Goal: Task Accomplishment & Management: Manage account settings

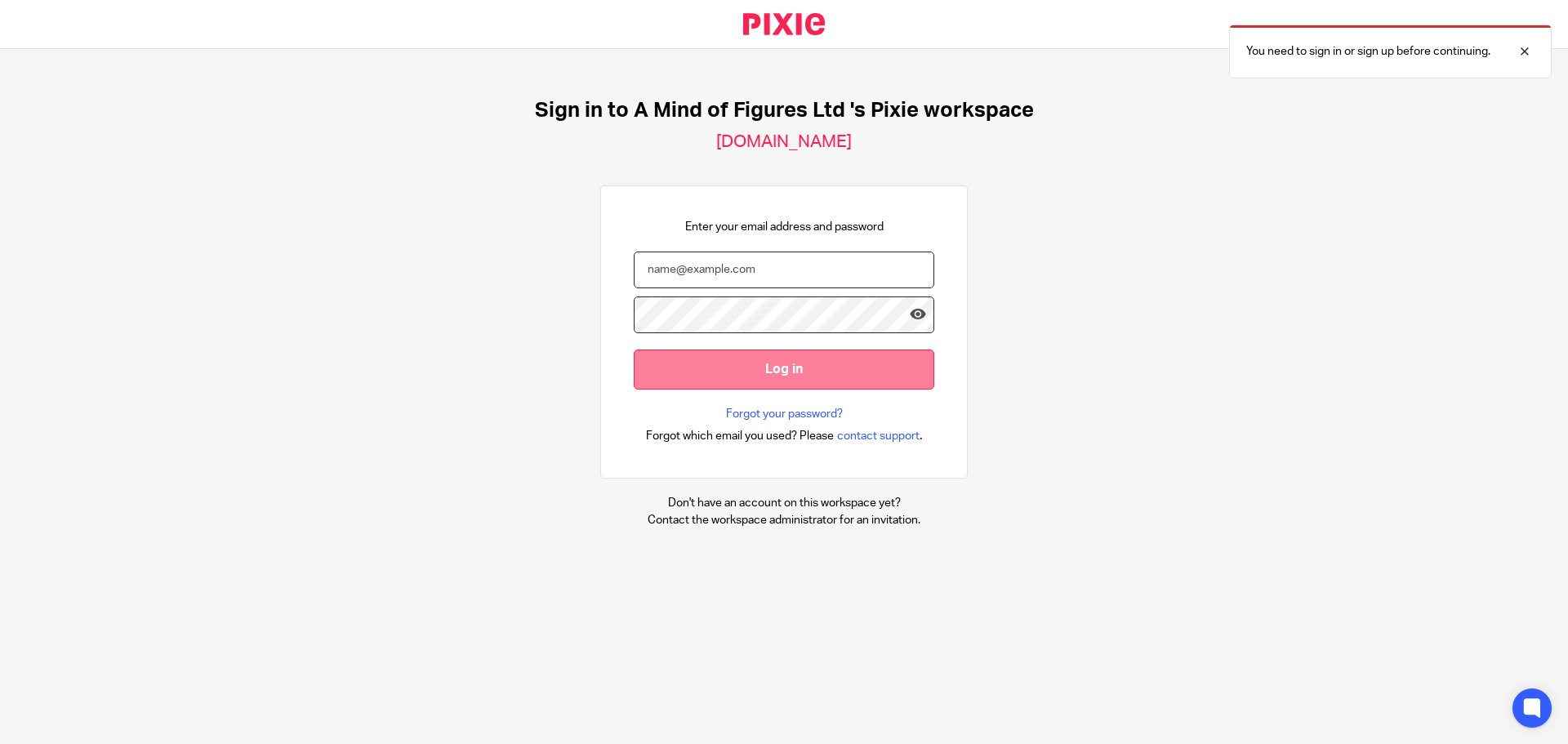
type input "rachel@amindoffiguresltd.co.uk"
click at [746, 362] on input "Log in" at bounding box center [784, 369] width 301 height 40
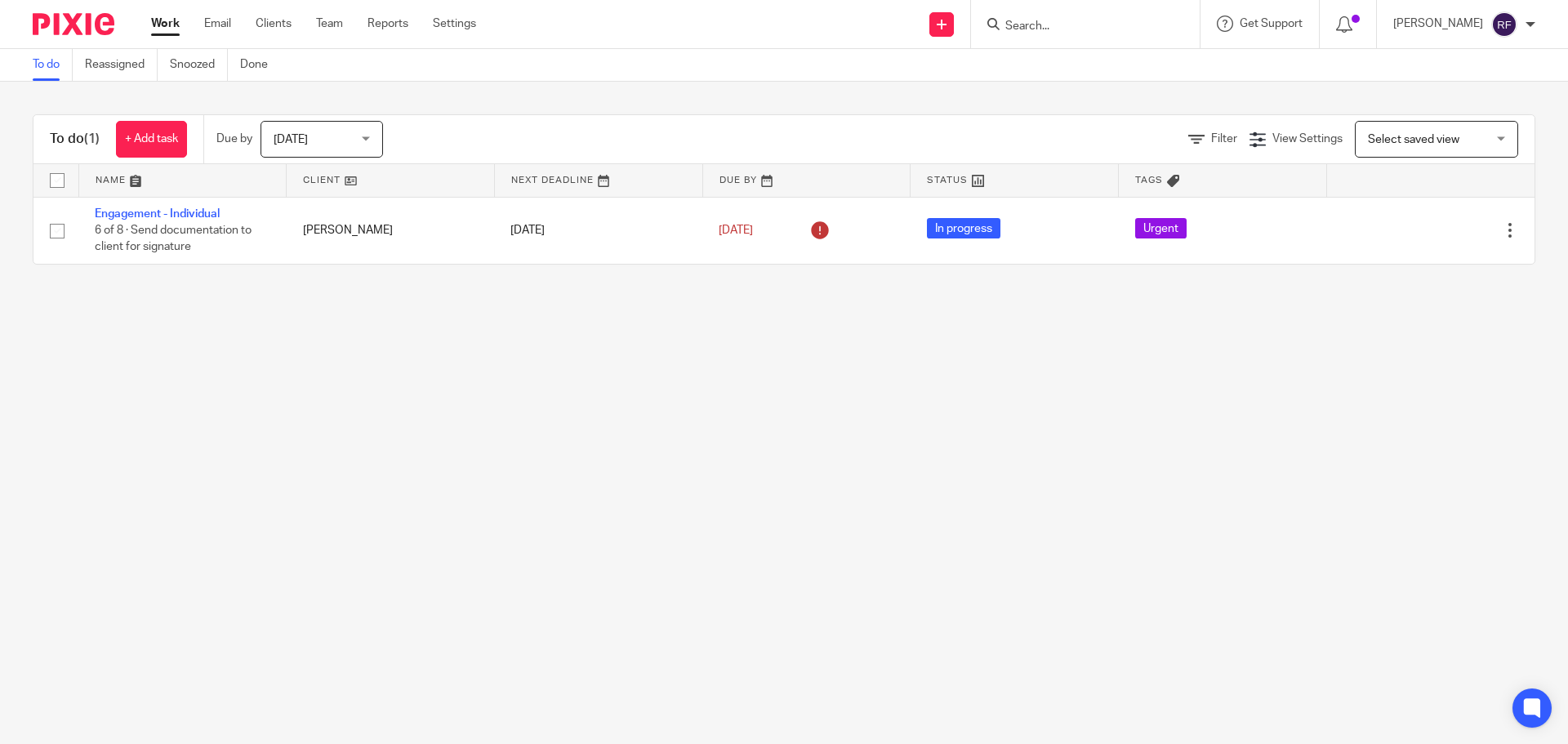
click at [357, 136] on span "[DATE]" at bounding box center [317, 138] width 87 height 35
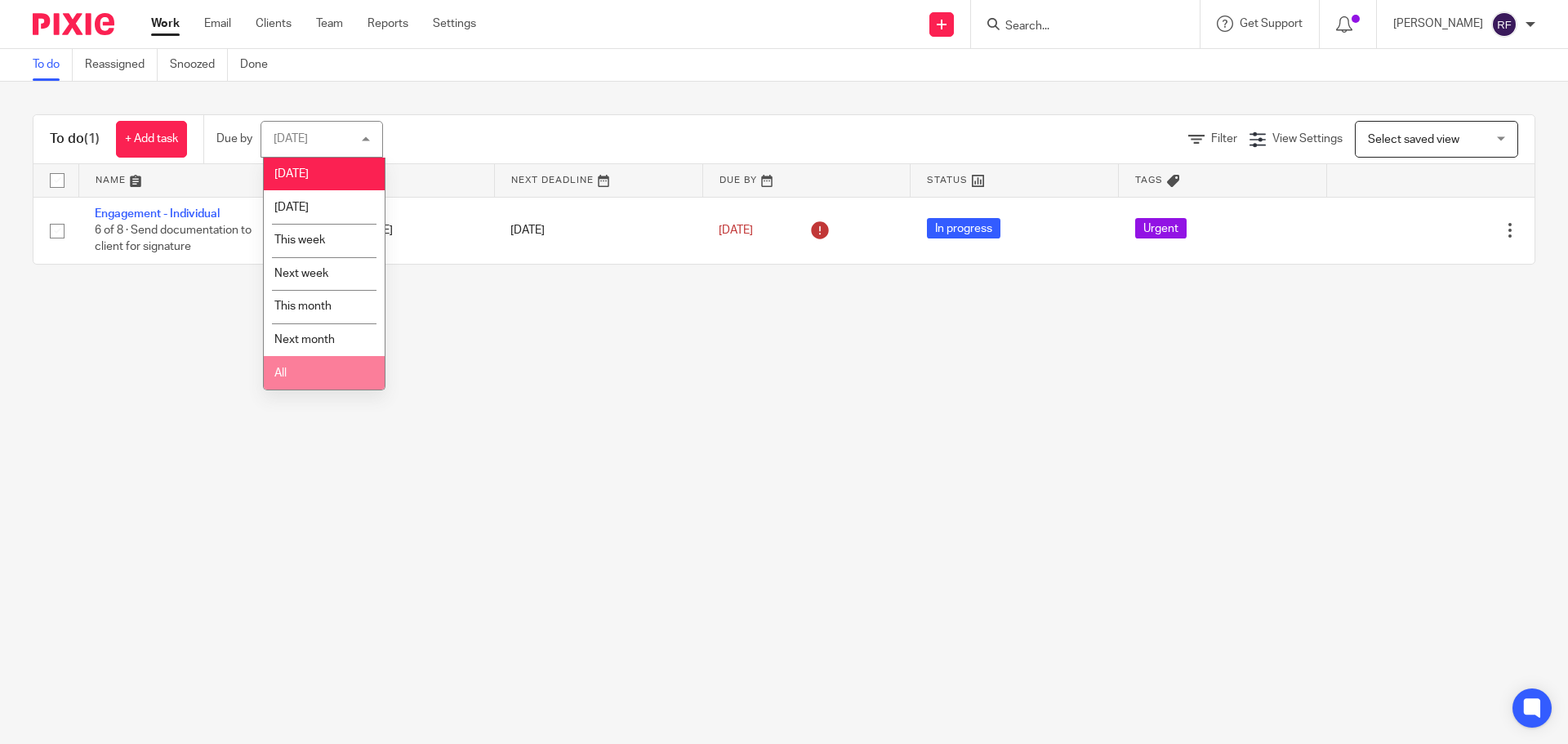
click at [319, 359] on li "All" at bounding box center [324, 373] width 121 height 34
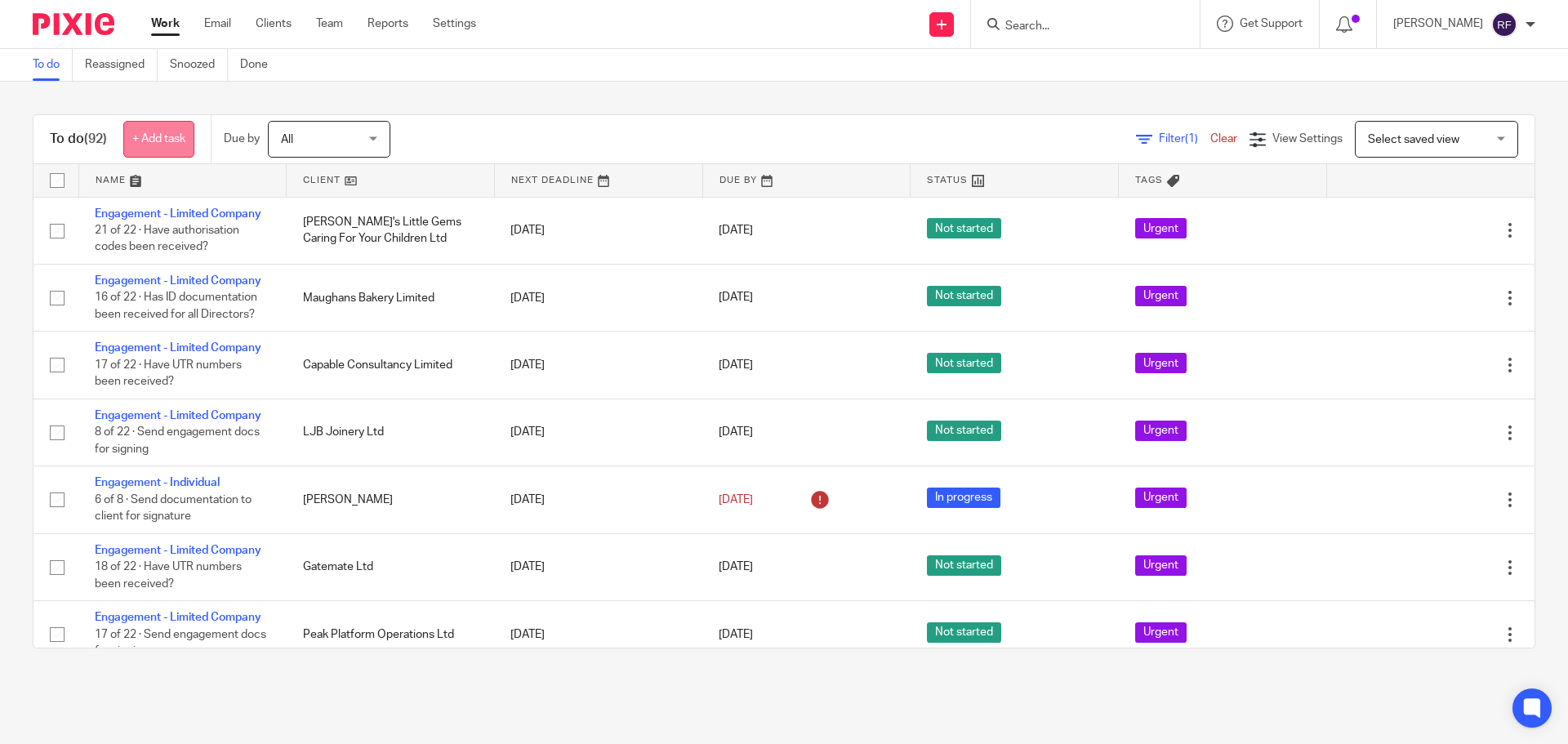
click at [167, 127] on link "+ Add task" at bounding box center [159, 139] width 71 height 37
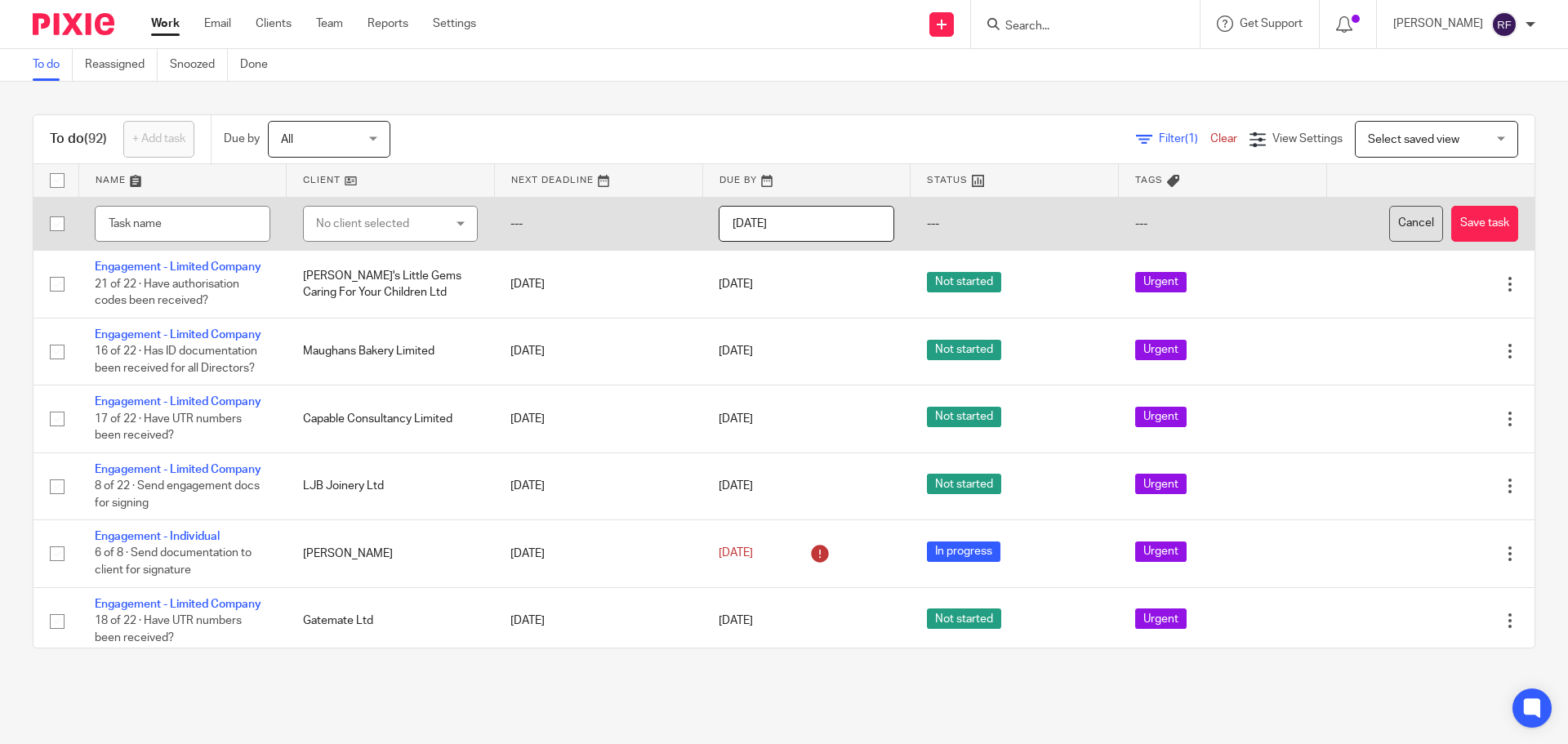
click at [1389, 208] on button "Cancel" at bounding box center [1416, 224] width 54 height 37
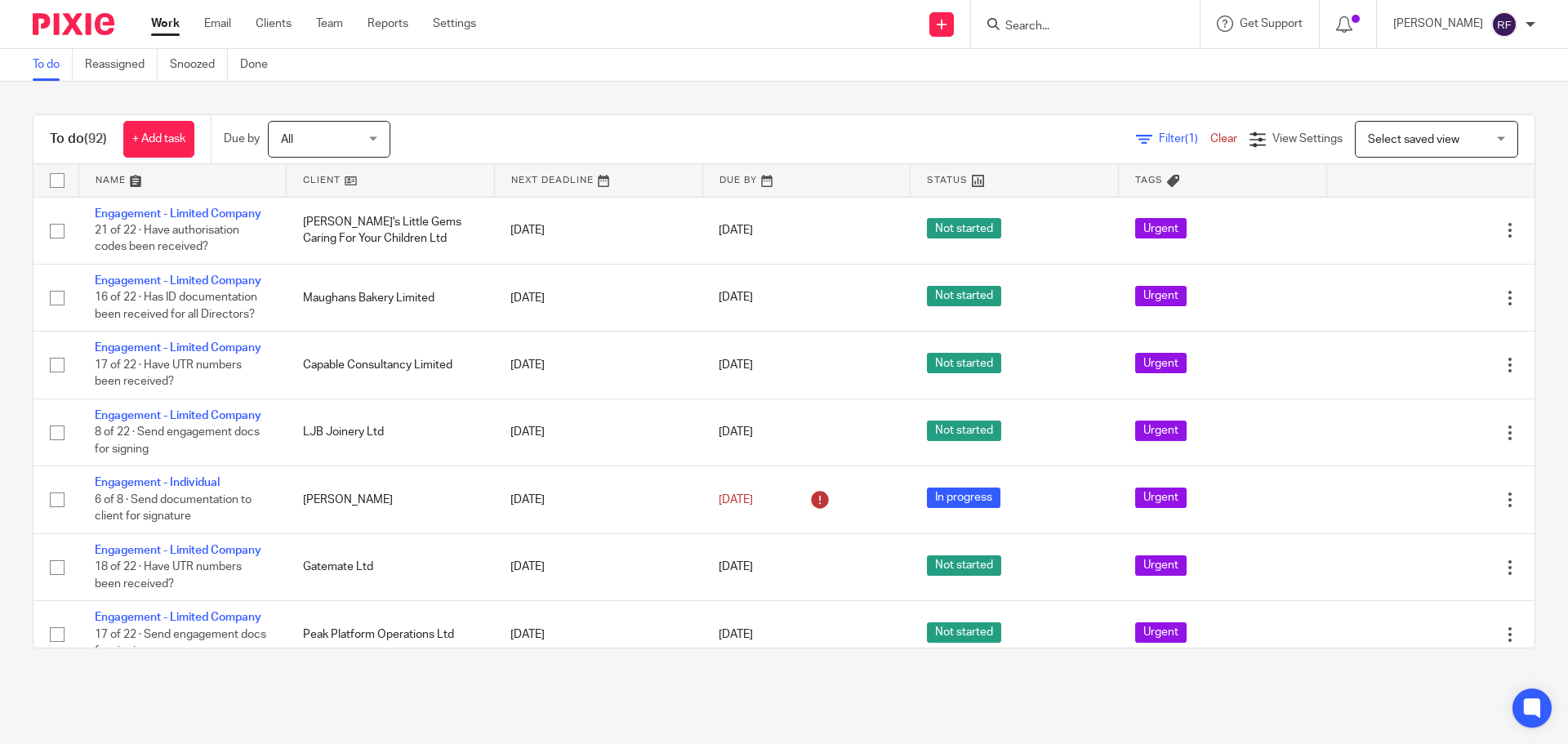
click at [1098, 31] on input "Search" at bounding box center [1077, 27] width 147 height 15
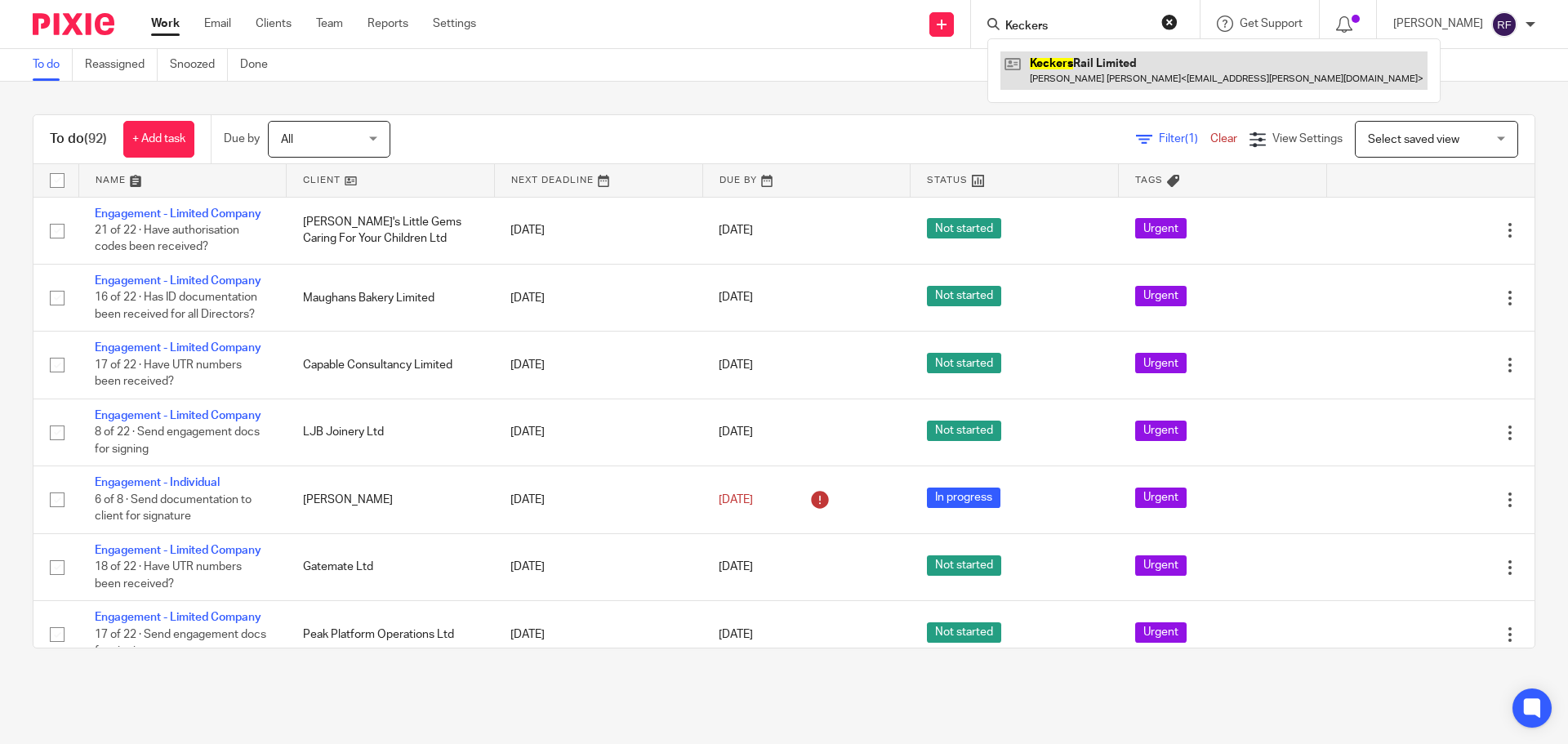
type input "Keckers"
click at [1097, 72] on link at bounding box center [1214, 70] width 427 height 37
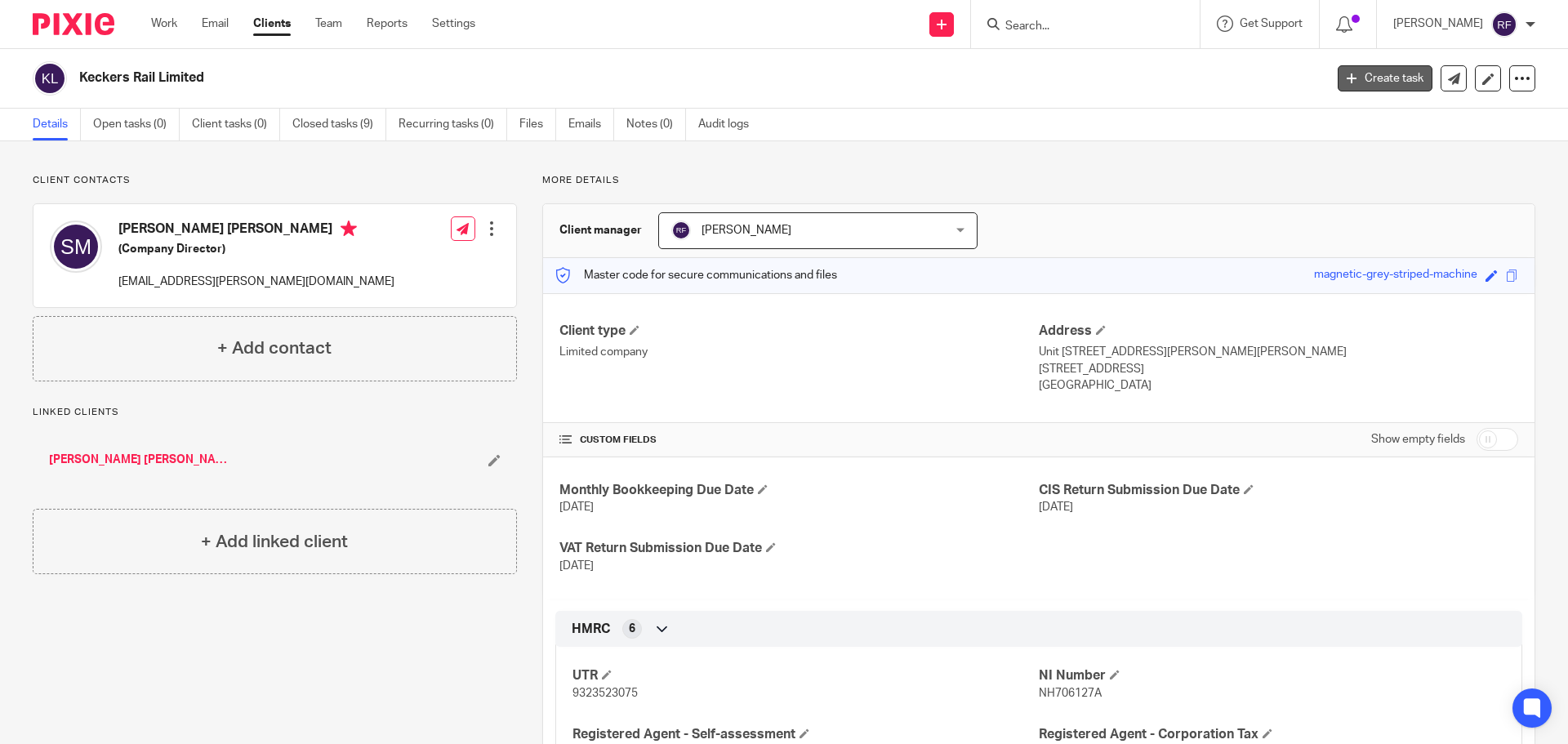
click at [1399, 76] on link "Create task" at bounding box center [1385, 78] width 95 height 26
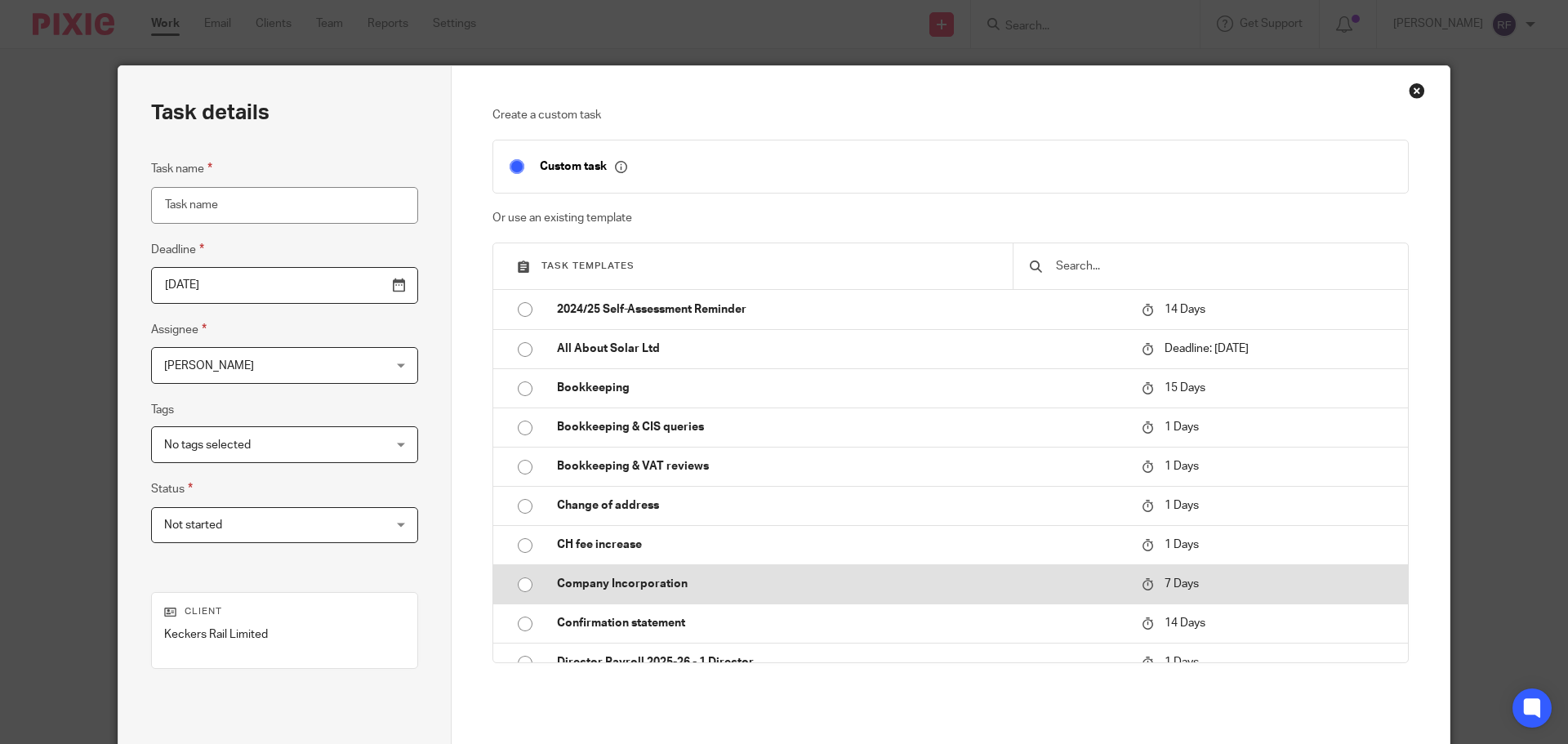
scroll to position [245, 0]
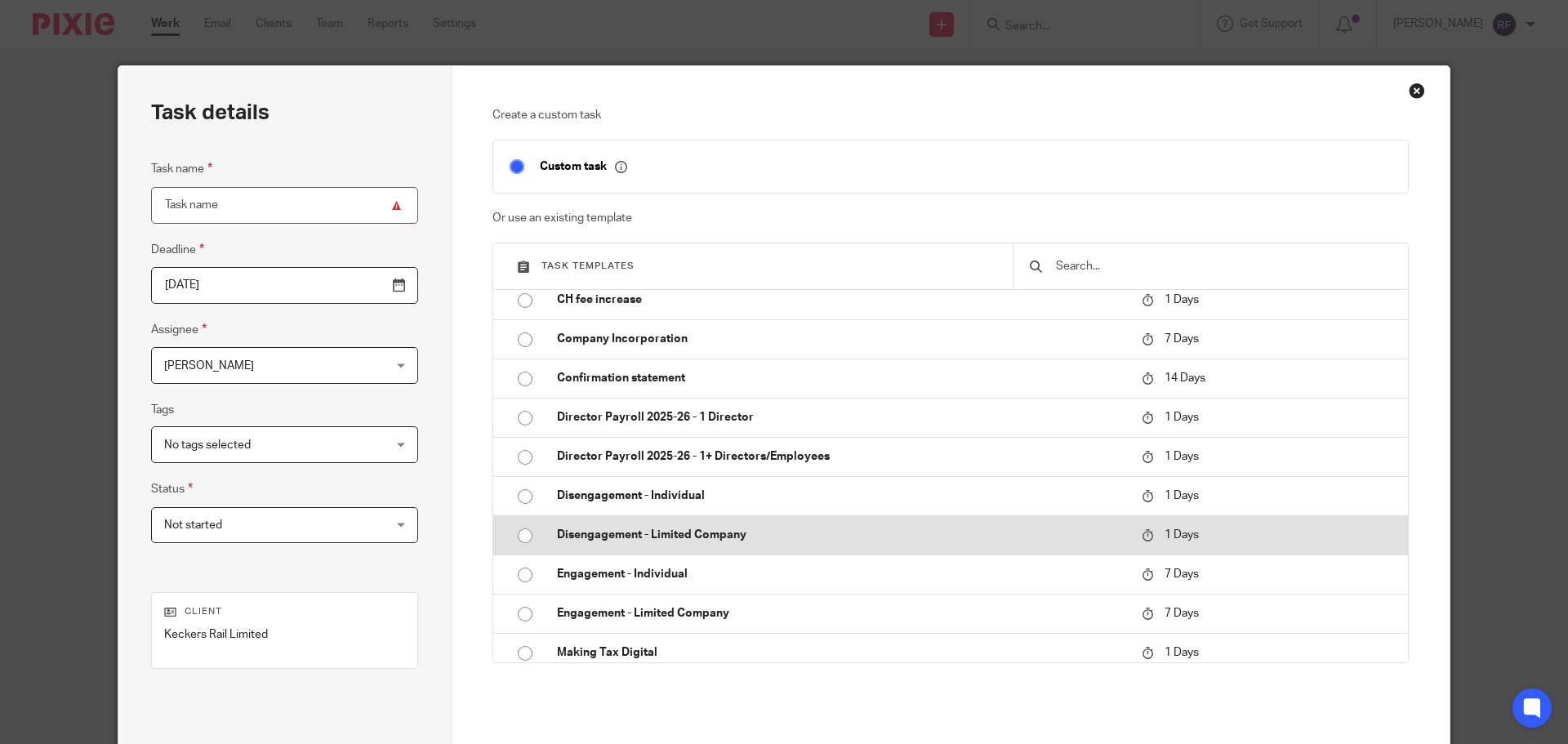
click at [671, 538] on p "Disengagement - Limited Company" at bounding box center [842, 535] width 568 height 17
type input "[DATE]"
type input "Disengagement - Limited Company"
checkbox input "false"
radio input "true"
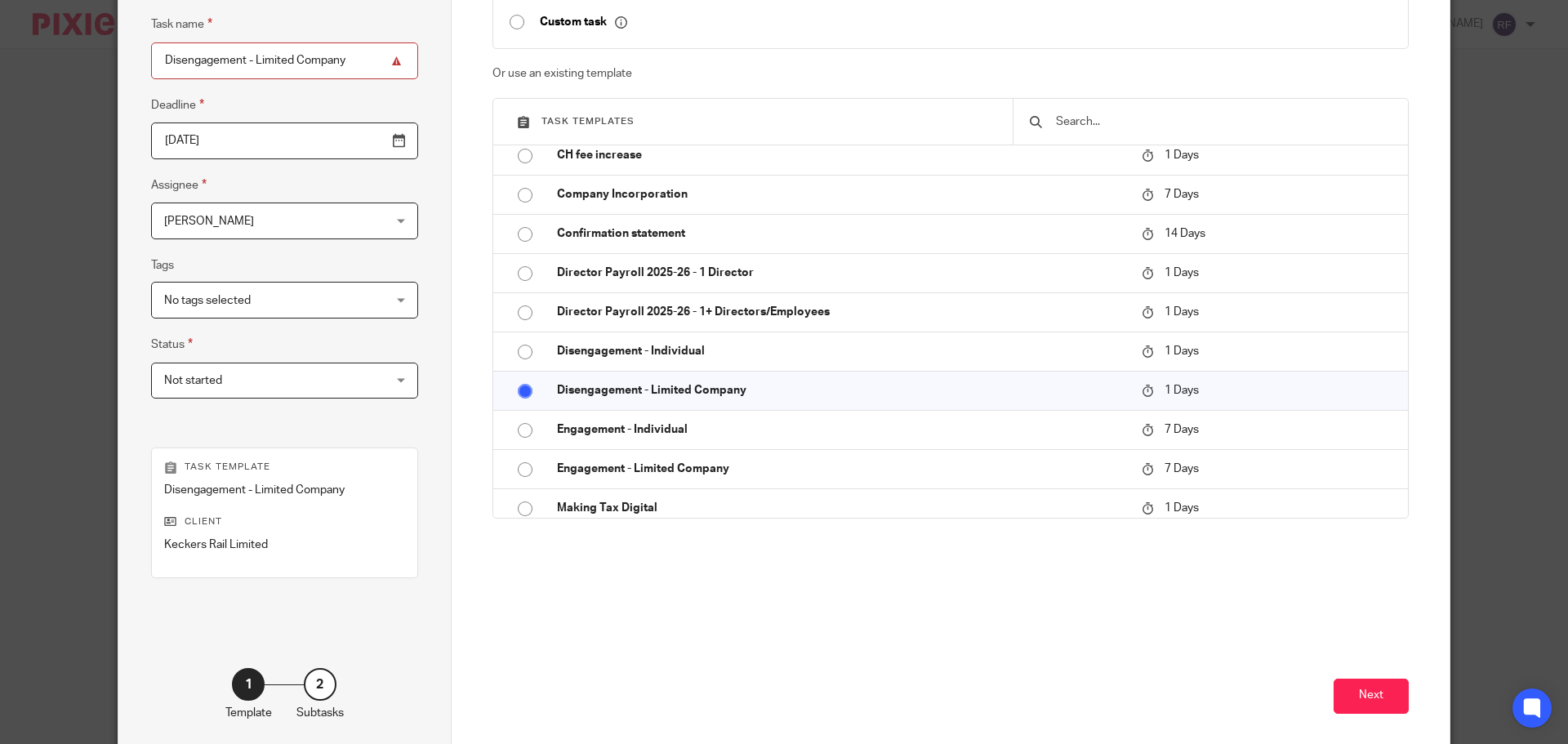
scroll to position [221, 0]
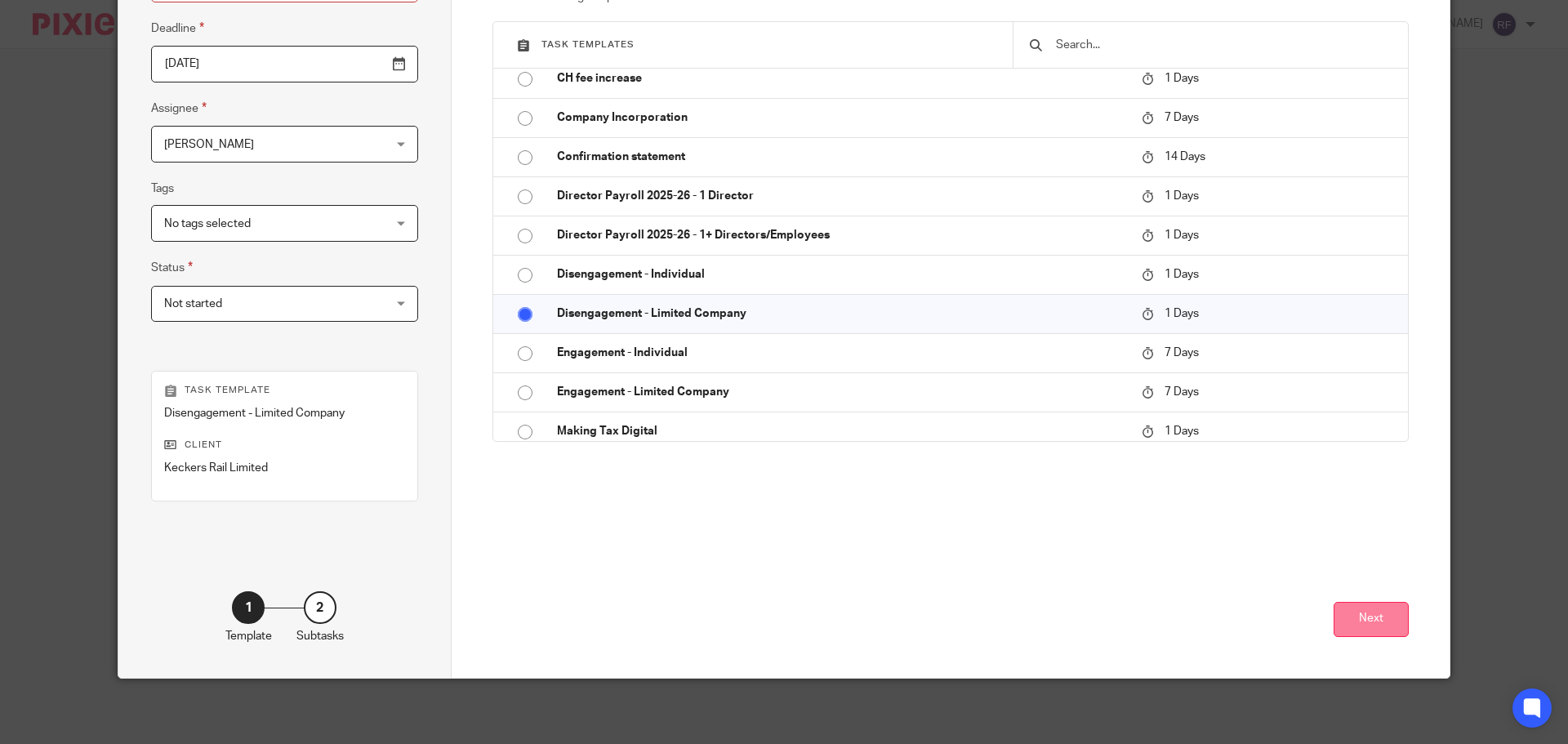
click at [1368, 623] on button "Next" at bounding box center [1372, 620] width 75 height 36
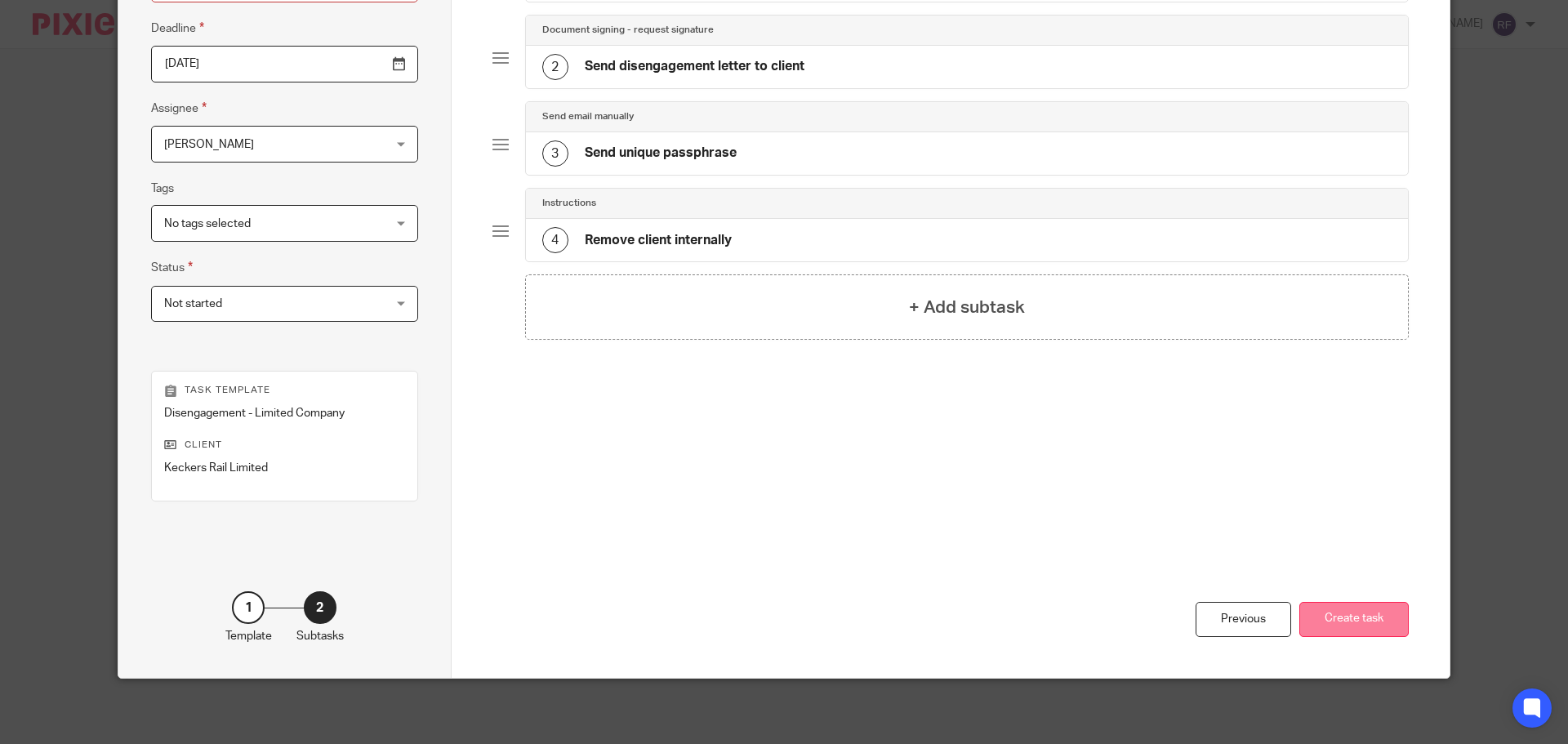
click at [1360, 620] on button "Create task" at bounding box center [1354, 620] width 110 height 36
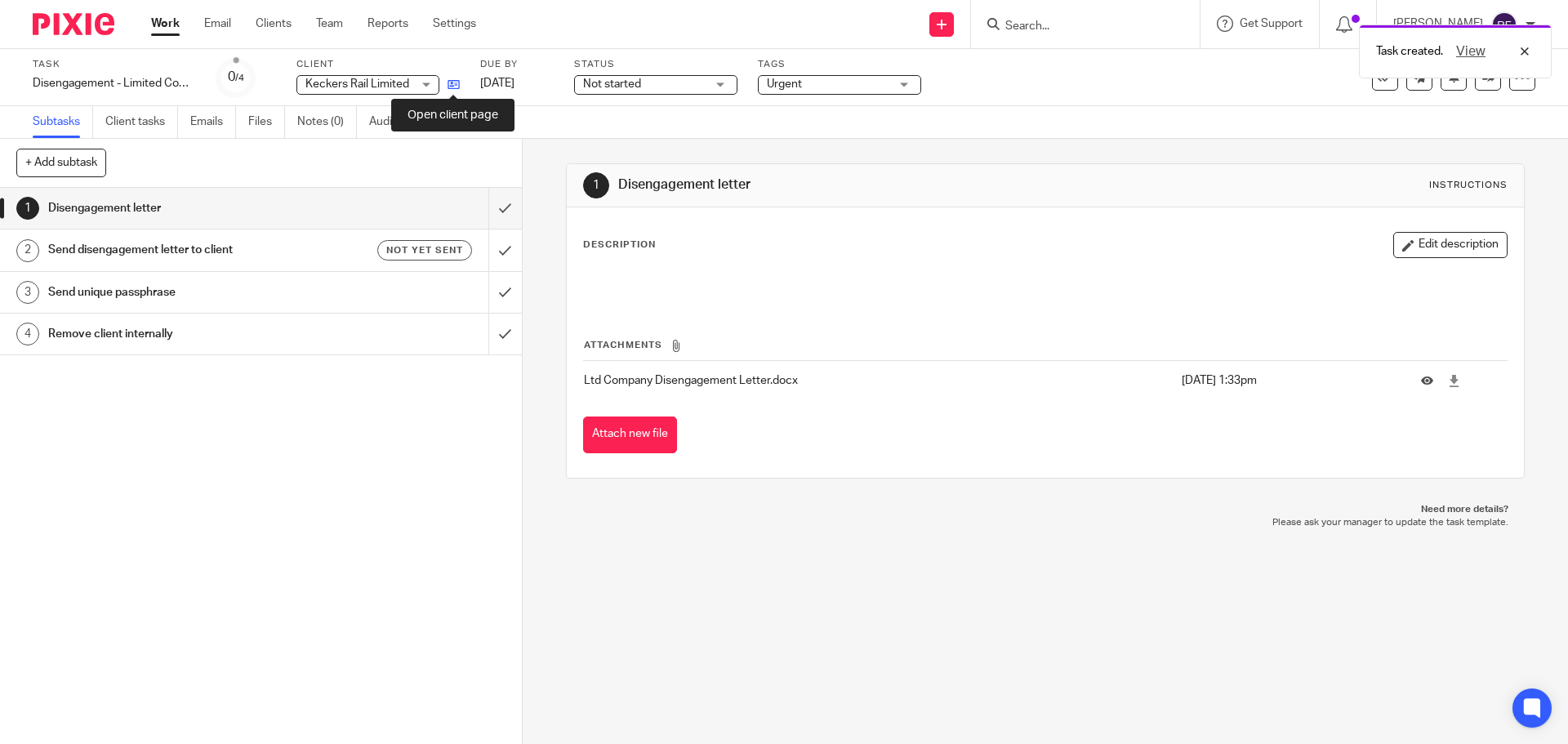
click at [453, 81] on icon at bounding box center [454, 84] width 12 height 12
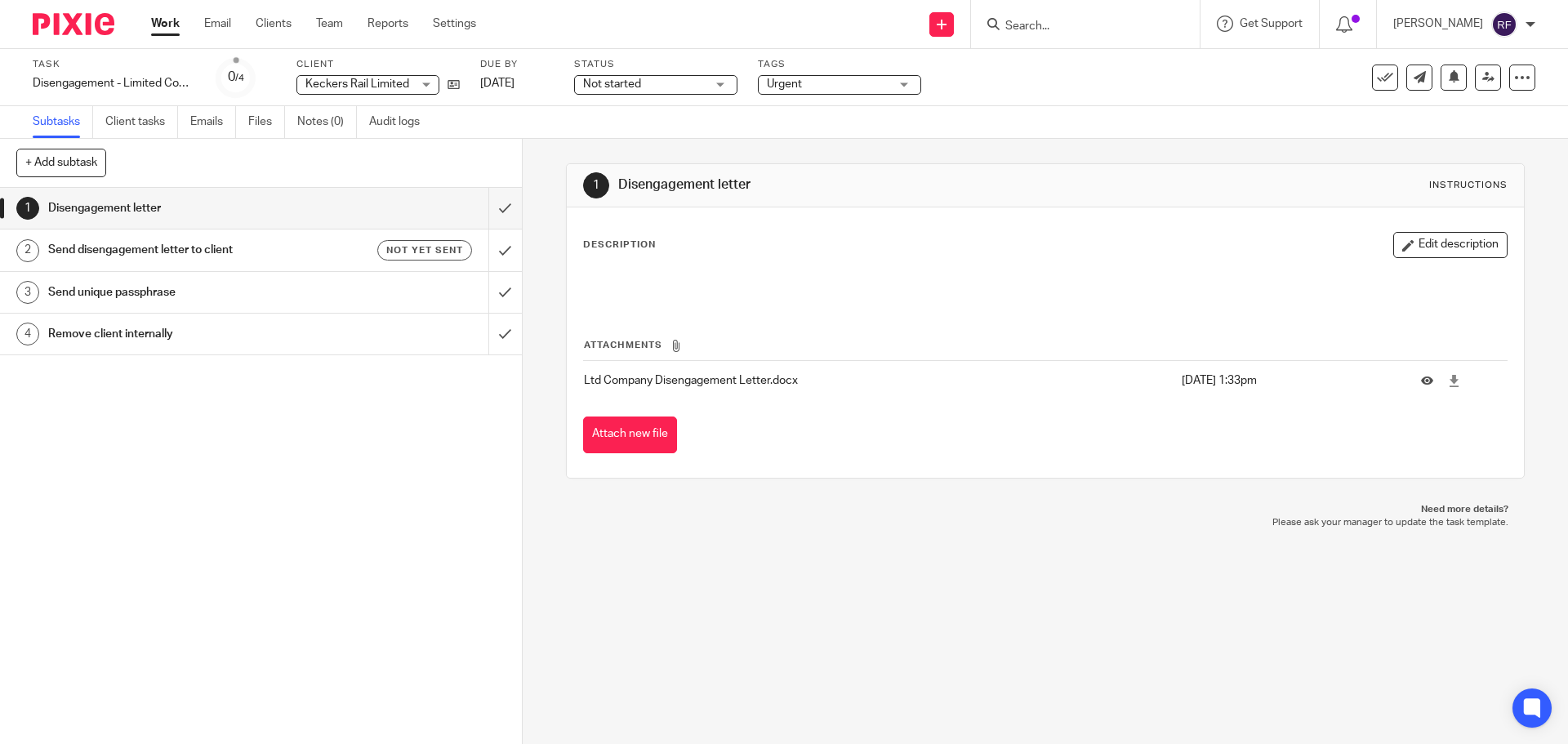
click at [163, 18] on link "Work" at bounding box center [165, 24] width 29 height 17
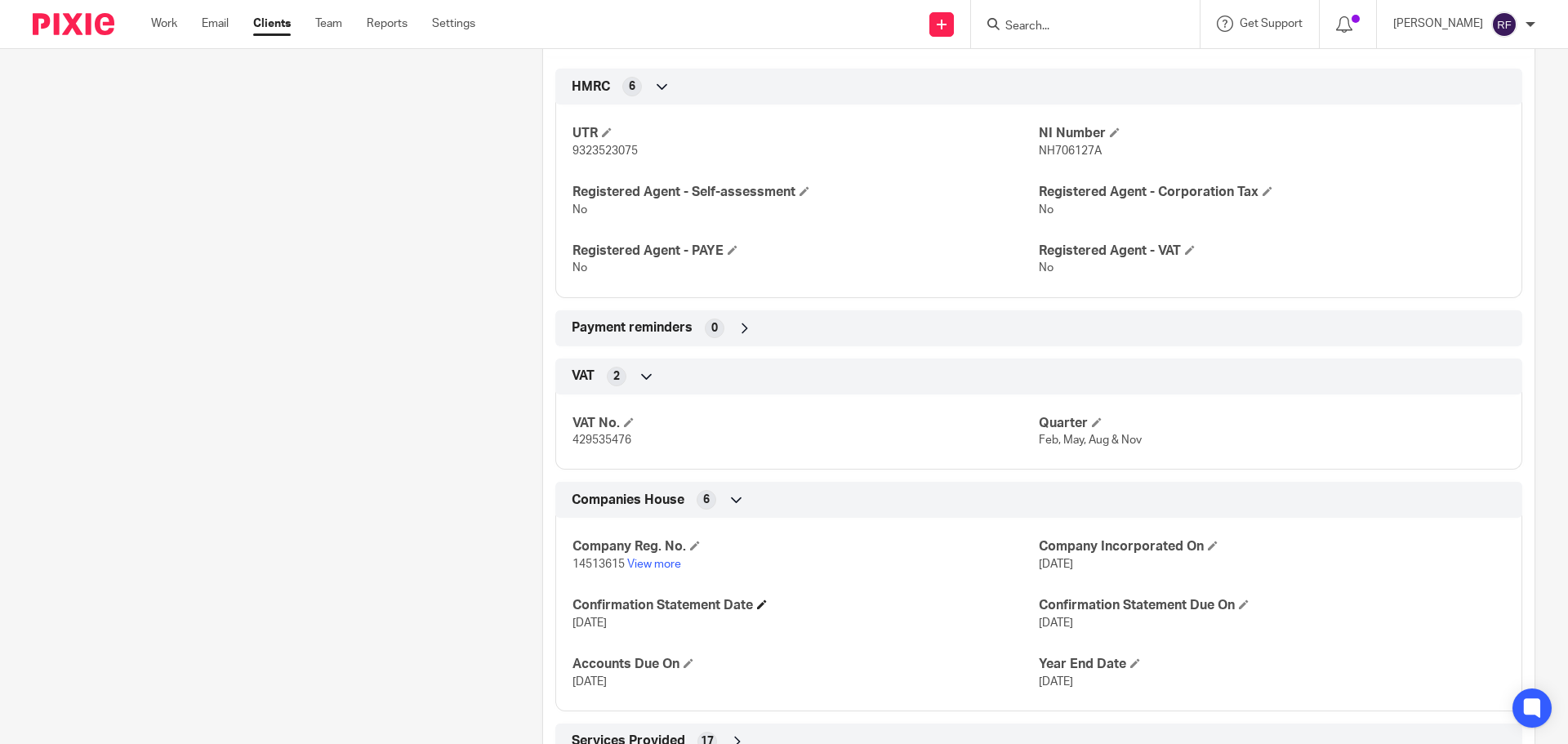
scroll to position [604, 0]
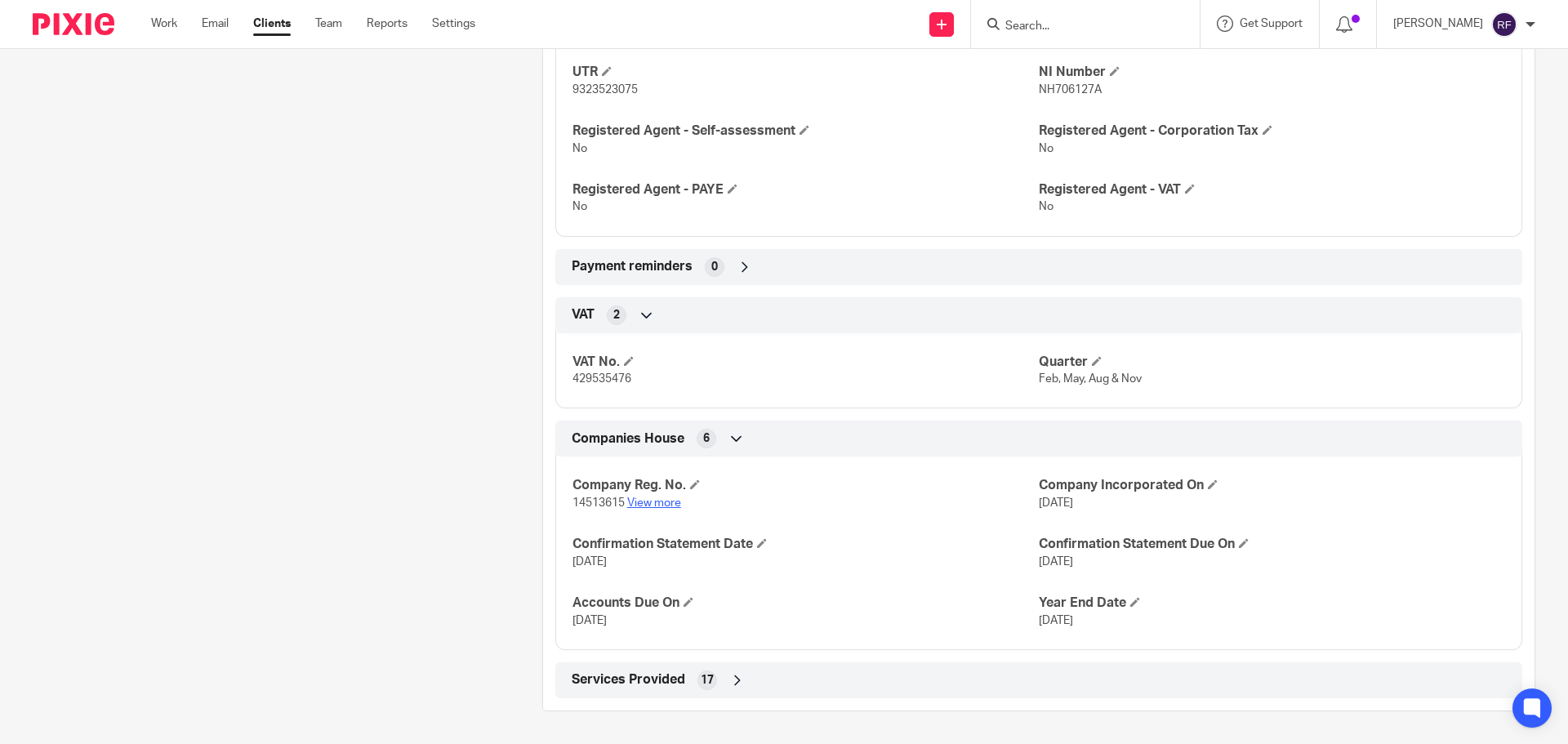
click at [660, 506] on link "View more" at bounding box center [654, 503] width 54 height 12
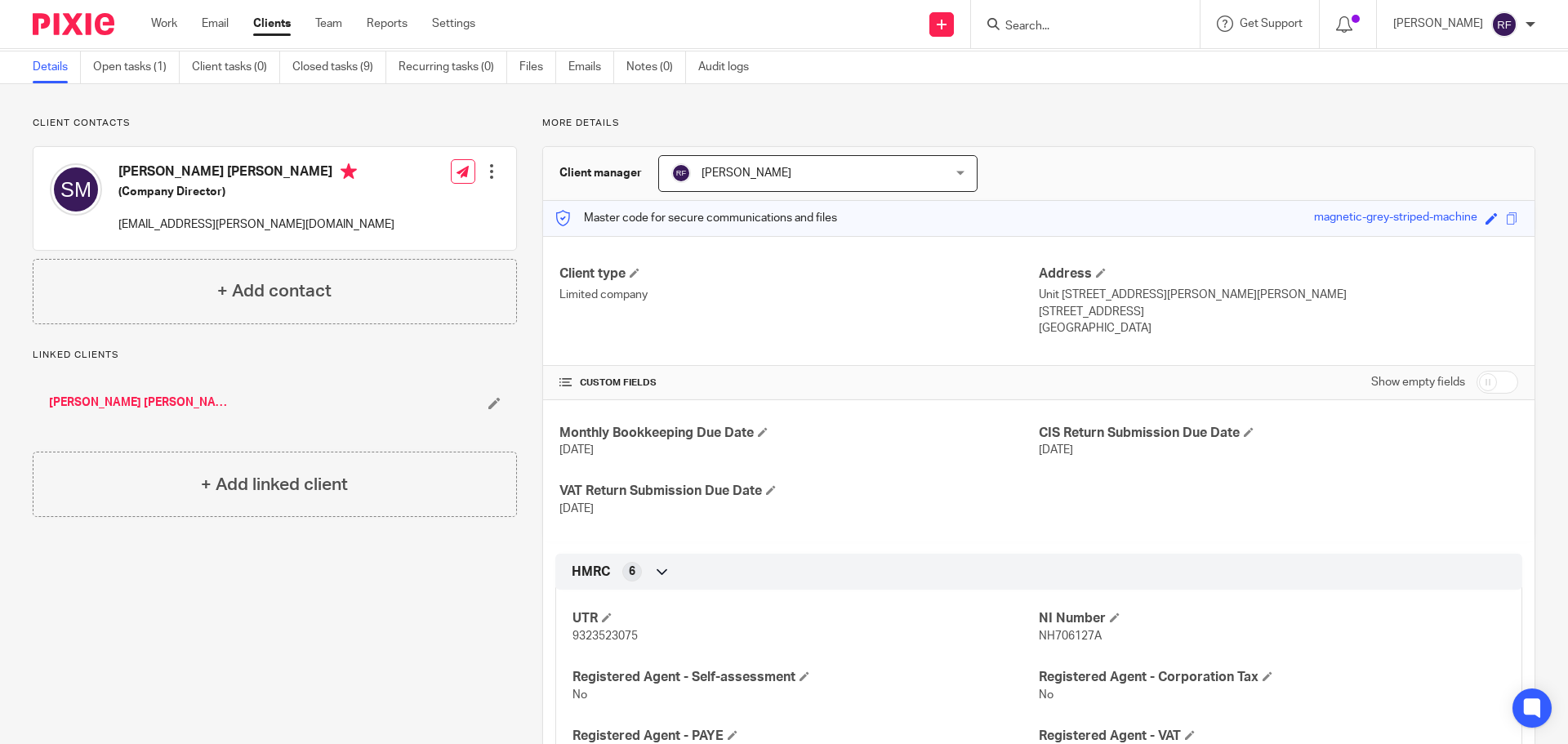
scroll to position [0, 0]
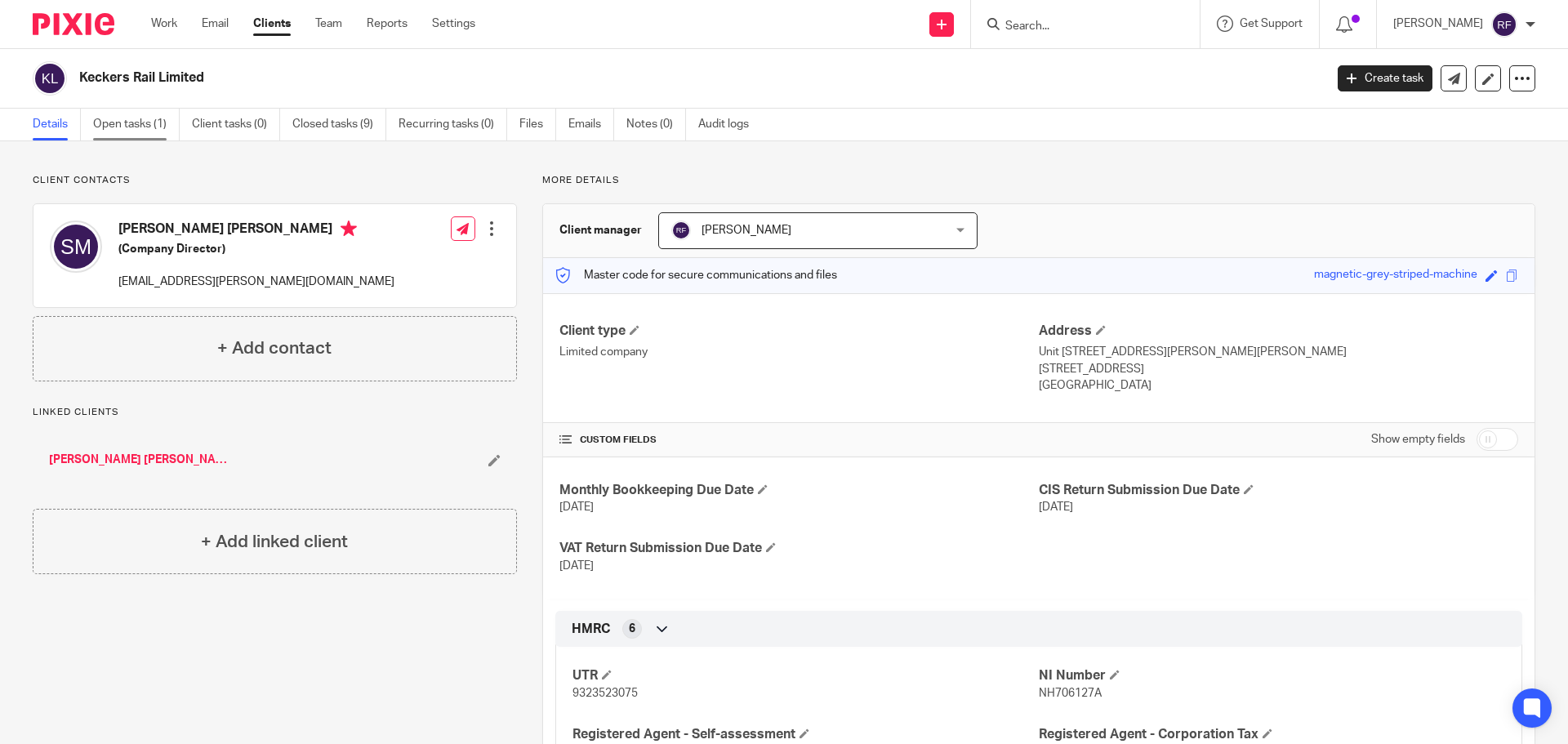
click at [110, 129] on link "Open tasks (1)" at bounding box center [136, 124] width 87 height 32
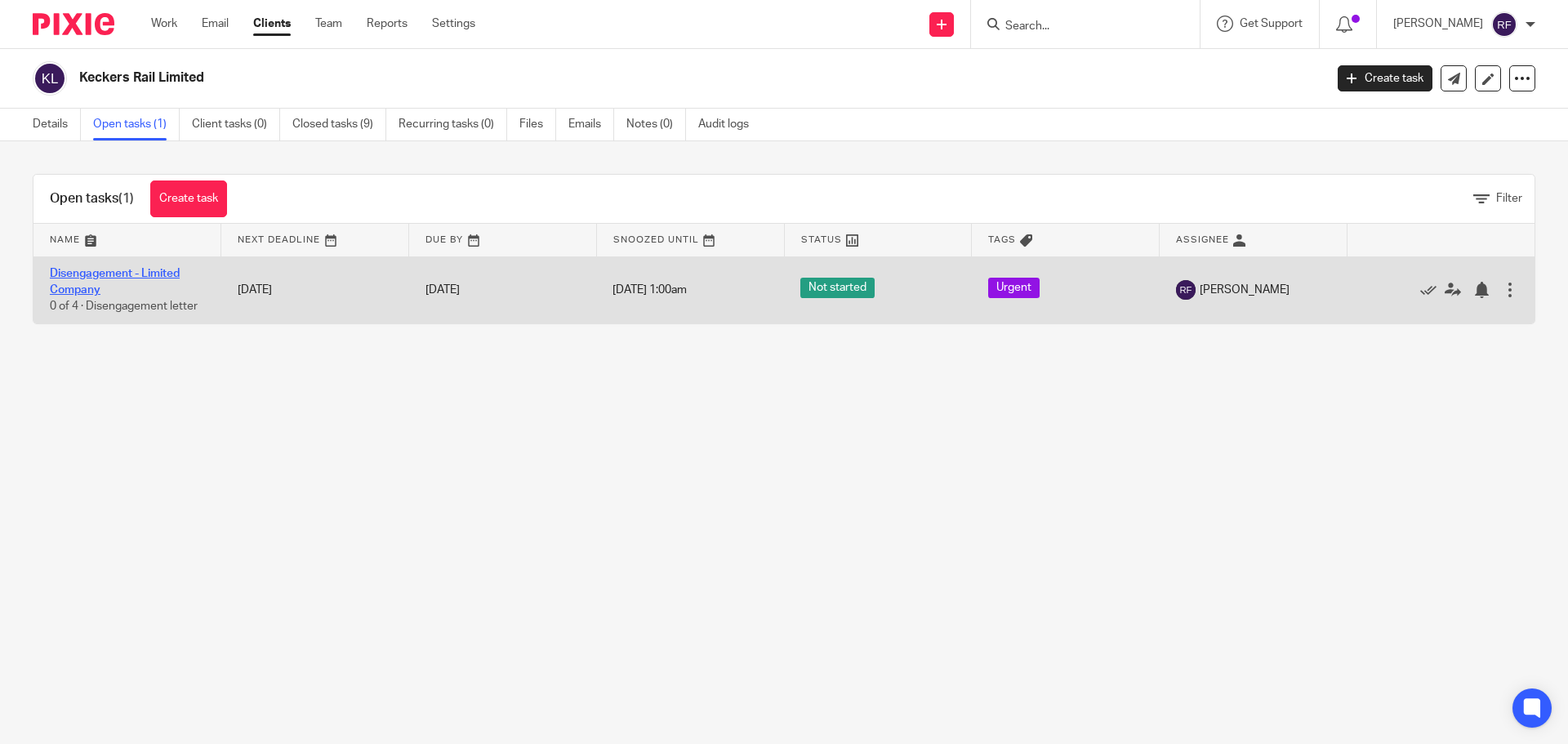
click at [70, 270] on link "Disengagement - Limited Company" at bounding box center [114, 281] width 130 height 28
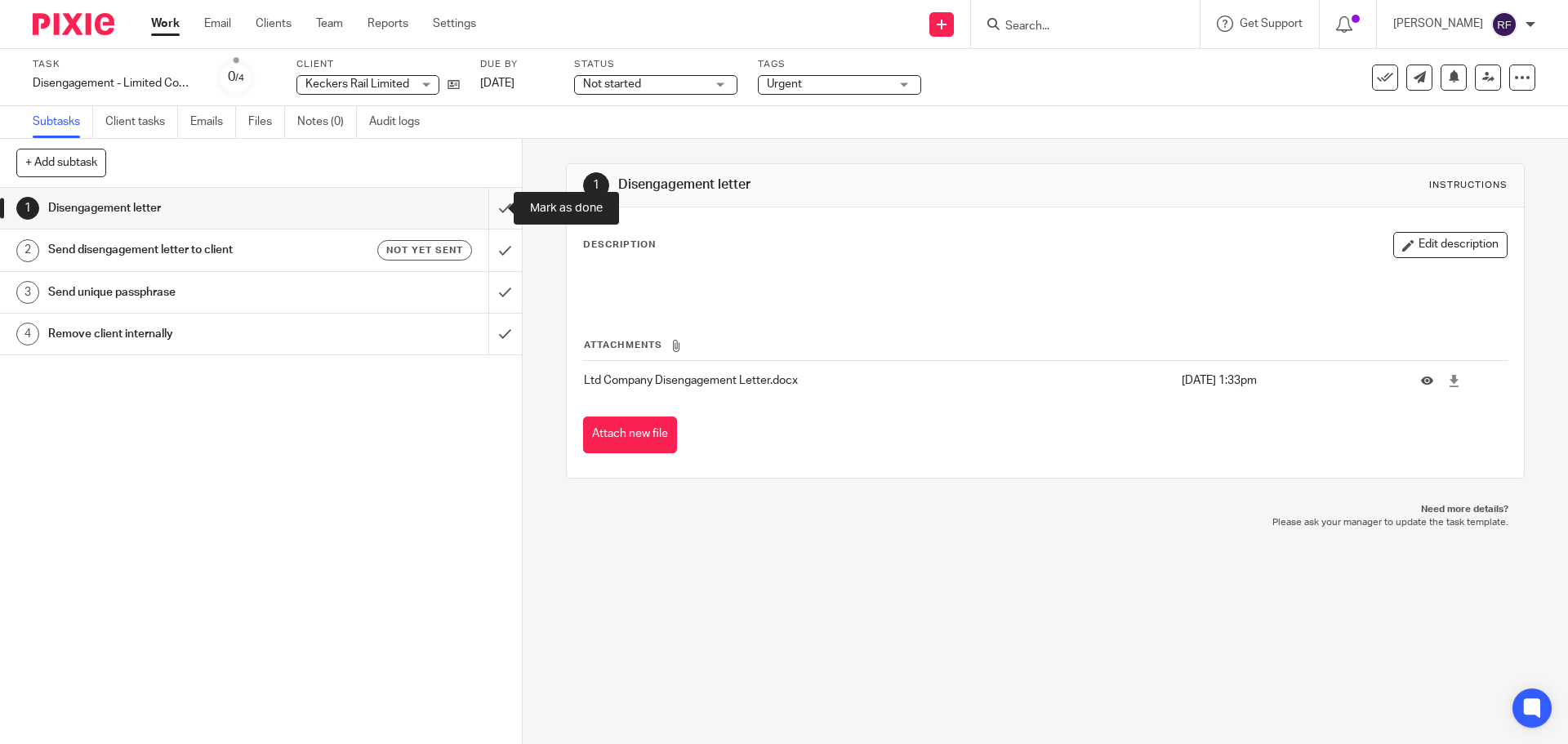
click at [487, 208] on input "submit" at bounding box center [261, 207] width 522 height 40
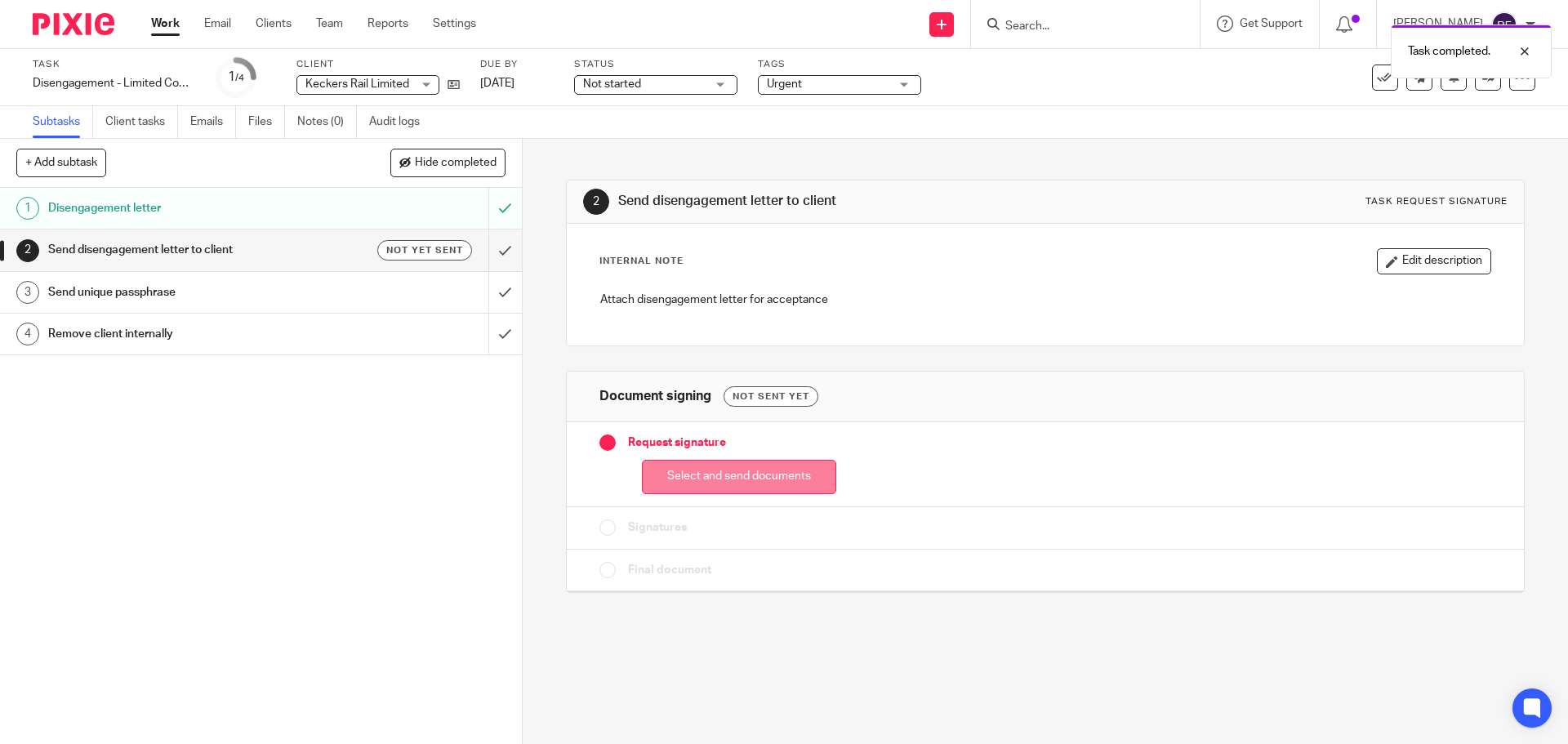
click at [797, 476] on button "Select and send documents" at bounding box center [739, 478] width 194 height 36
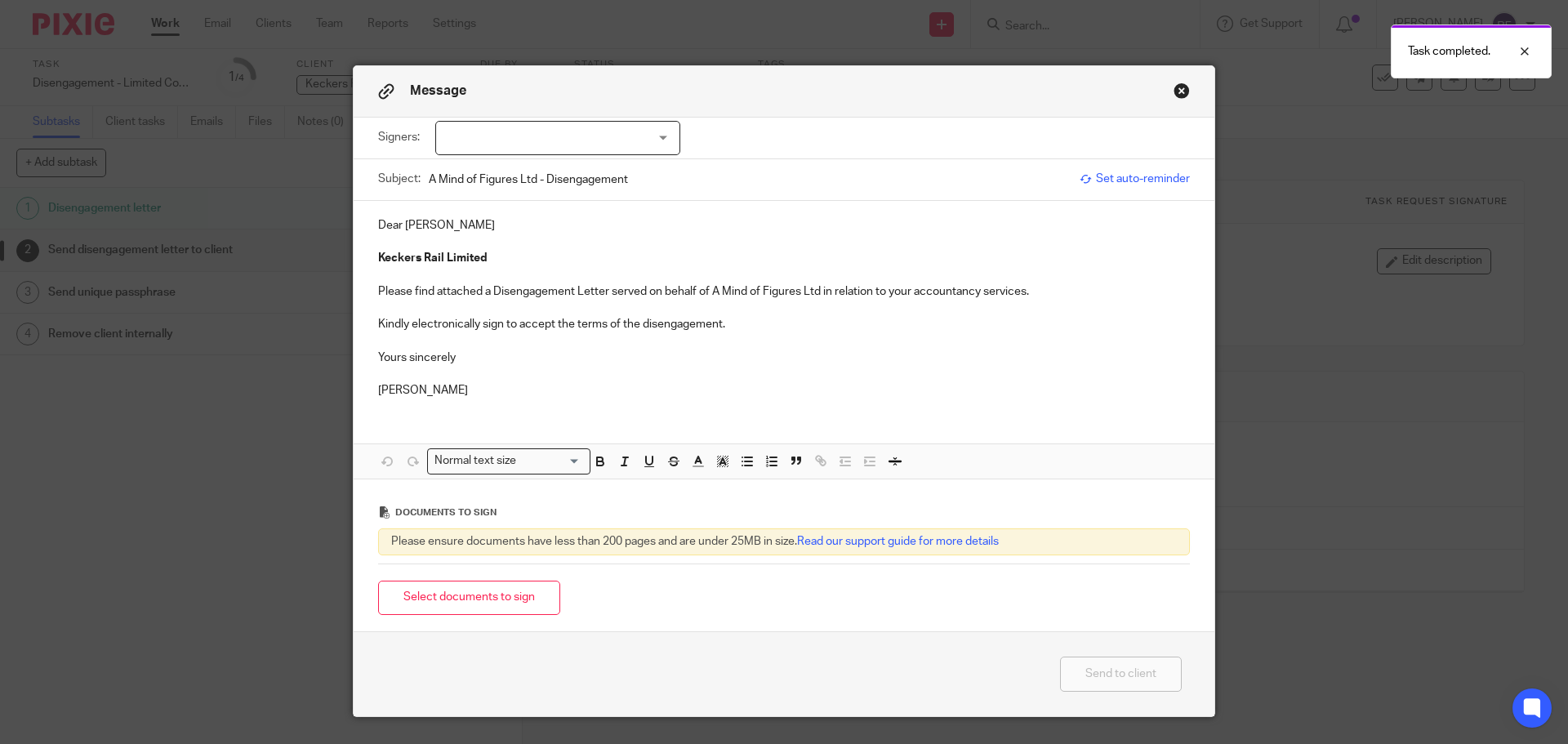
click at [655, 149] on div at bounding box center [558, 138] width 245 height 35
click at [600, 166] on li "[PERSON_NAME] [PERSON_NAME]" at bounding box center [552, 172] width 244 height 34
checkbox input "true"
click at [593, 250] on p "Keckers Rail Limited" at bounding box center [784, 258] width 812 height 17
click at [600, 313] on p at bounding box center [784, 308] width 812 height 17
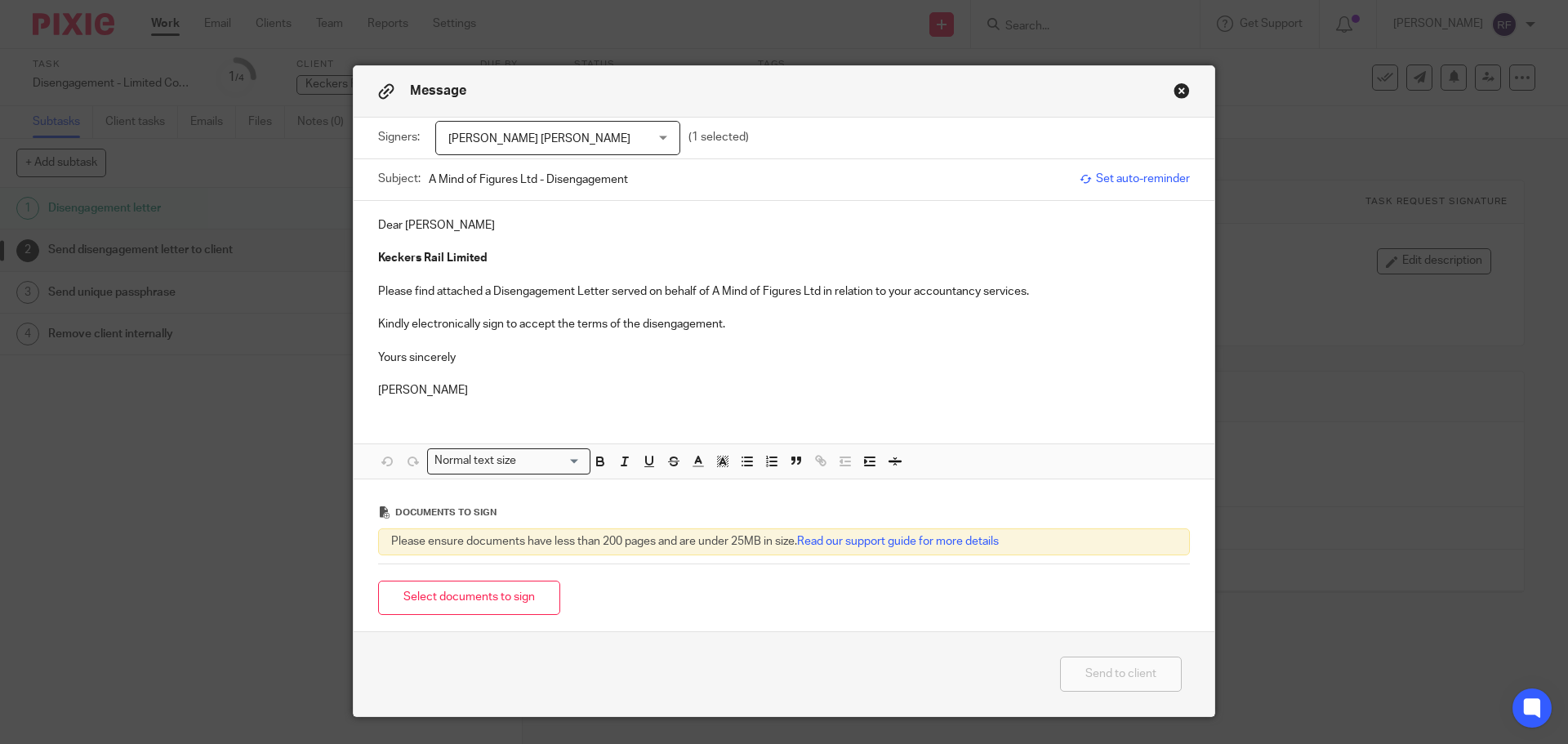
click at [539, 356] on p "Yours sincerely" at bounding box center [784, 357] width 812 height 17
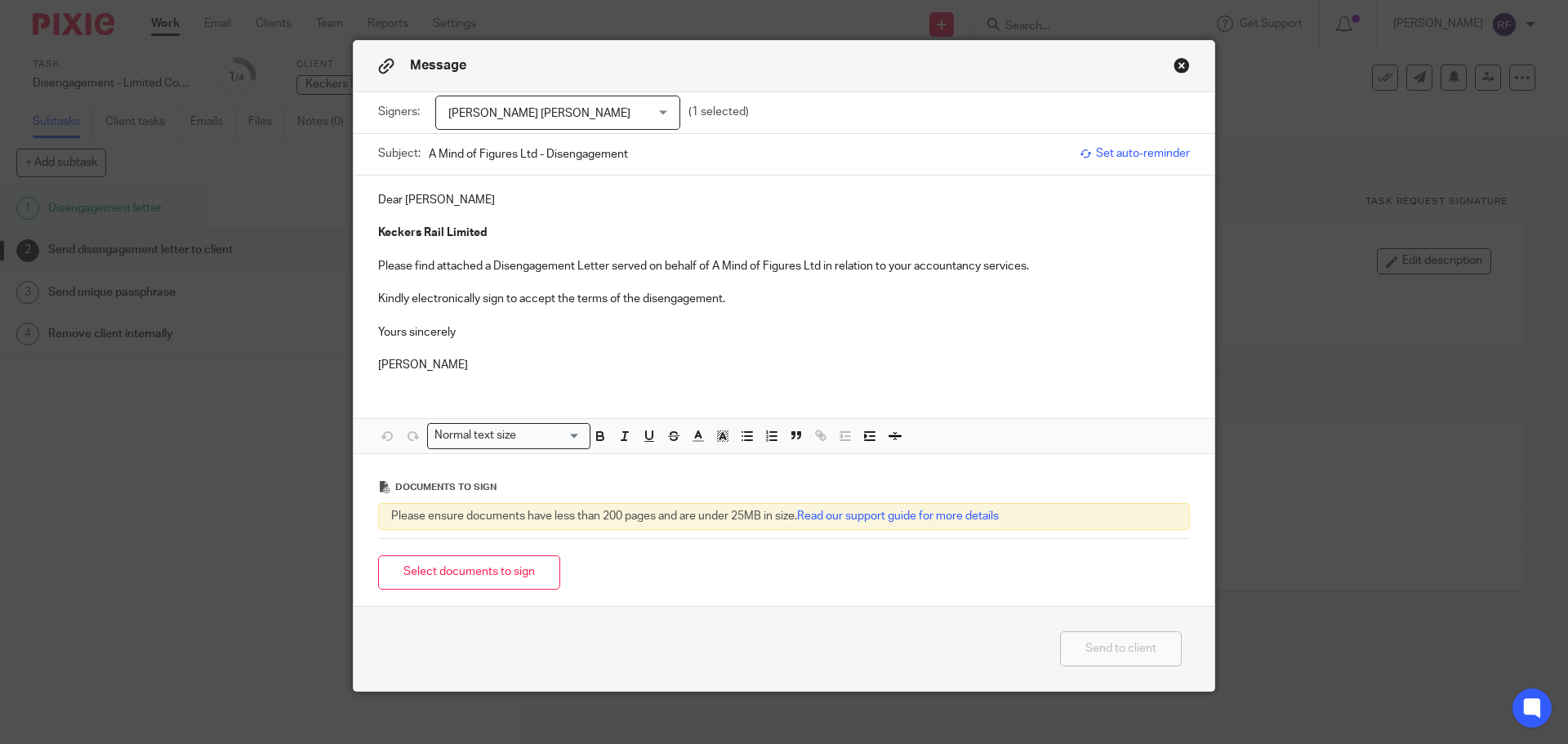
scroll to position [38, 0]
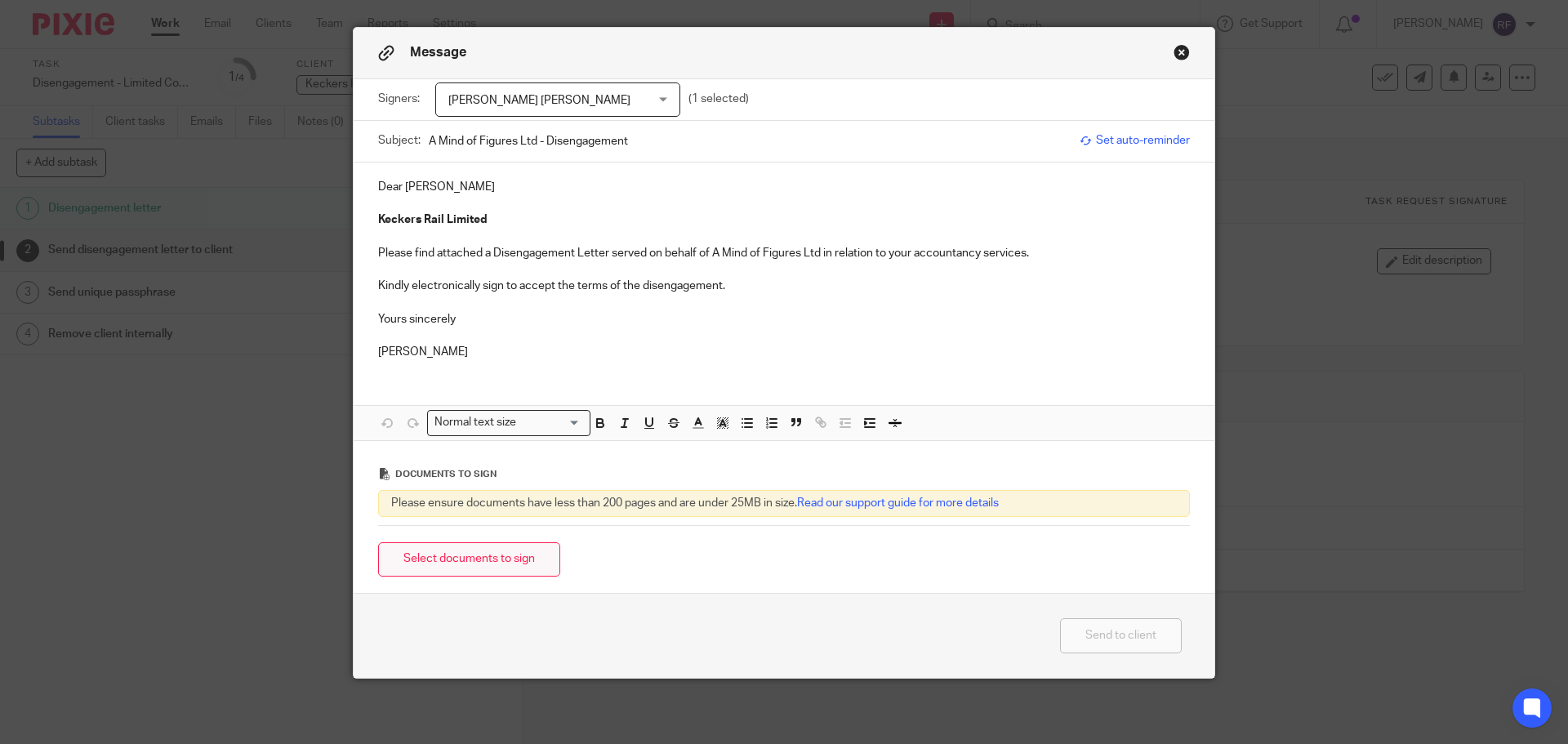
click at [456, 549] on button "Select documents to sign" at bounding box center [469, 560] width 183 height 36
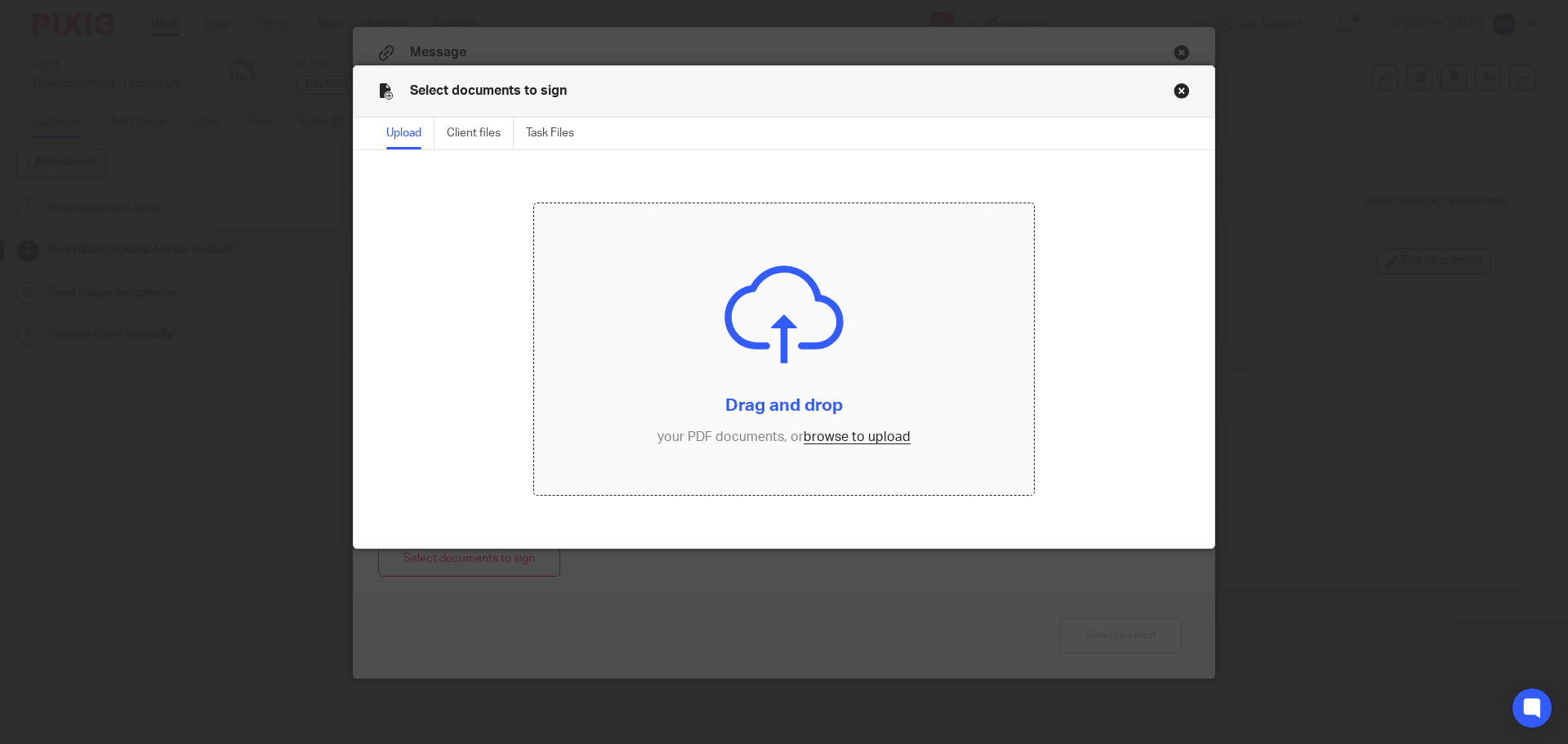
click at [806, 346] on input "file" at bounding box center [784, 349] width 500 height 292
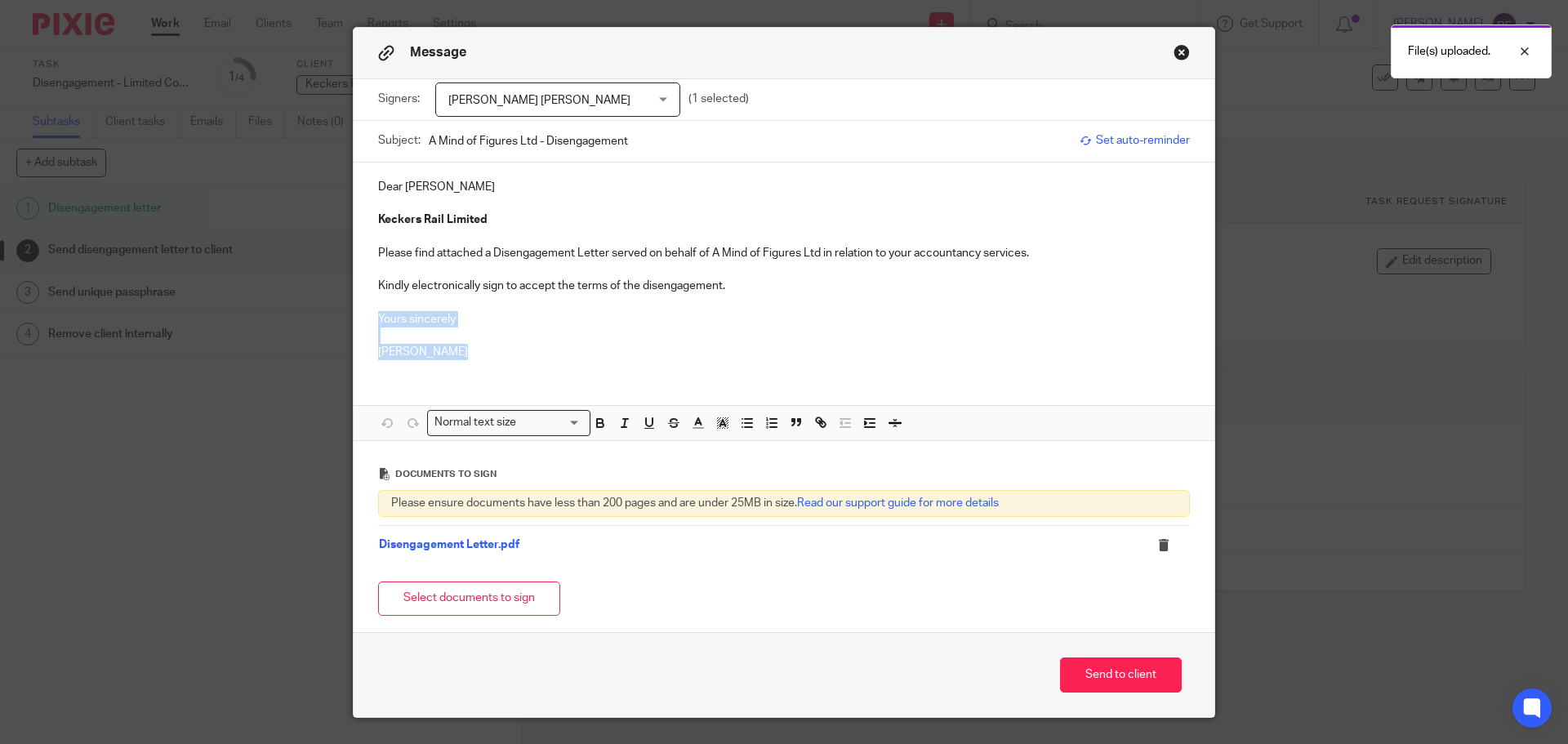
drag, startPoint x: 445, startPoint y: 351, endPoint x: 364, endPoint y: 316, distance: 88.2
click at [364, 316] on div "Dear Stewart Keckers Rail Limited Please find attached a Disengagement Letter s…" at bounding box center [784, 268] width 860 height 211
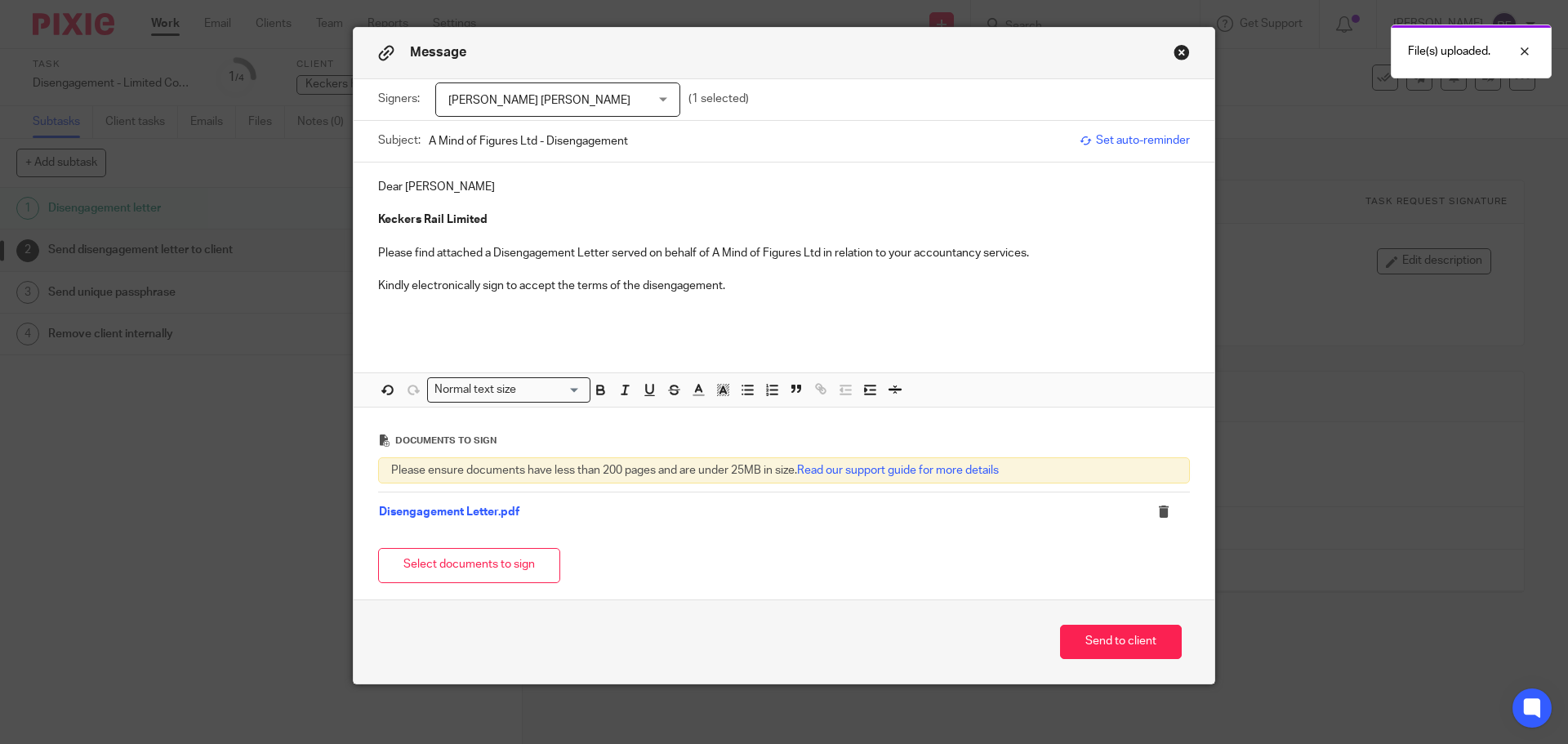
scroll to position [28, 0]
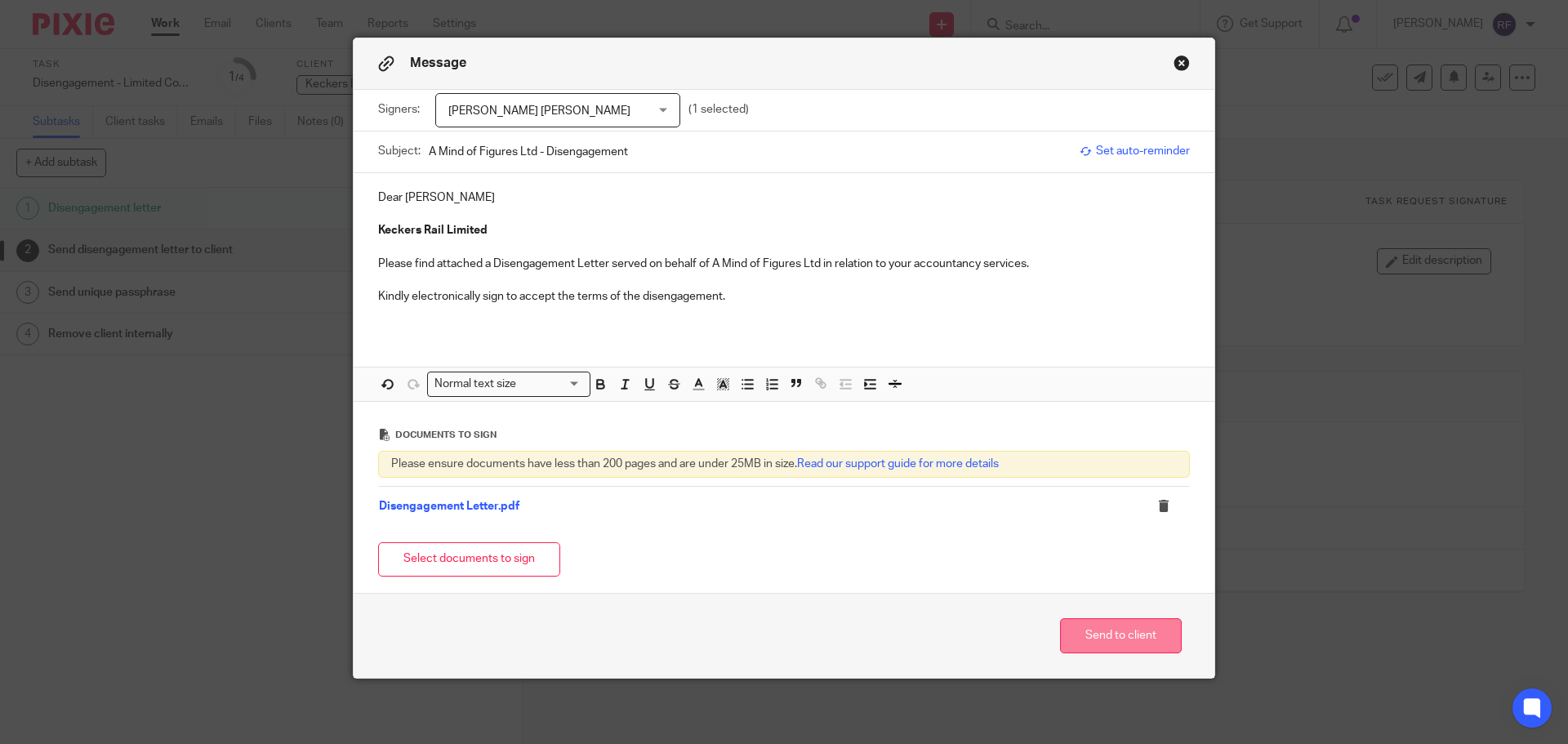
click at [1139, 639] on button "Send to client" at bounding box center [1120, 636] width 121 height 36
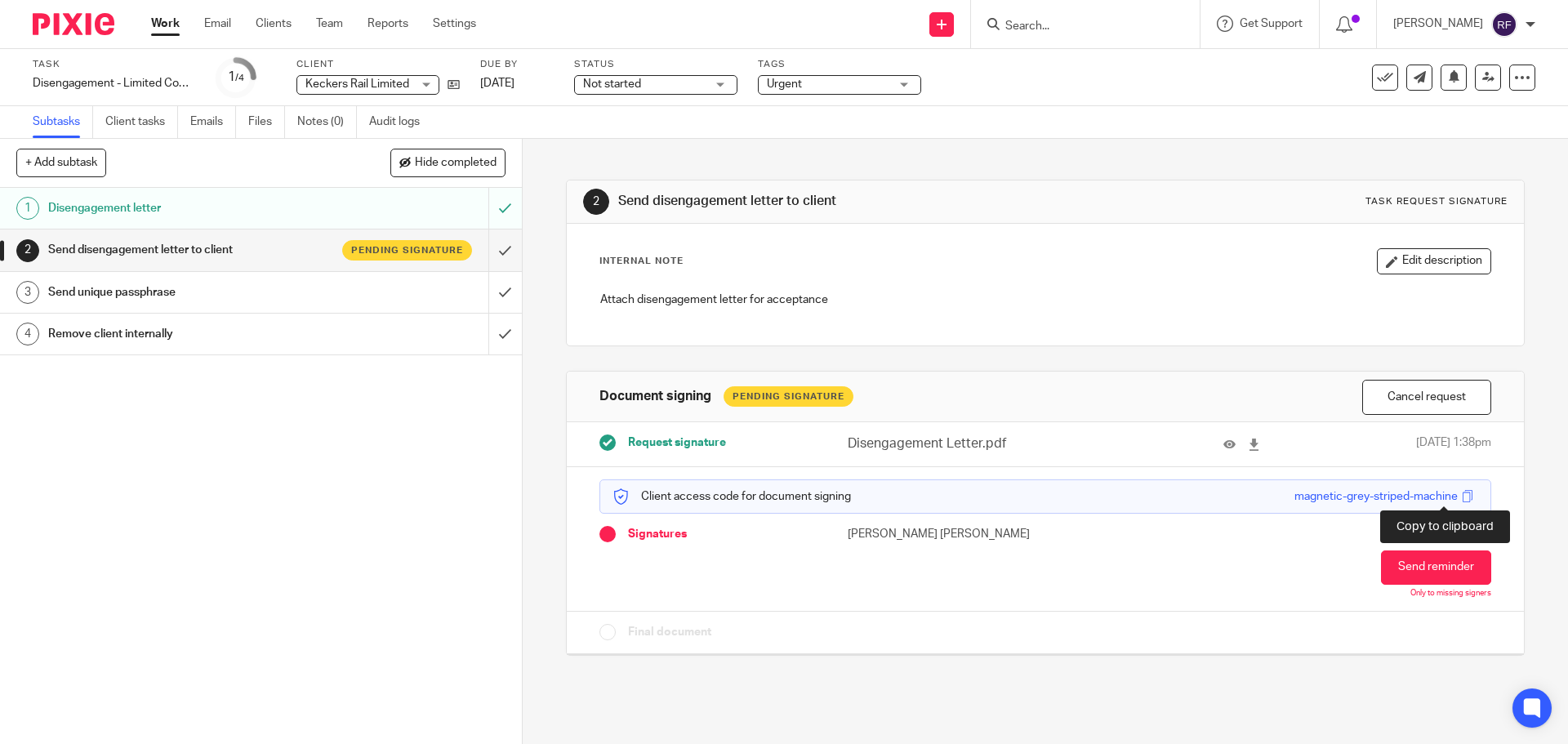
click at [1462, 495] on span at bounding box center [1468, 496] width 12 height 12
click at [297, 278] on link "3 Send unique passphrase" at bounding box center [244, 292] width 488 height 40
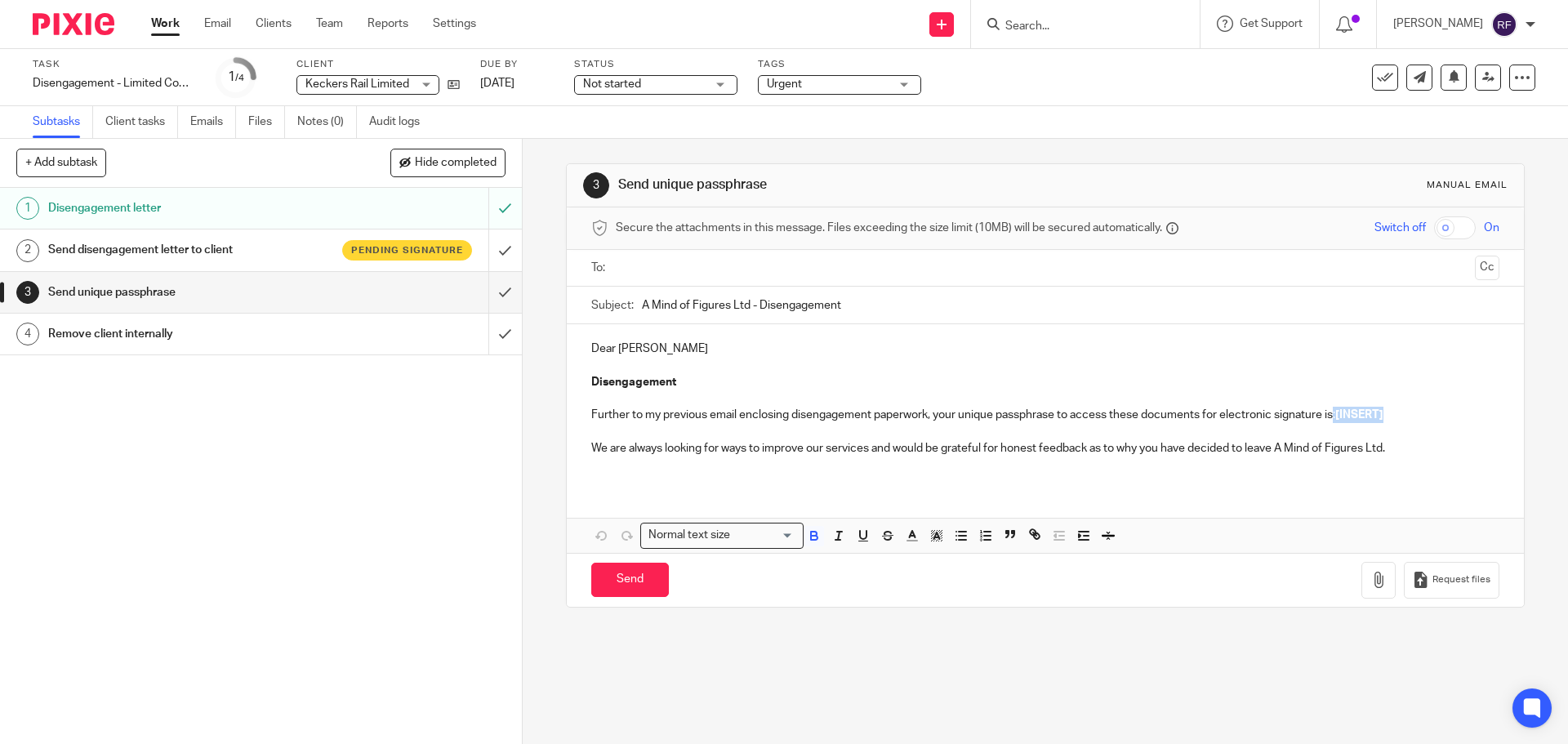
drag, startPoint x: 1393, startPoint y: 414, endPoint x: 1334, endPoint y: 415, distance: 59.0
click at [1334, 415] on p "Further to my previous email enclosing disengagement paperwork, your unique pas…" at bounding box center [1045, 414] width 908 height 17
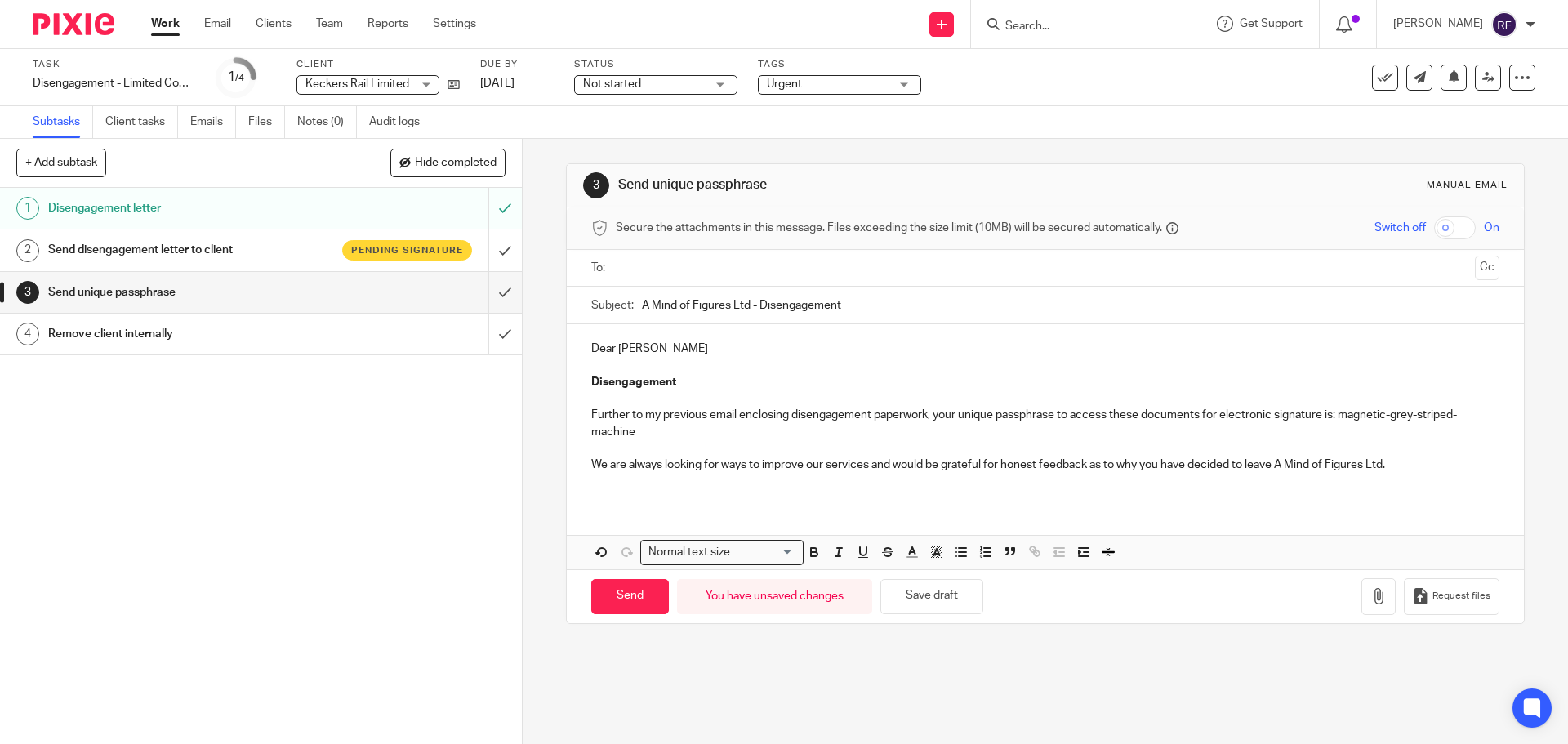
click at [1399, 463] on p "We are always looking for ways to improve our services and would be grateful fo…" at bounding box center [1045, 465] width 908 height 17
click at [799, 269] on input "text" at bounding box center [1045, 267] width 847 height 19
click at [621, 612] on input "Send" at bounding box center [630, 600] width 78 height 36
type input "Sent"
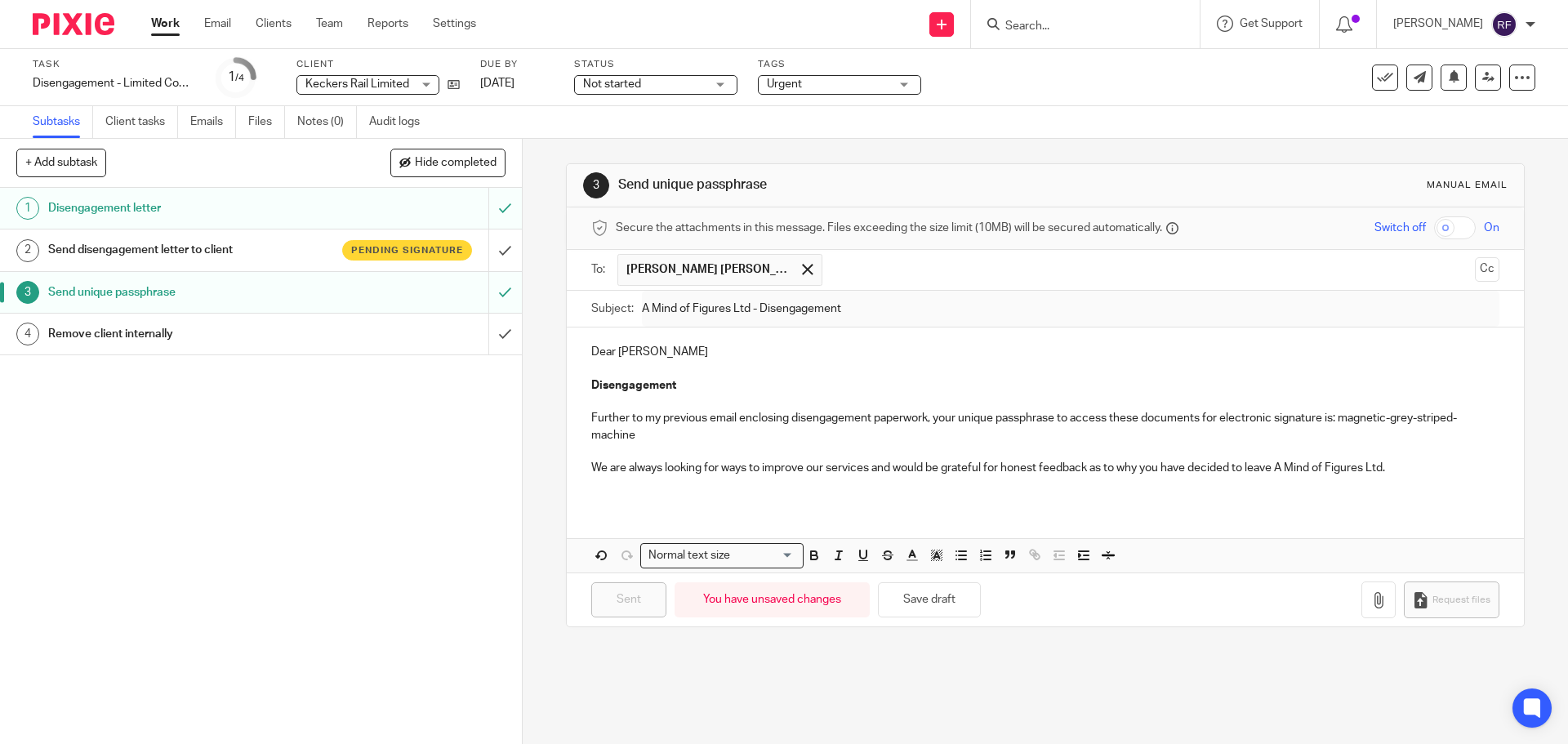
click at [562, 86] on div "Task Disengagement - Limited Company Save Disengagement - Limited Company 1 /4 …" at bounding box center [658, 78] width 1252 height 39
click at [543, 84] on link "14 Aug 2025" at bounding box center [517, 83] width 73 height 17
click at [169, 22] on link "Work" at bounding box center [165, 24] width 29 height 17
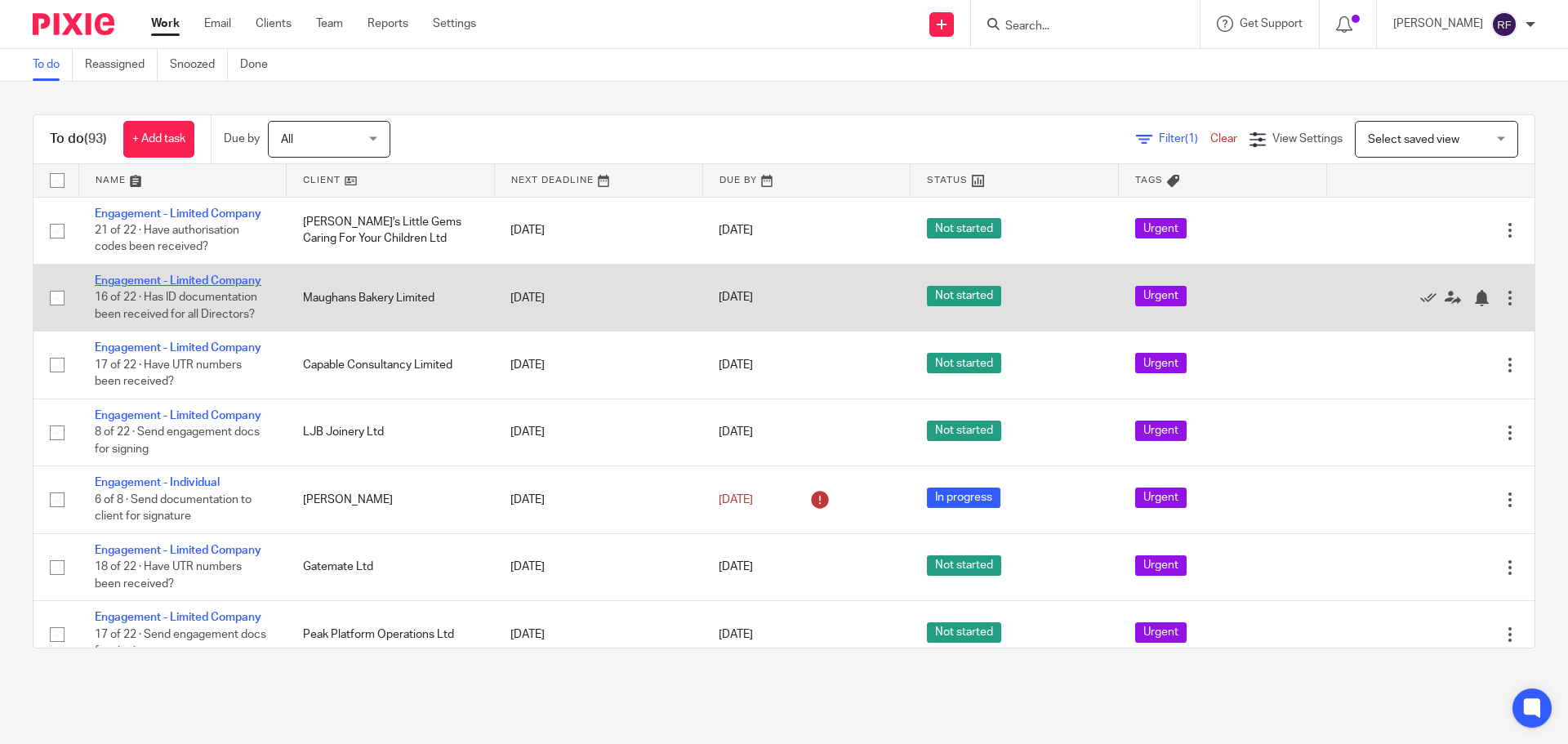
click at [191, 276] on link "Engagement - Limited Company" at bounding box center [178, 281] width 167 height 12
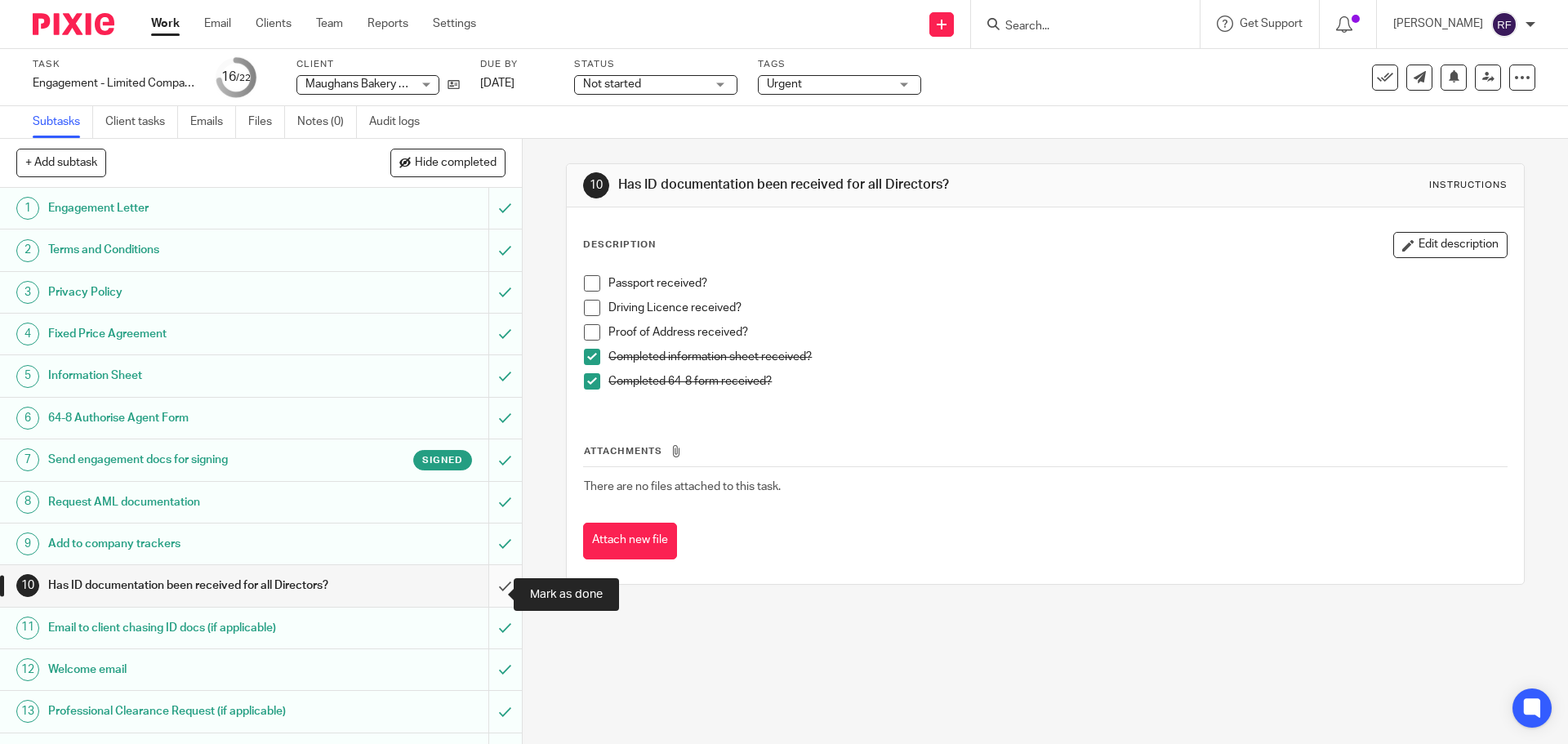
drag, startPoint x: 495, startPoint y: 600, endPoint x: 486, endPoint y: 600, distance: 9.0
click at [488, 600] on input "submit" at bounding box center [261, 585] width 522 height 40
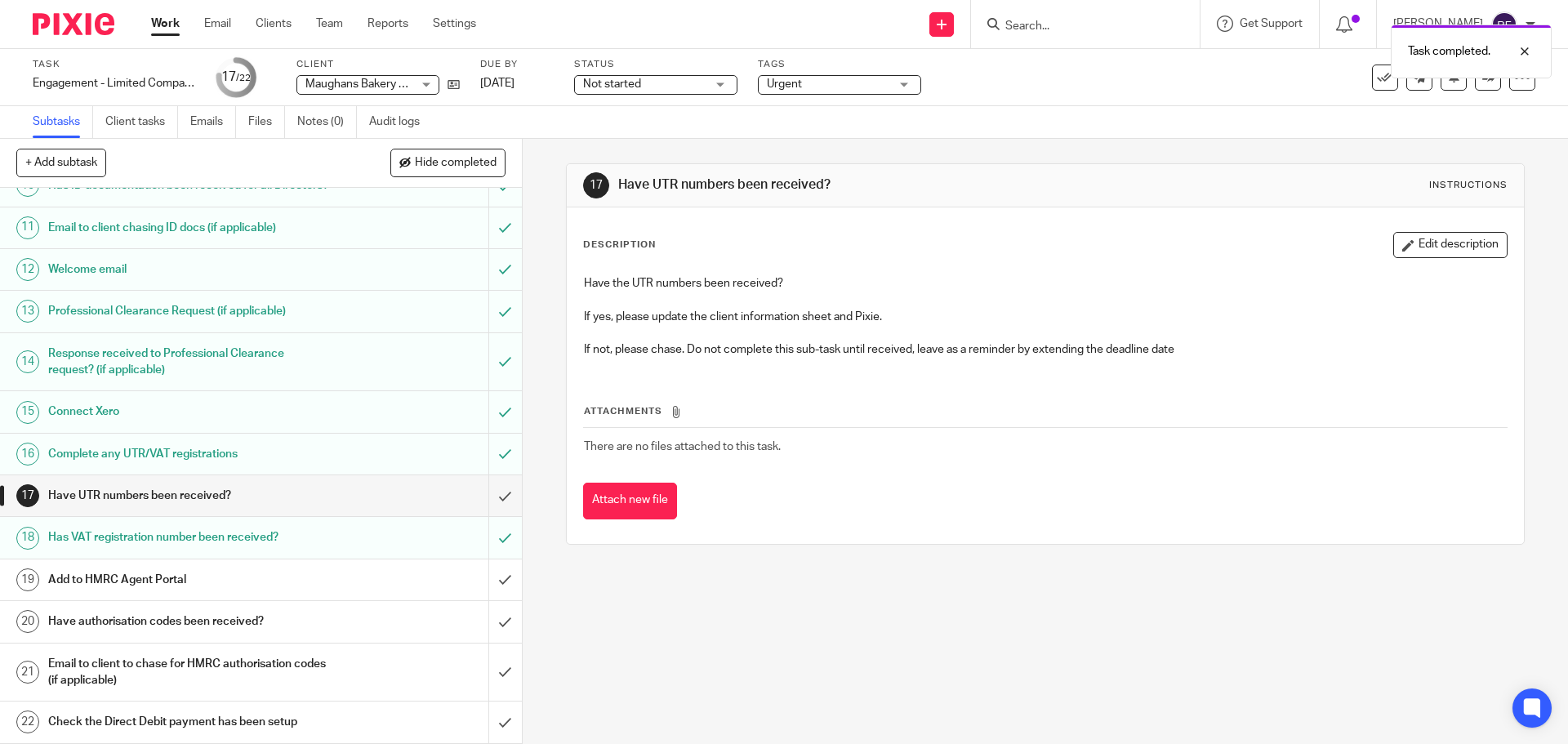
scroll to position [416, 0]
click at [486, 493] on input "submit" at bounding box center [261, 495] width 522 height 40
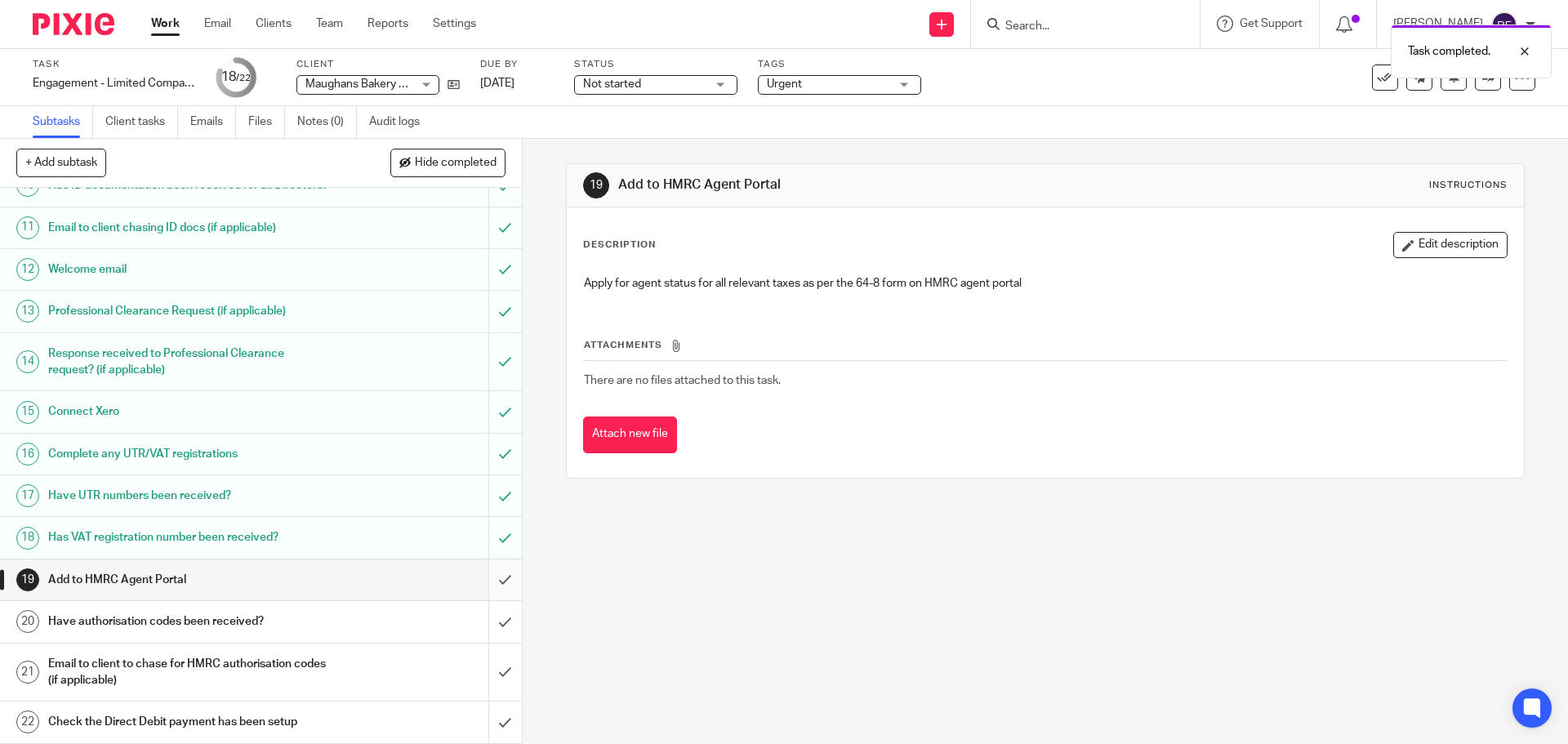
scroll to position [416, 0]
click at [485, 575] on input "submit" at bounding box center [261, 579] width 522 height 40
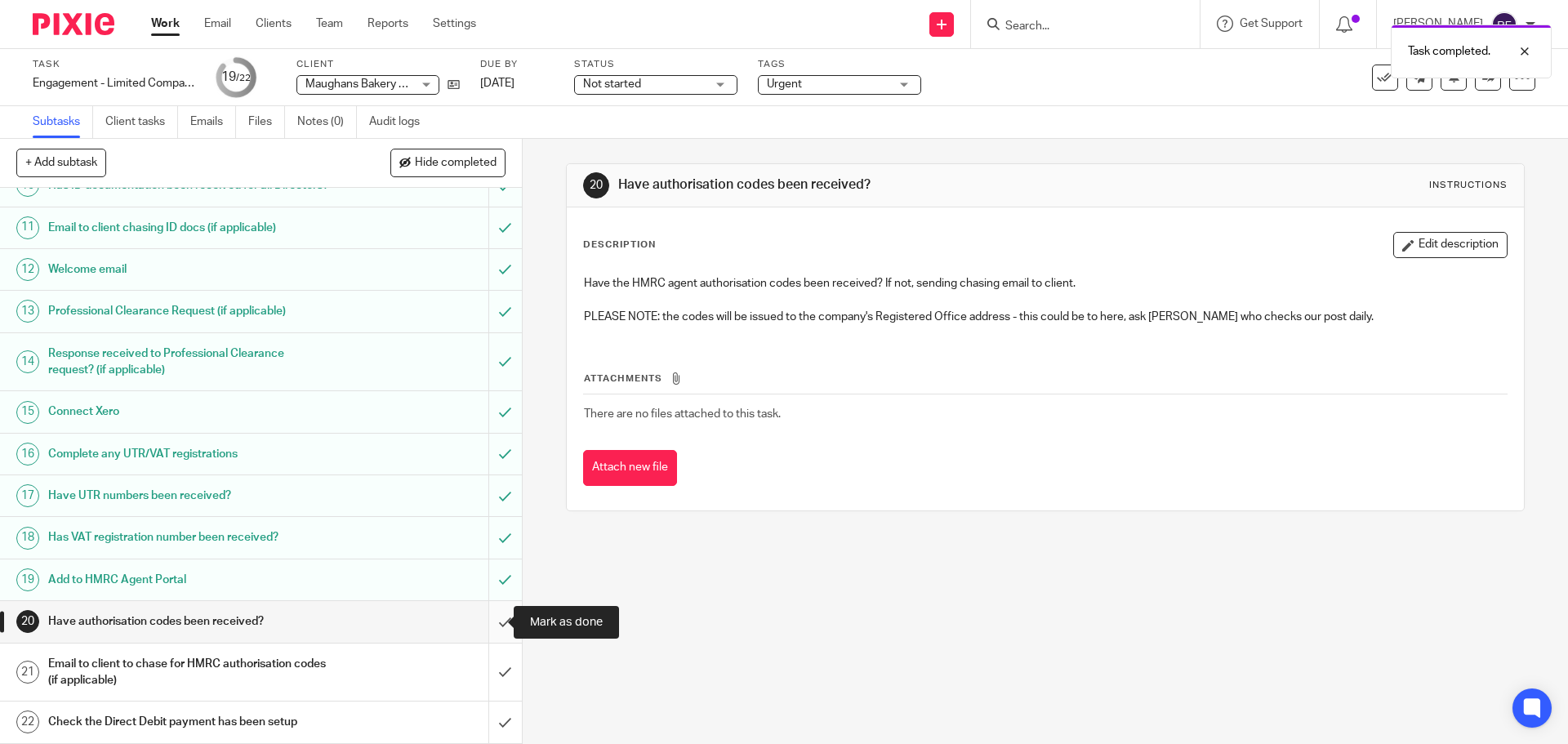
scroll to position [416, 0]
click at [1378, 82] on icon at bounding box center [1385, 77] width 17 height 17
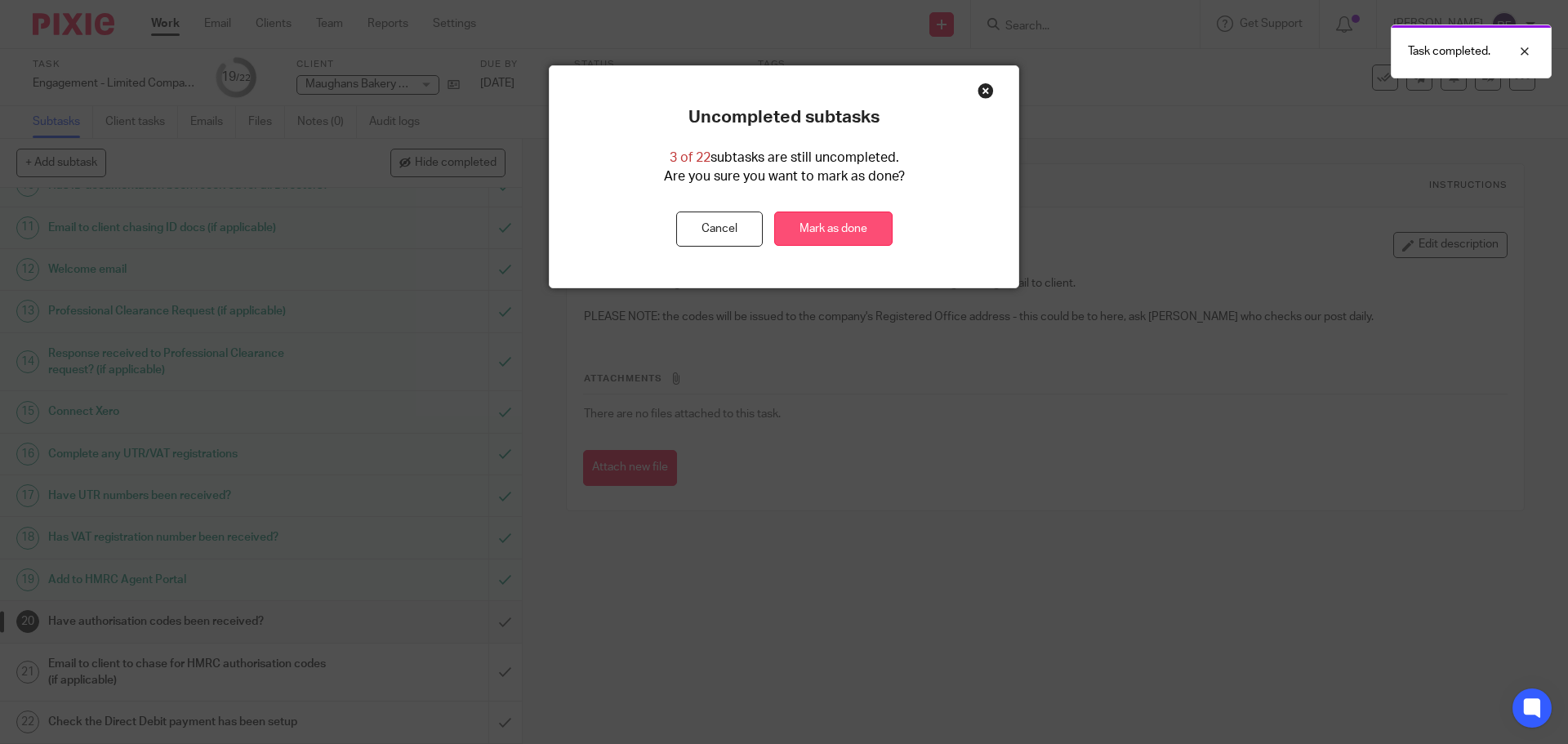
click at [827, 211] on link "Mark as done" at bounding box center [834, 229] width 118 height 36
click at [832, 222] on link "Mark as done" at bounding box center [834, 229] width 118 height 36
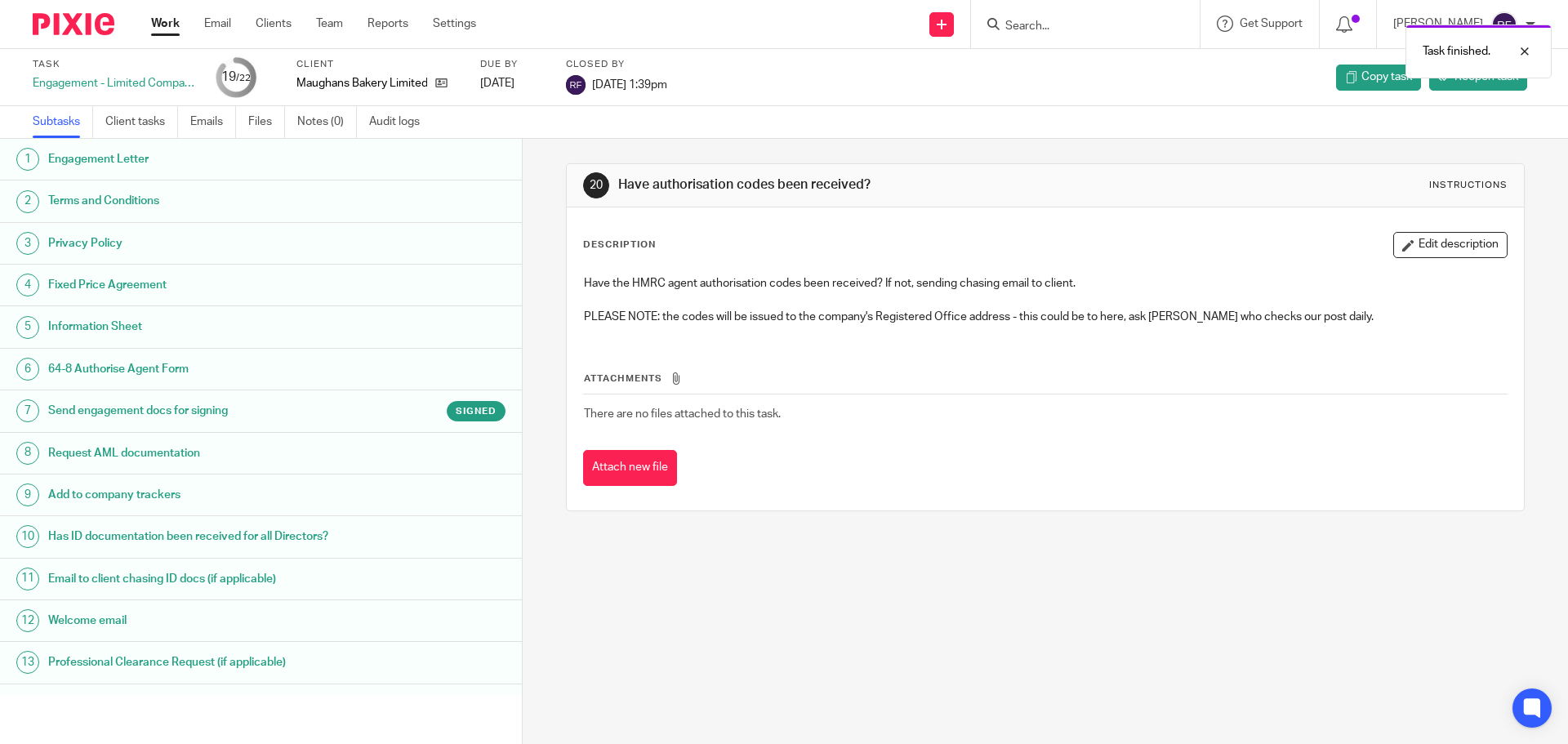
click at [276, 403] on h1 "Send engagement docs for signing" at bounding box center [201, 410] width 306 height 25
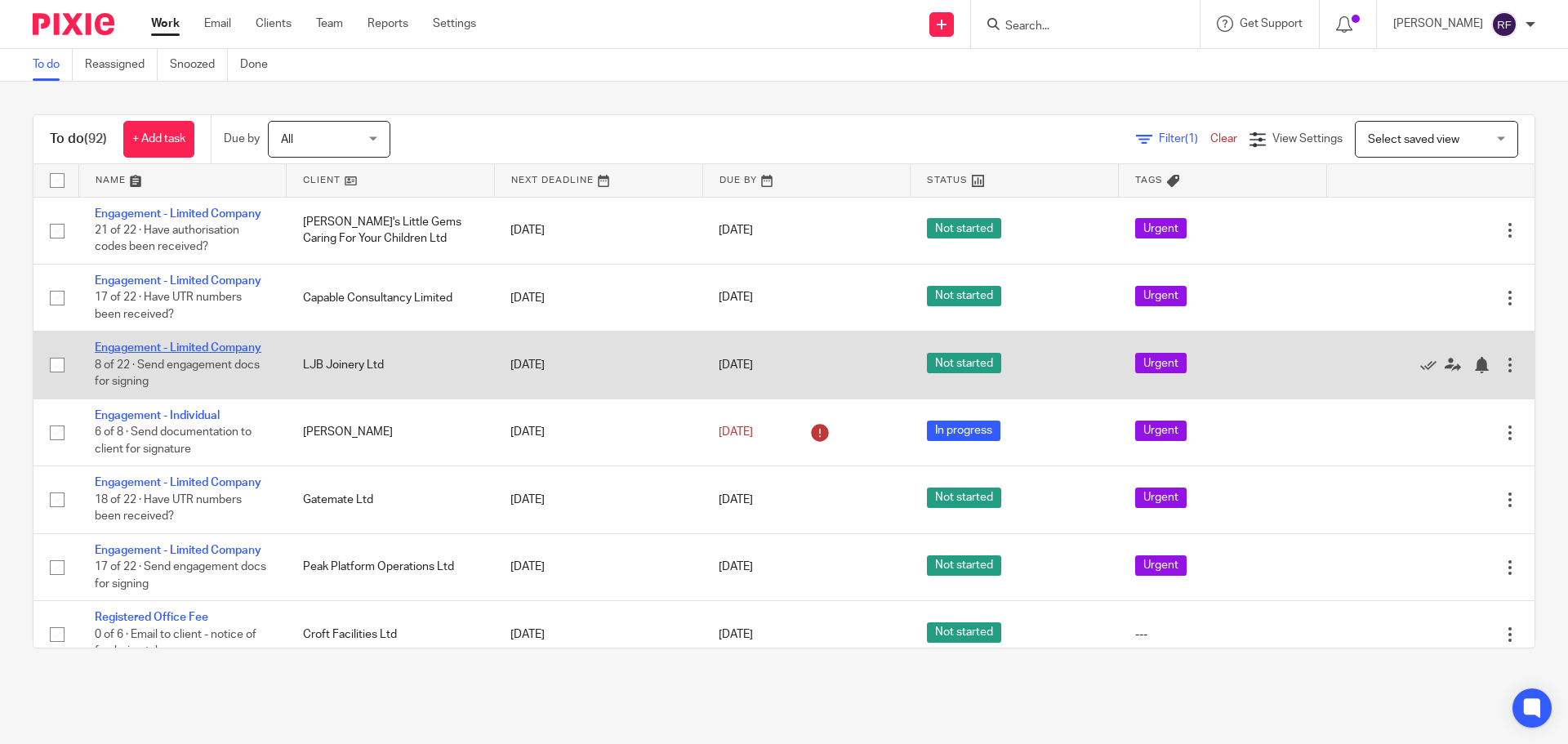
click at [161, 348] on link "Engagement - Limited Company" at bounding box center [178, 348] width 167 height 12
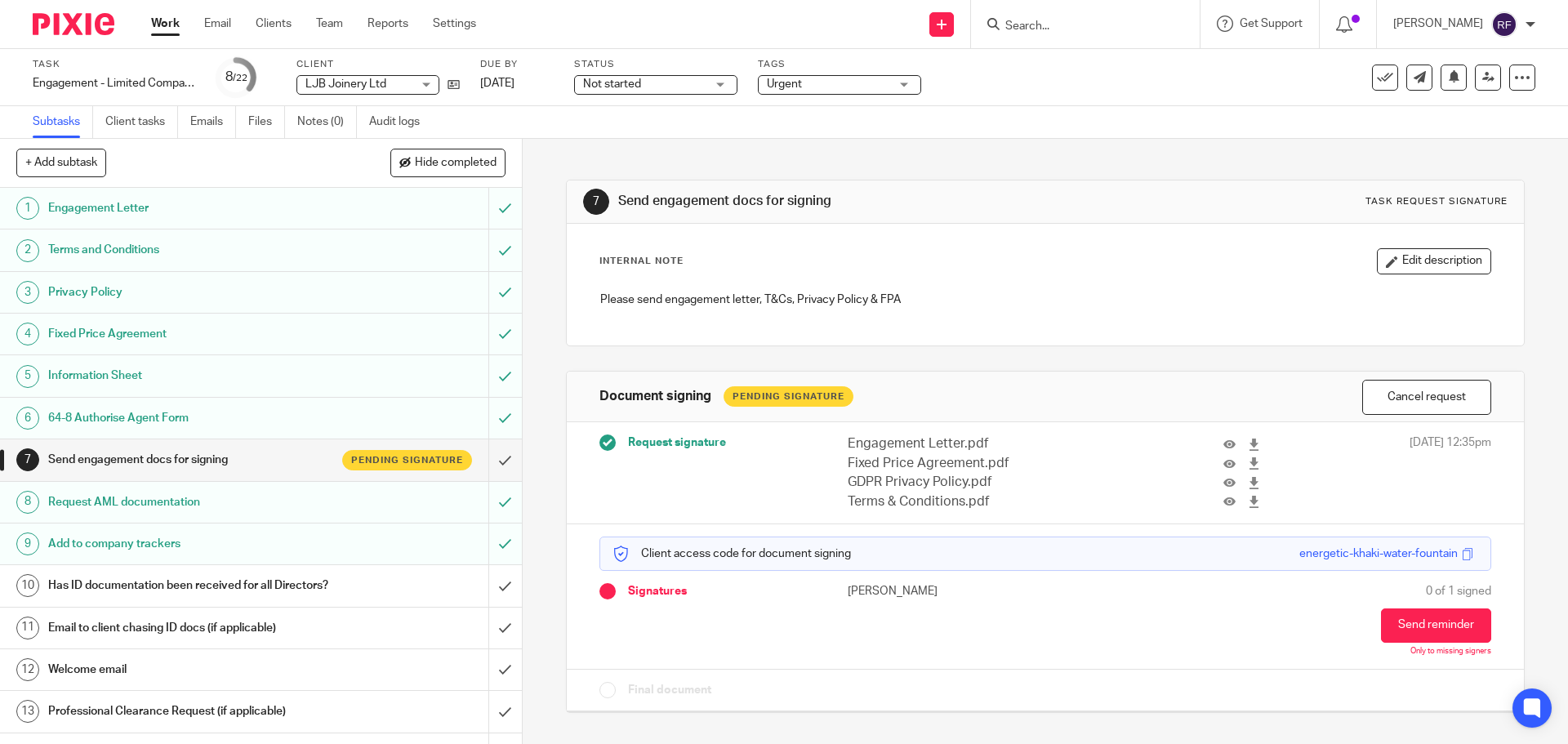
click at [166, 19] on link "Work" at bounding box center [165, 24] width 29 height 17
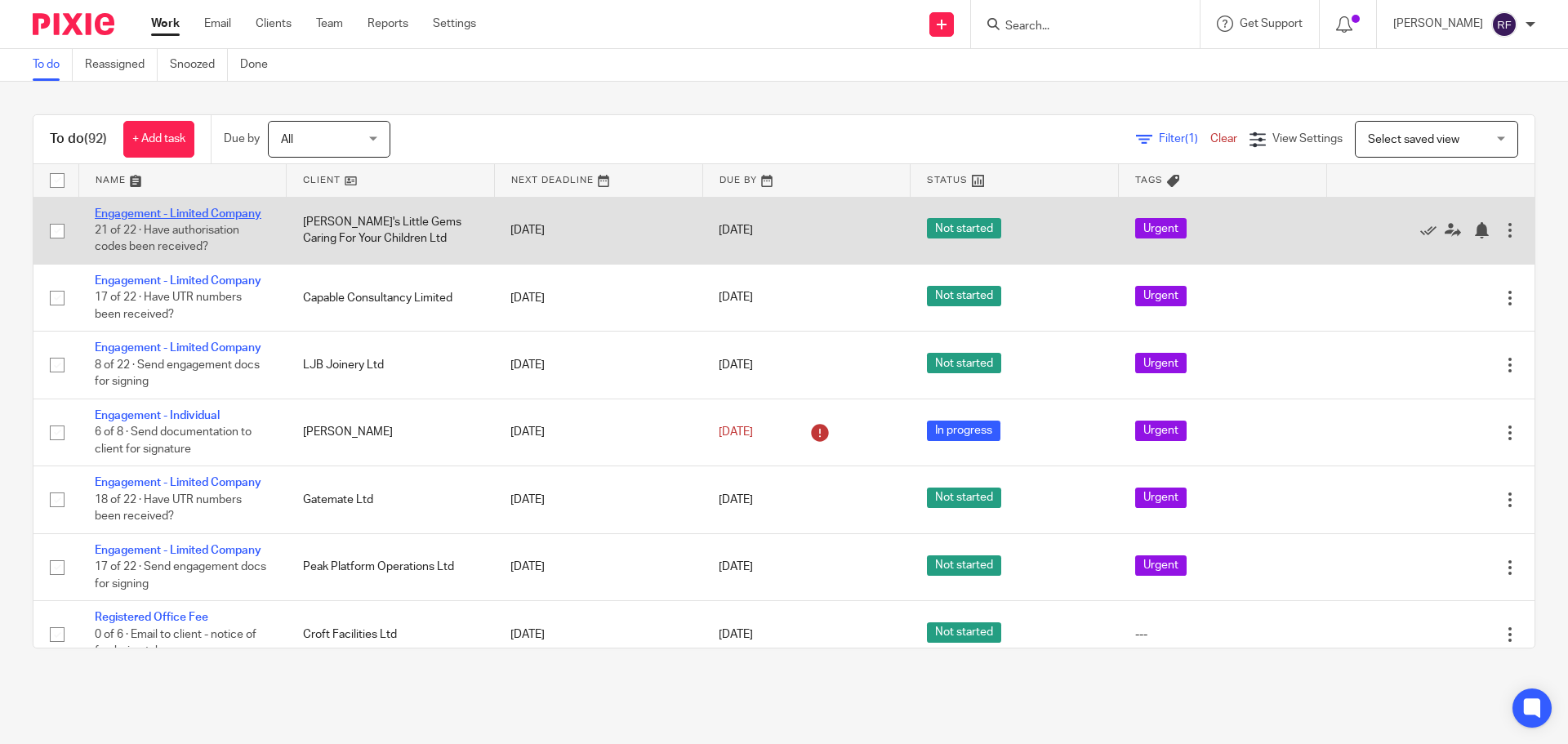
click at [114, 214] on link "Engagement - Limited Company" at bounding box center [178, 214] width 167 height 12
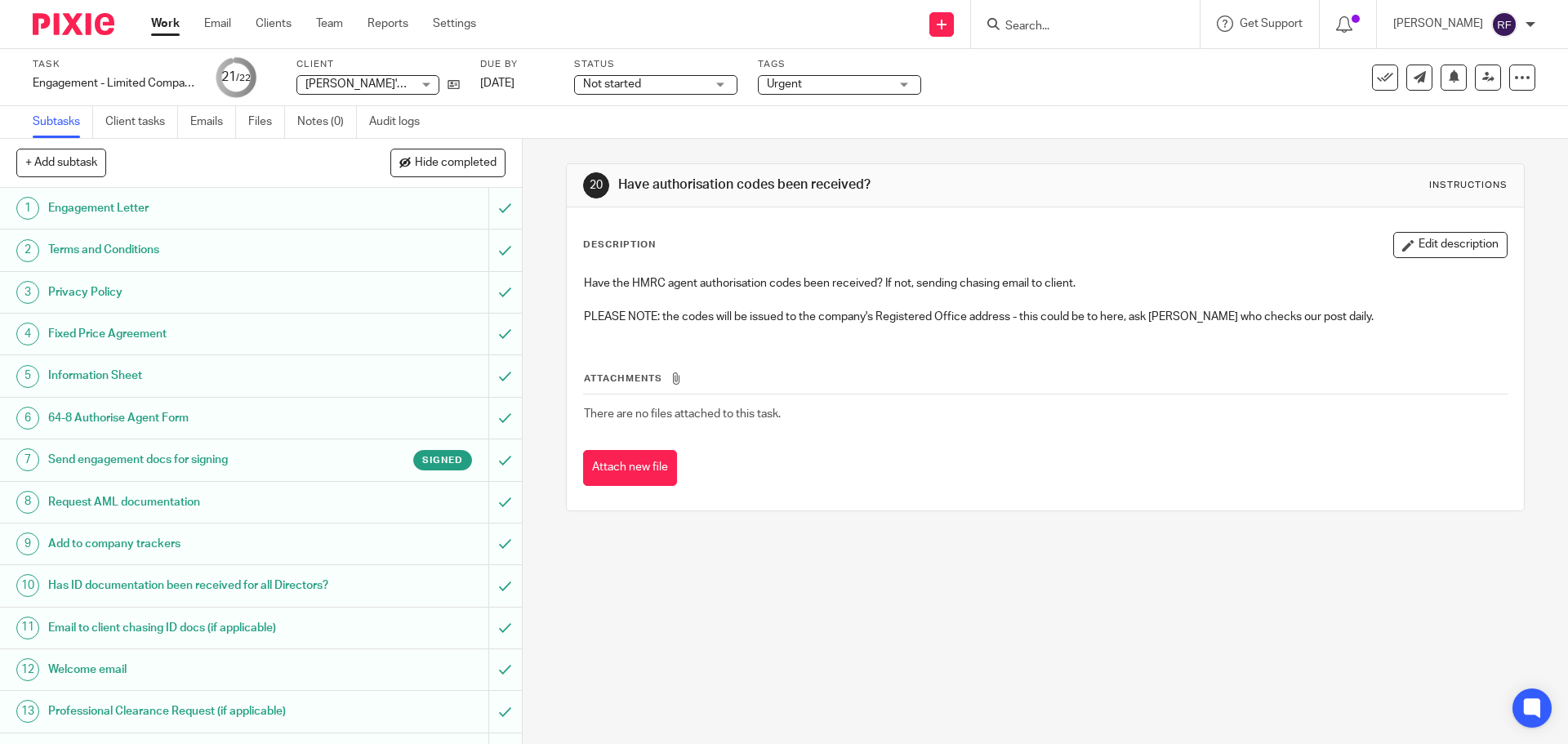
scroll to position [416, 0]
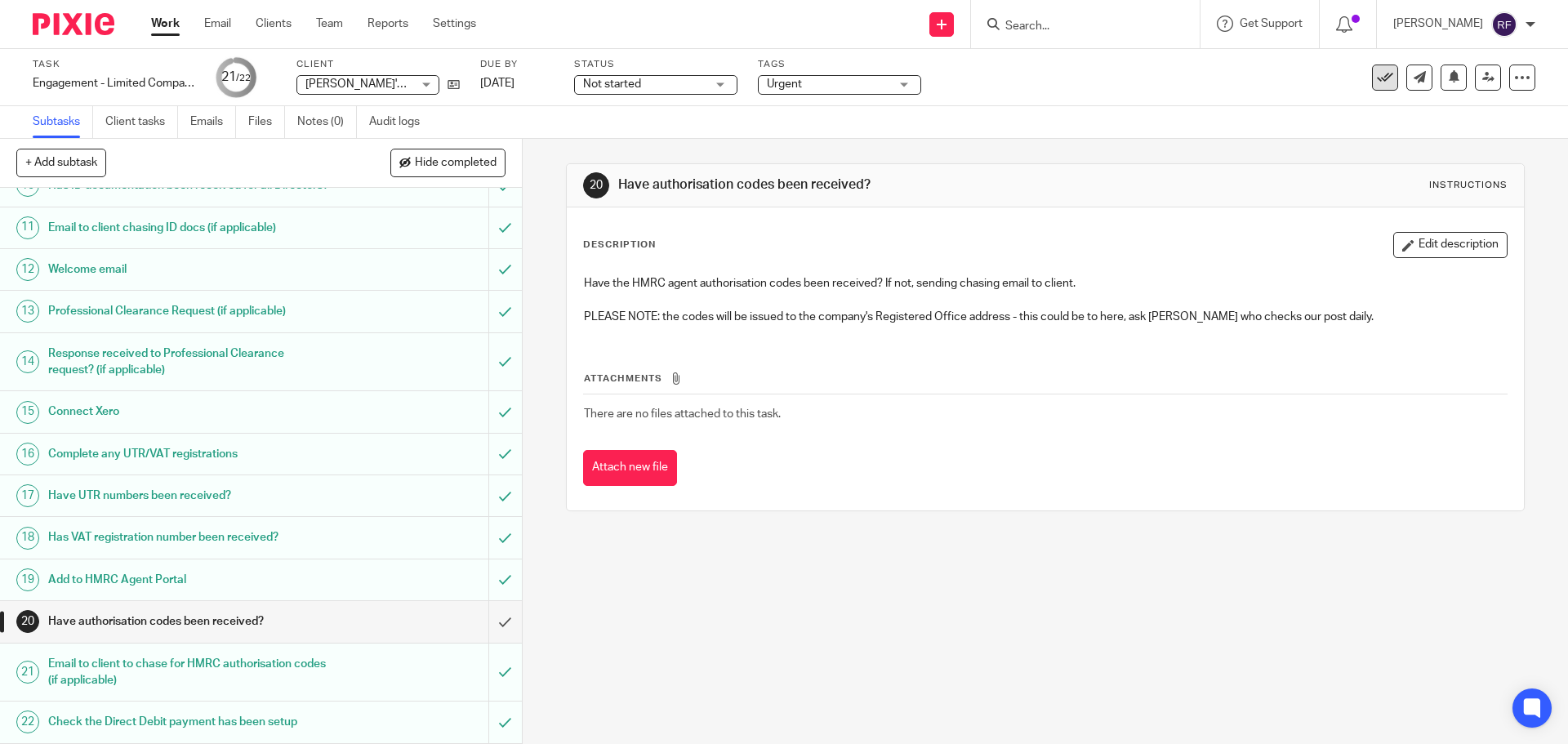
click at [1378, 80] on icon at bounding box center [1385, 77] width 17 height 17
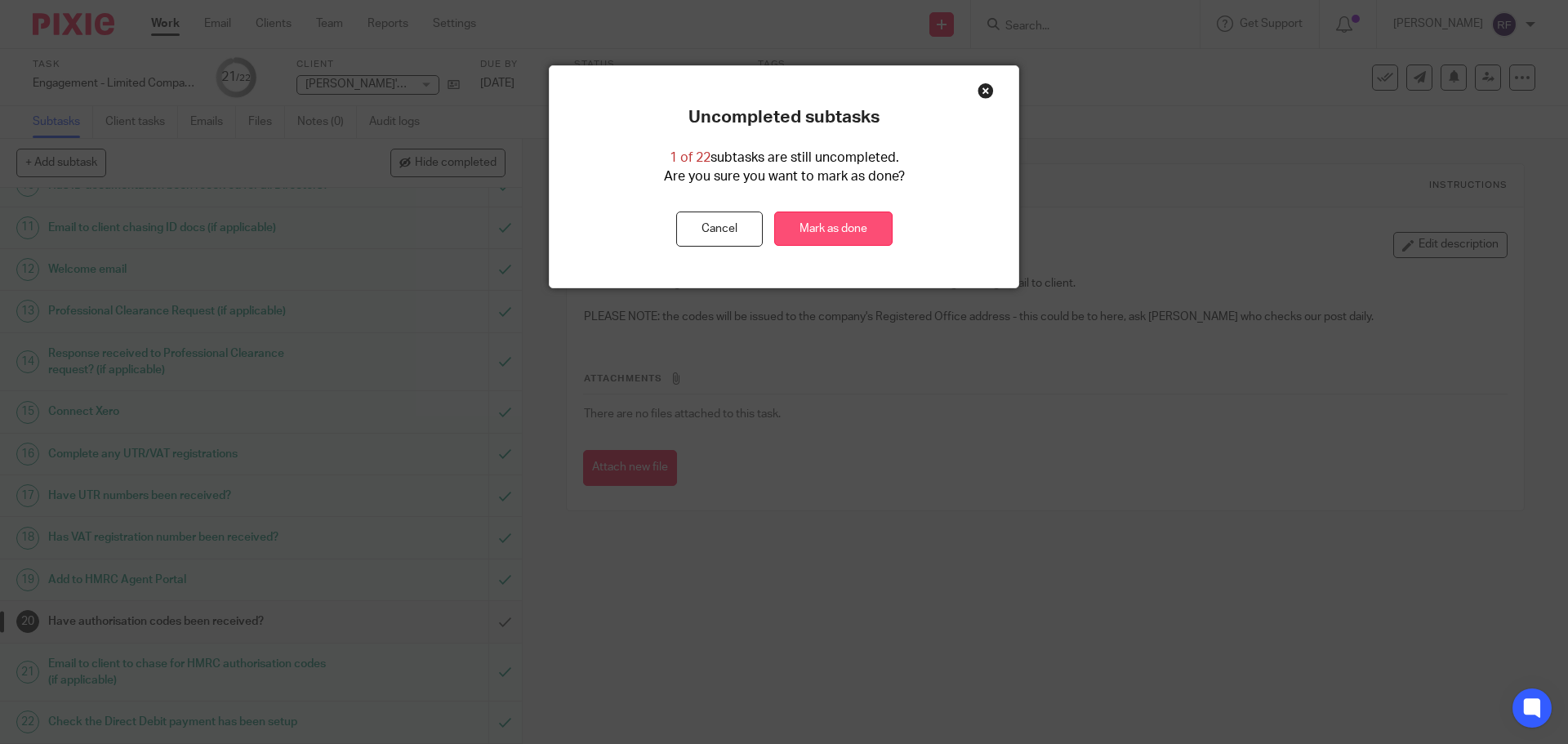
click at [855, 225] on link "Mark as done" at bounding box center [834, 229] width 118 height 36
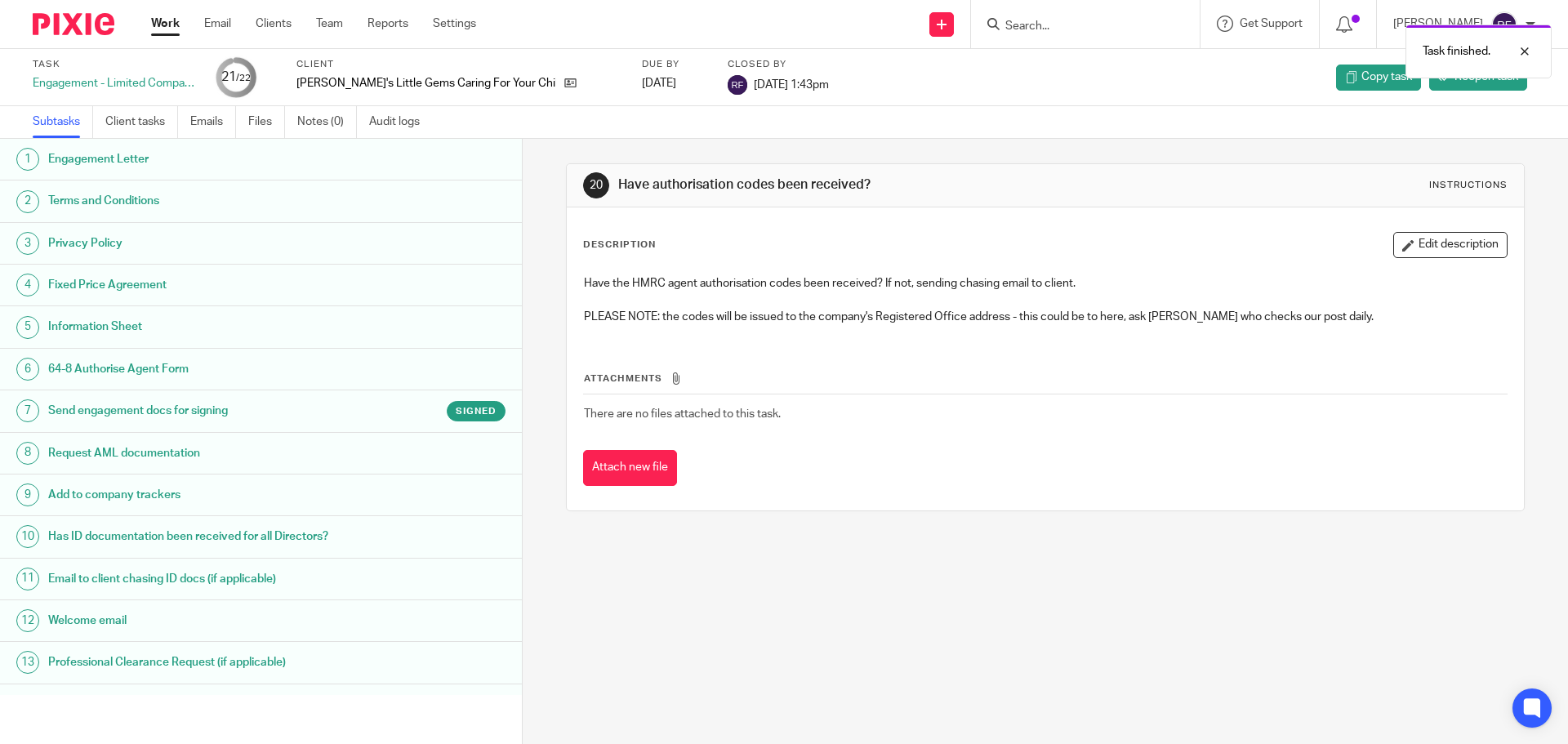
click at [156, 24] on link "Work" at bounding box center [165, 24] width 29 height 17
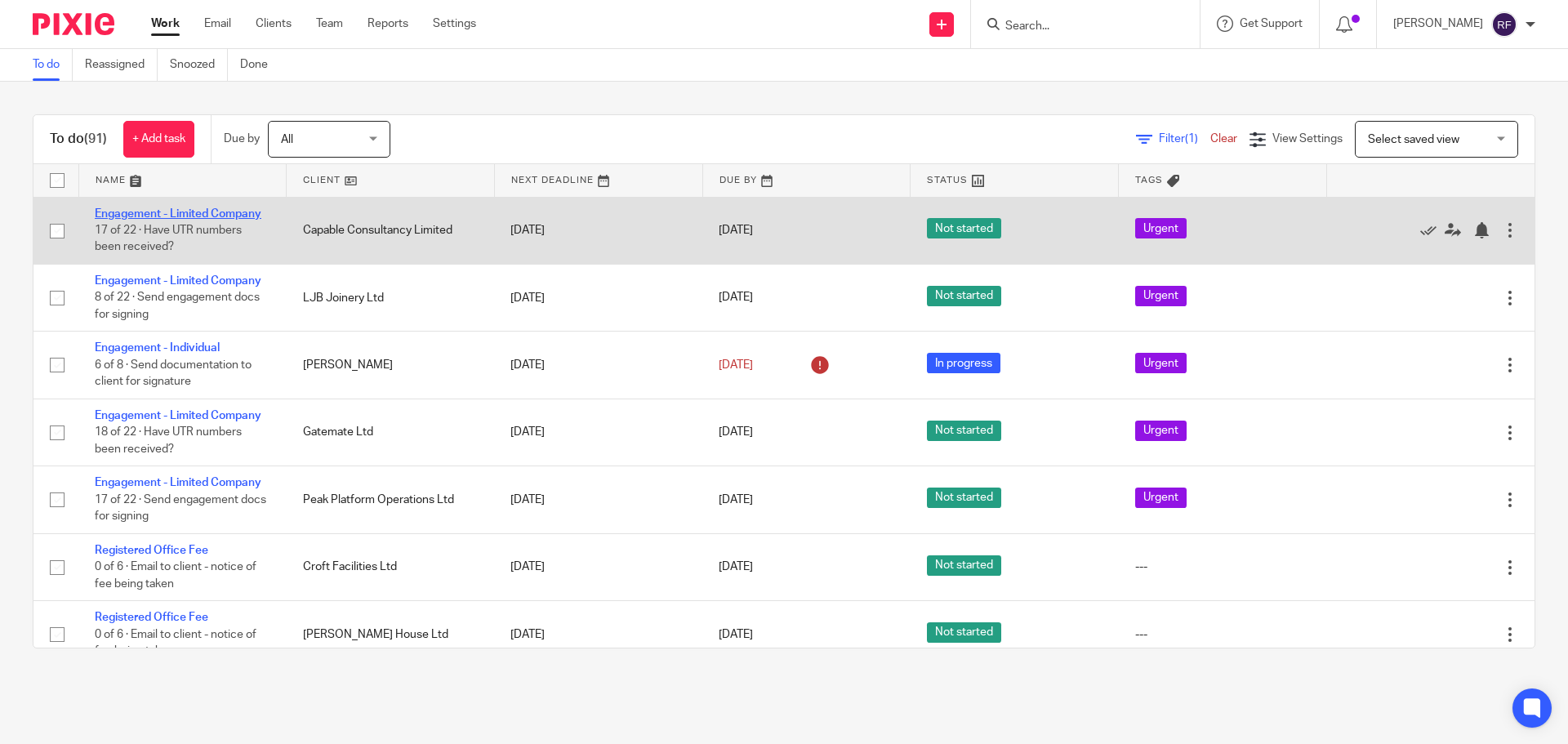
click at [163, 210] on link "Engagement - Limited Company" at bounding box center [178, 214] width 167 height 12
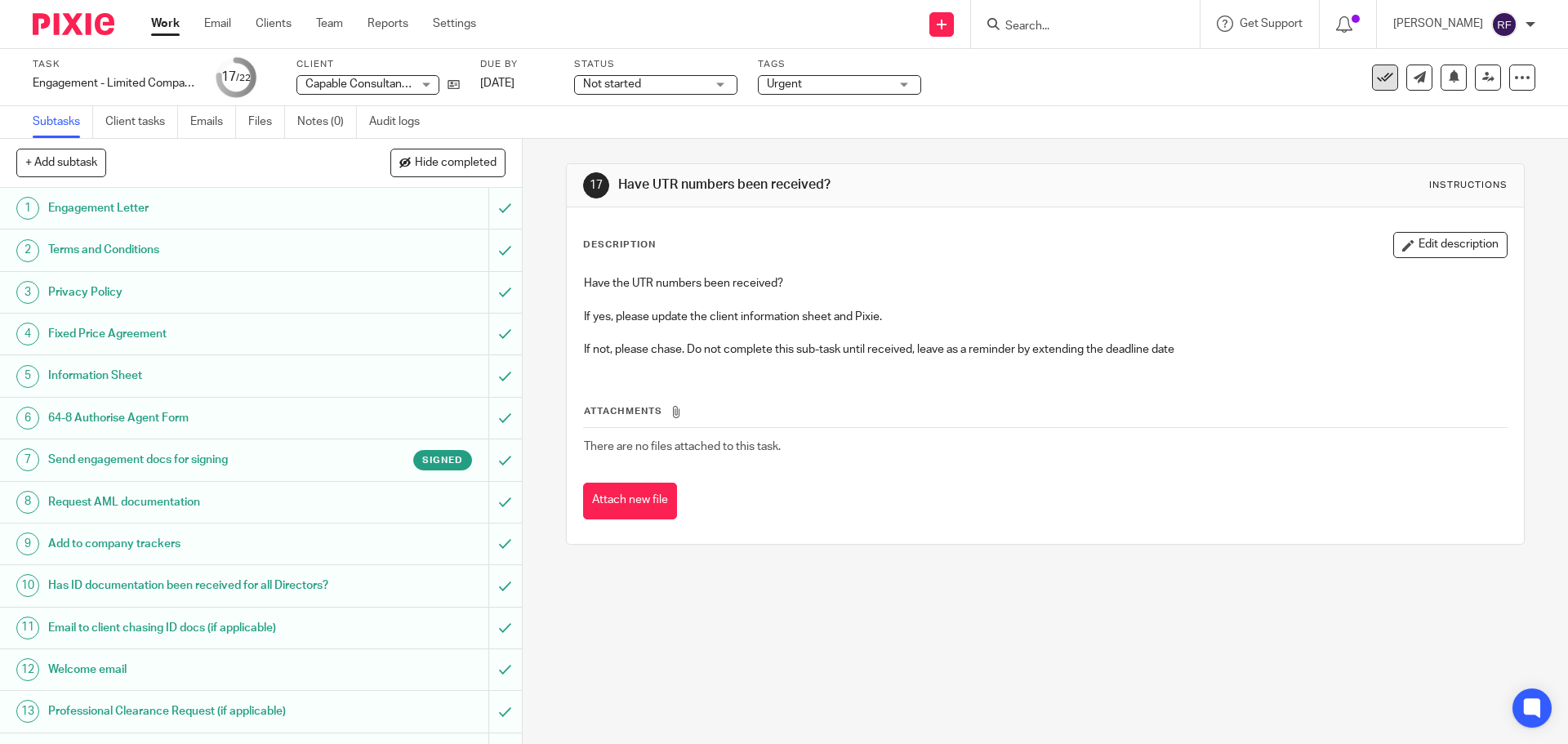
click at [1377, 89] on button at bounding box center [1385, 77] width 26 height 26
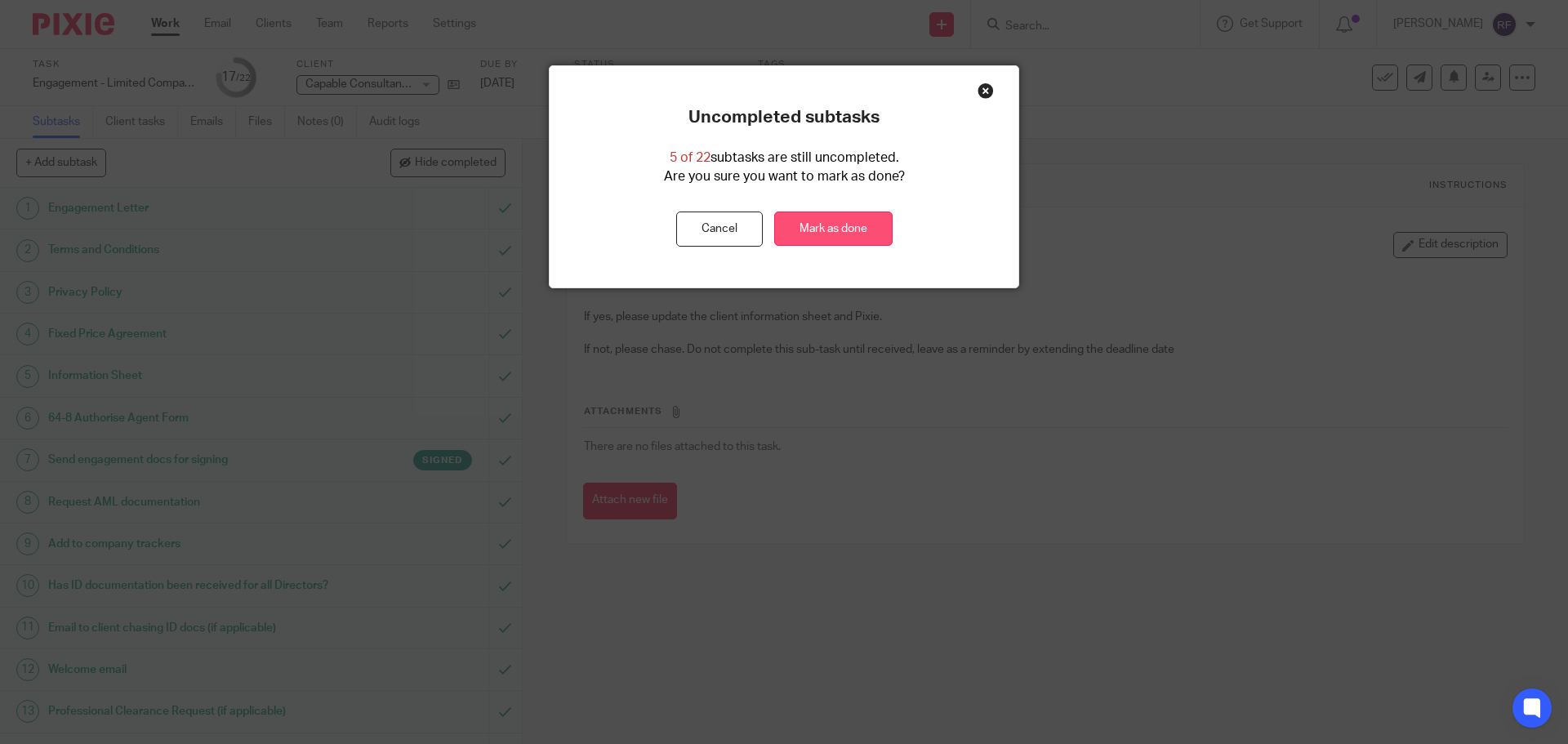
click at [844, 234] on link "Mark as done" at bounding box center [834, 229] width 118 height 36
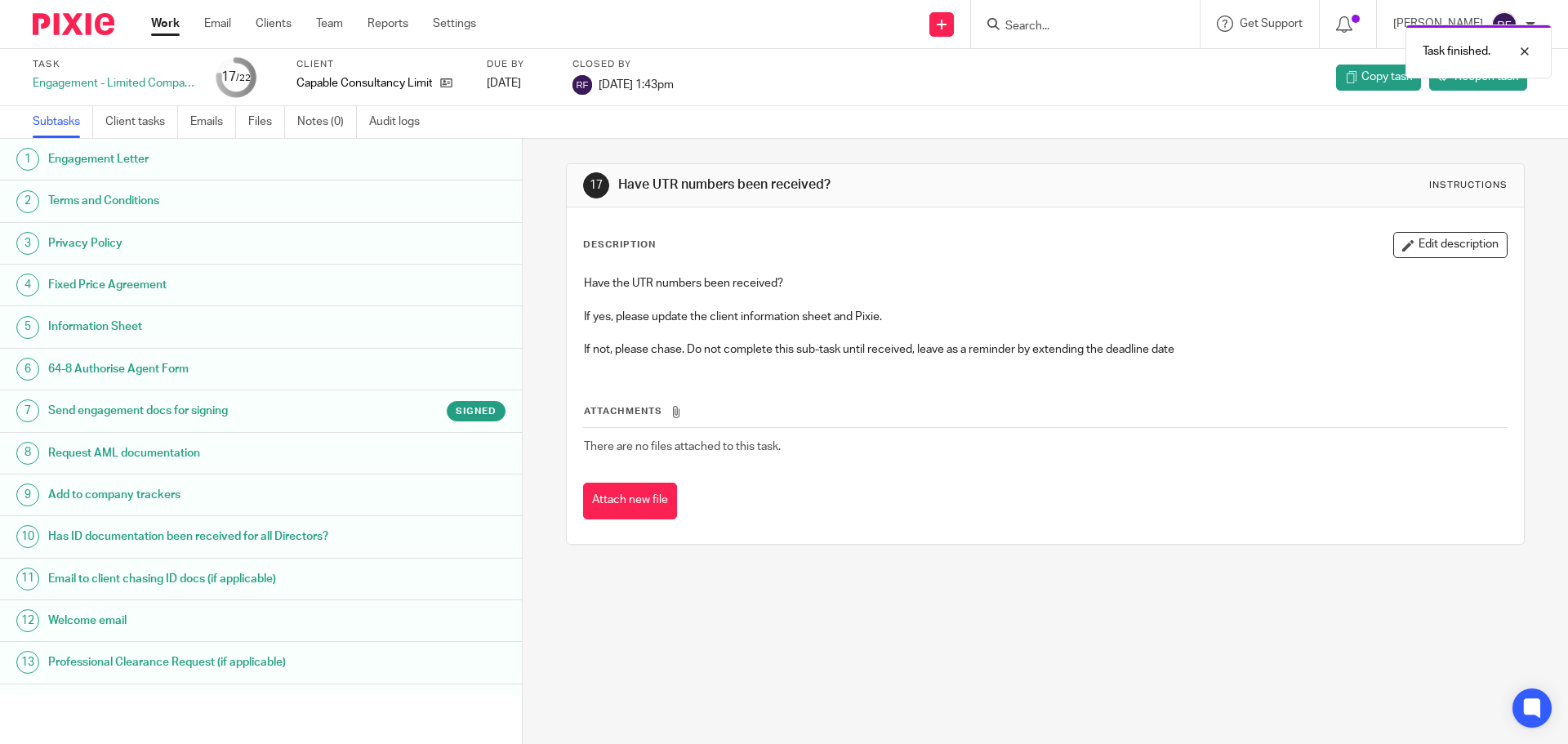
click at [166, 32] on link "Work" at bounding box center [165, 24] width 29 height 17
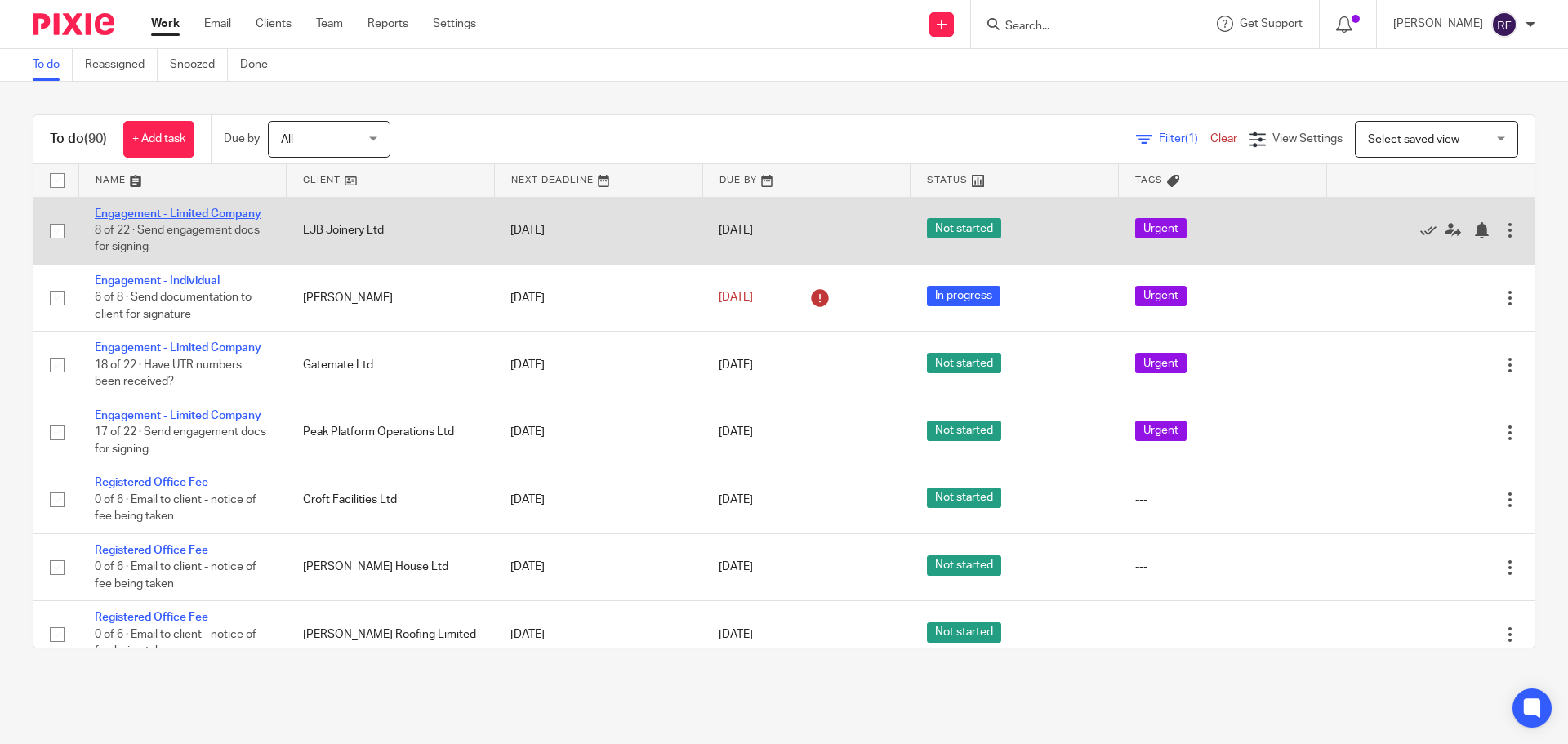
click at [149, 214] on link "Engagement - Limited Company" at bounding box center [178, 214] width 167 height 12
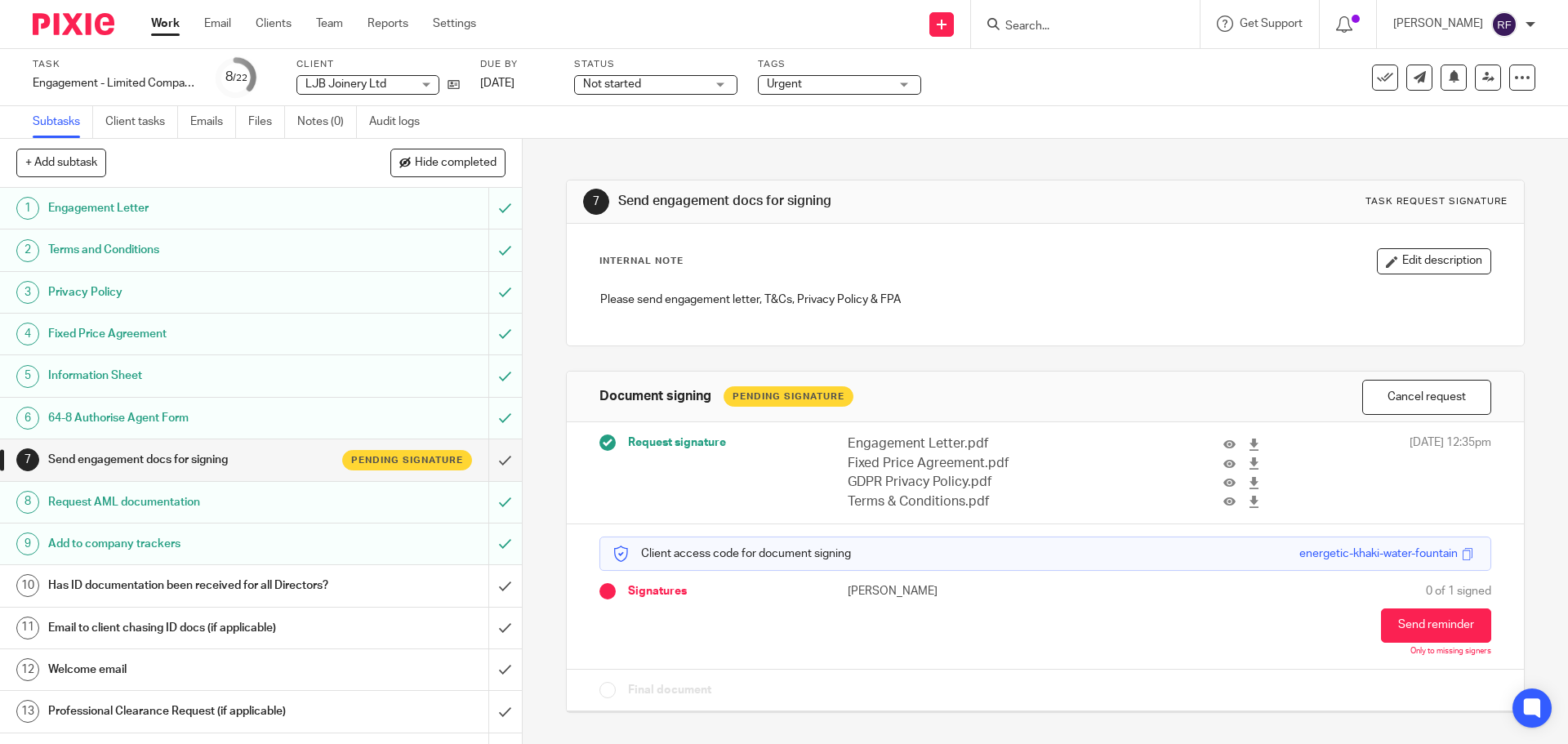
click at [169, 22] on link "Work" at bounding box center [165, 24] width 29 height 17
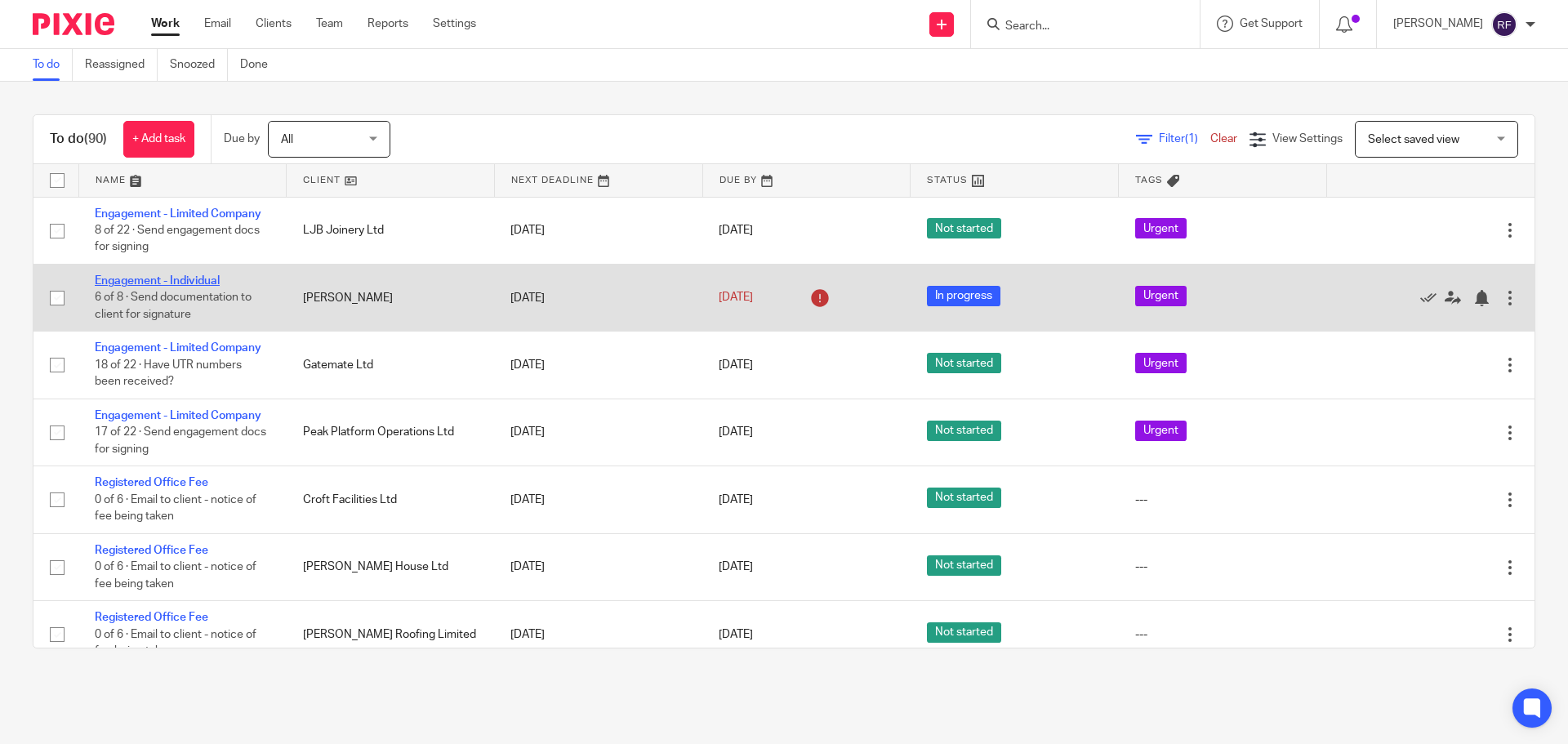
click at [164, 281] on link "Engagement - Individual" at bounding box center [157, 281] width 125 height 12
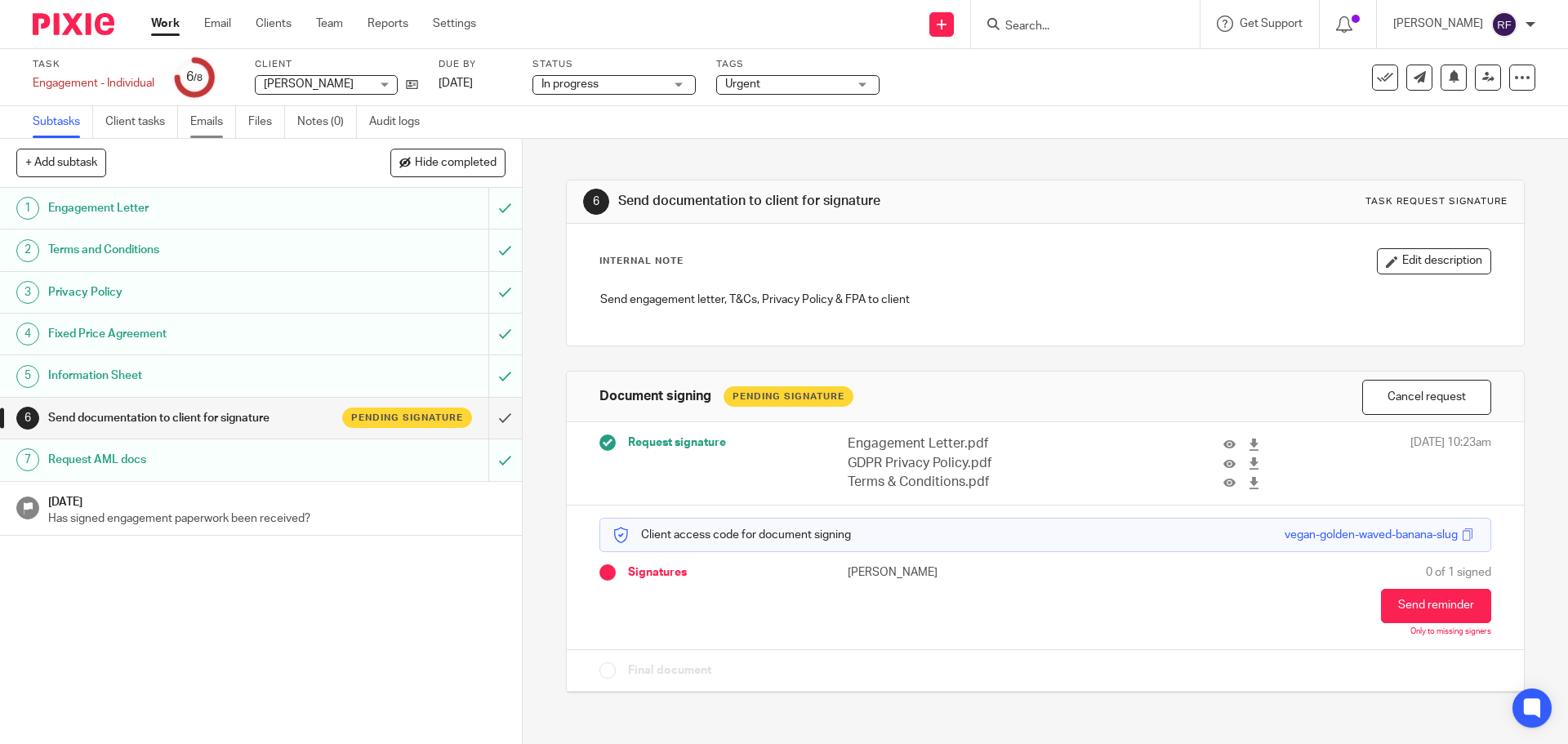
click at [215, 119] on link "Emails" at bounding box center [213, 122] width 45 height 32
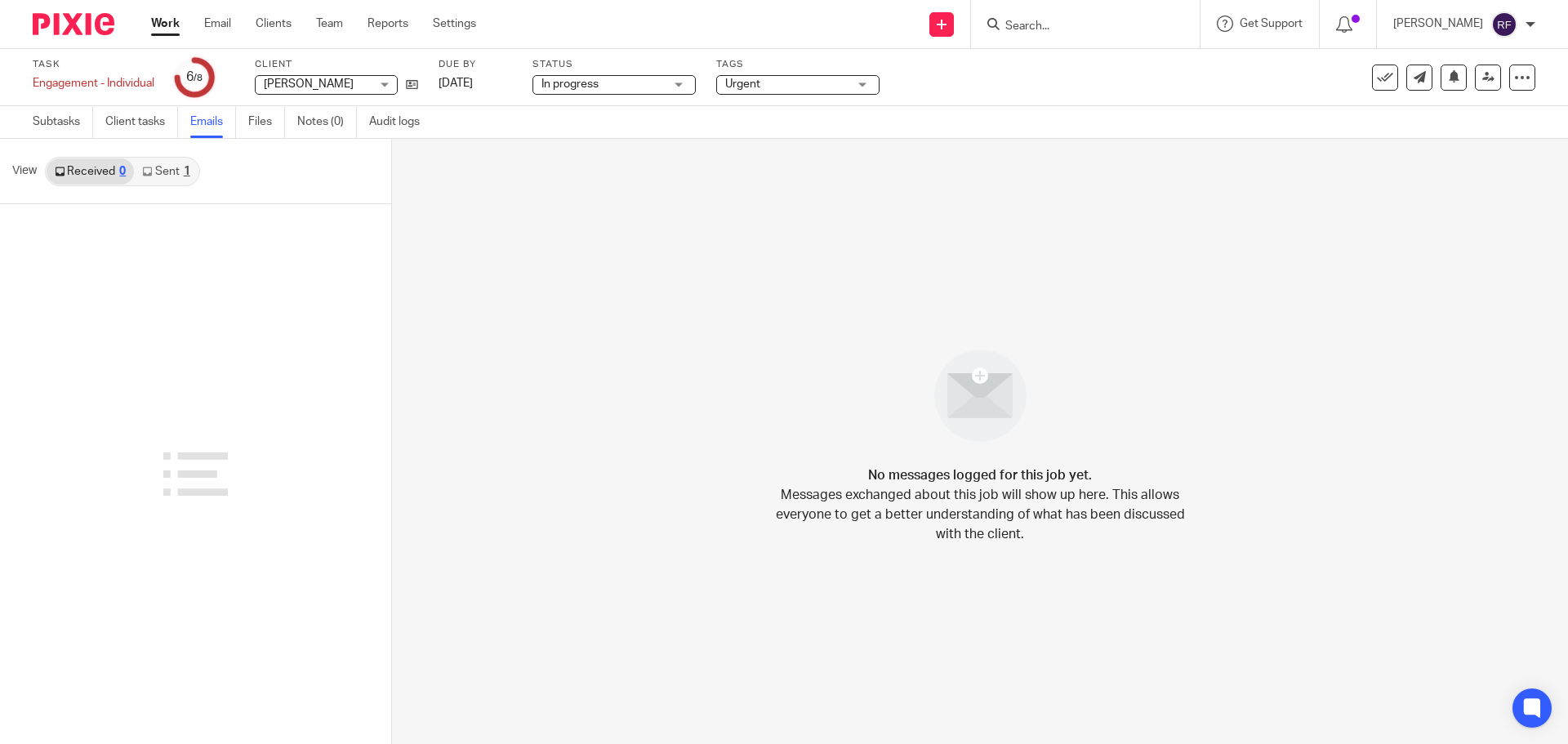
click at [176, 172] on link "Sent 1" at bounding box center [166, 172] width 64 height 26
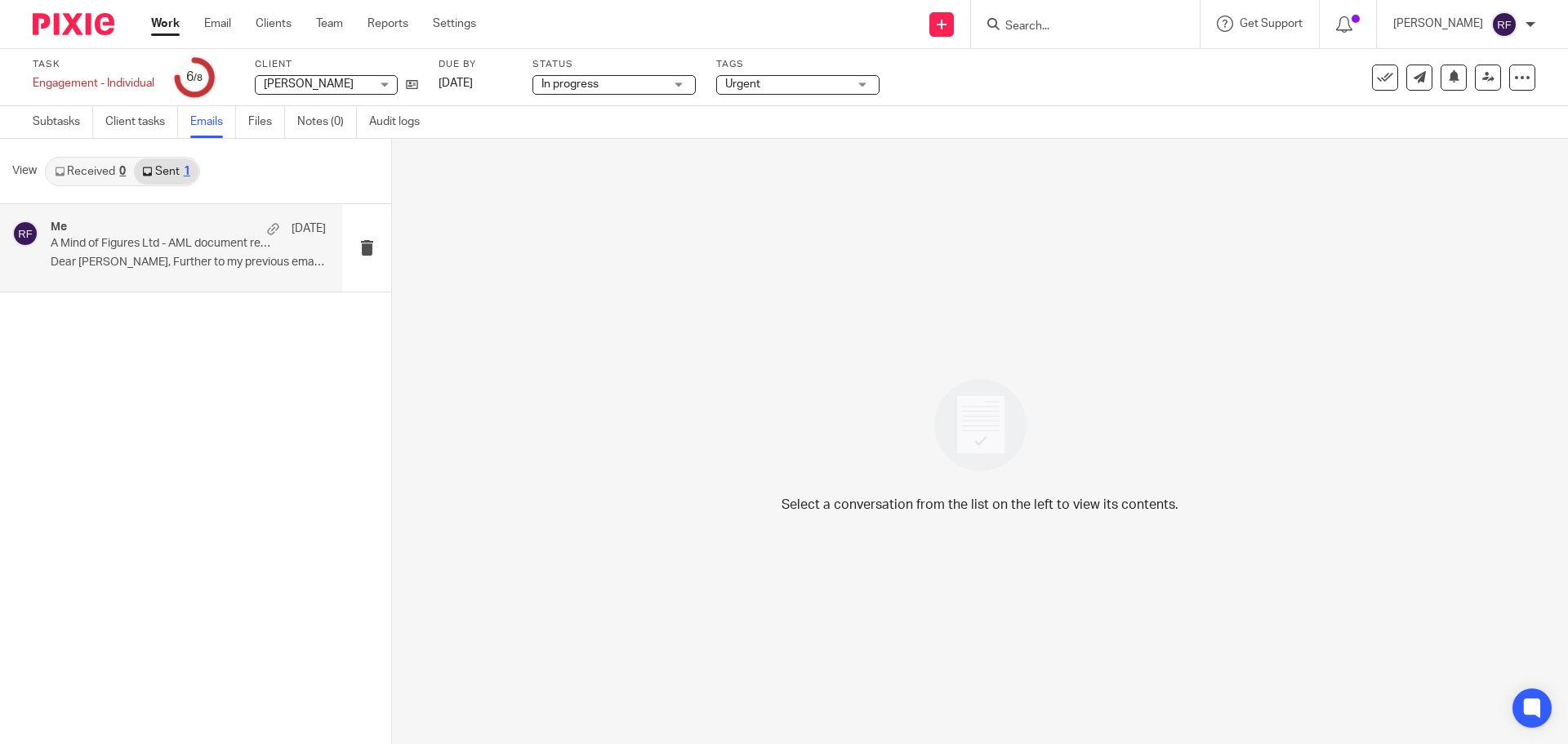
click at [129, 249] on p "A Mind of Figures Ltd - AML document request" at bounding box center [160, 244] width 220 height 14
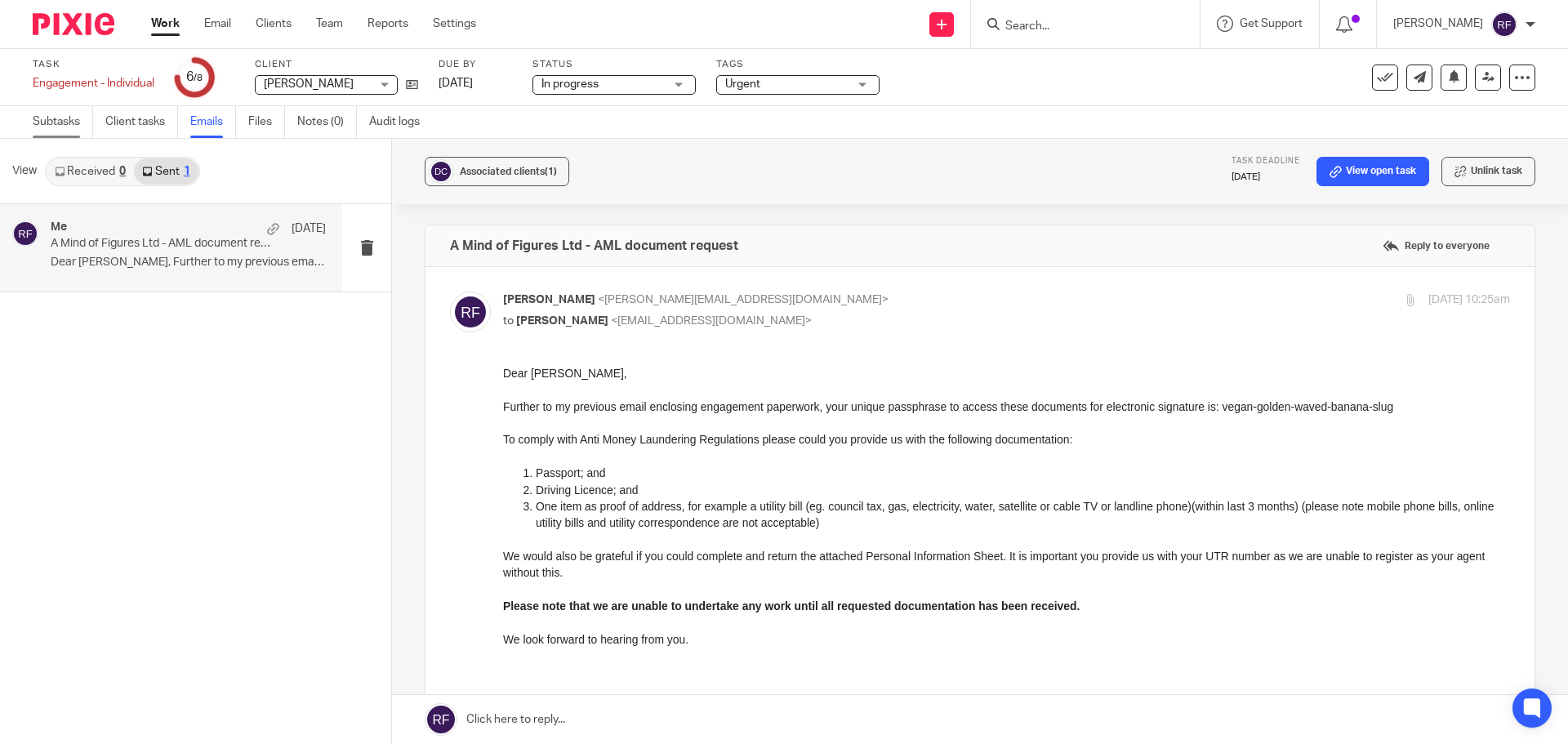
click at [49, 113] on link "Subtasks" at bounding box center [62, 122] width 60 height 32
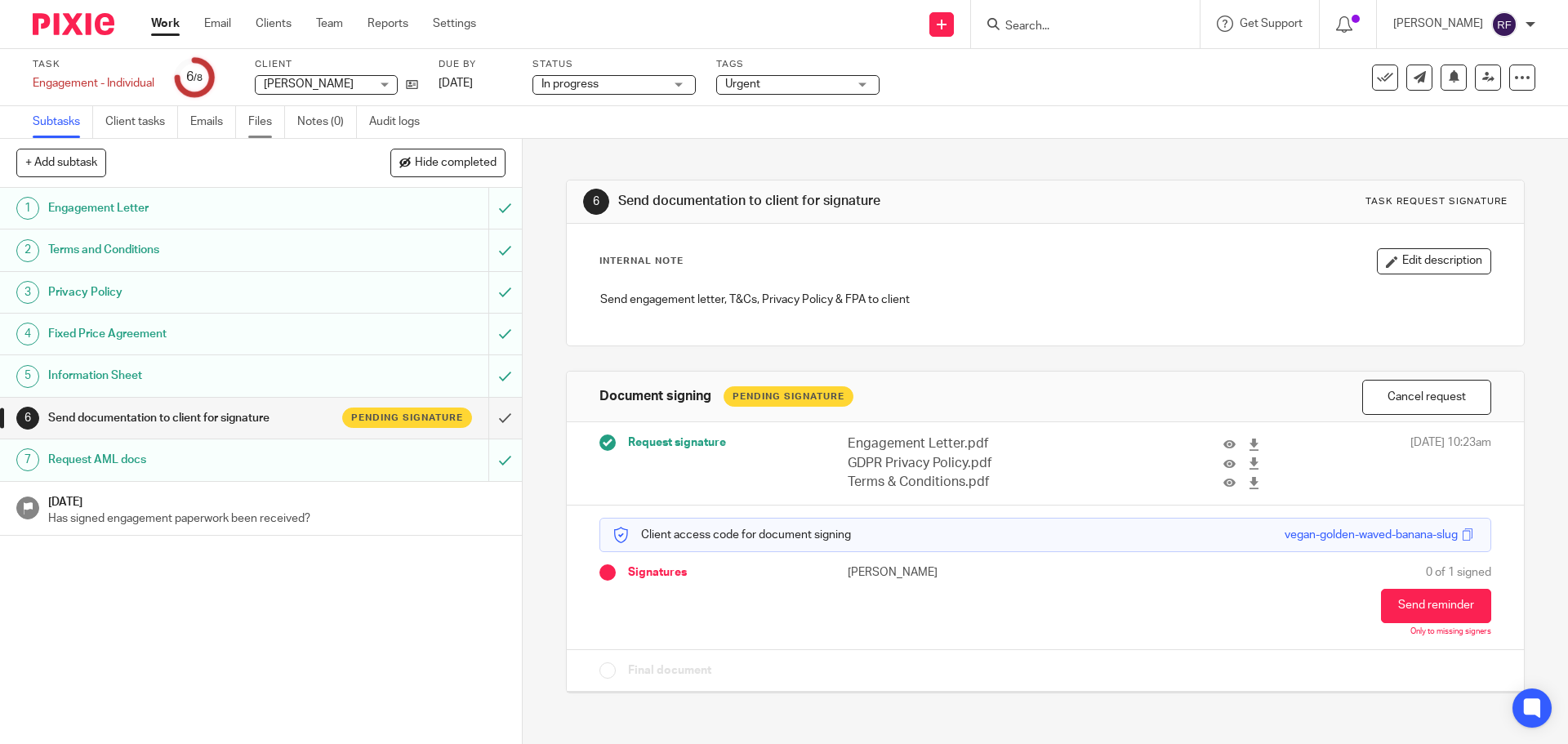
click at [263, 121] on link "Files" at bounding box center [266, 122] width 37 height 32
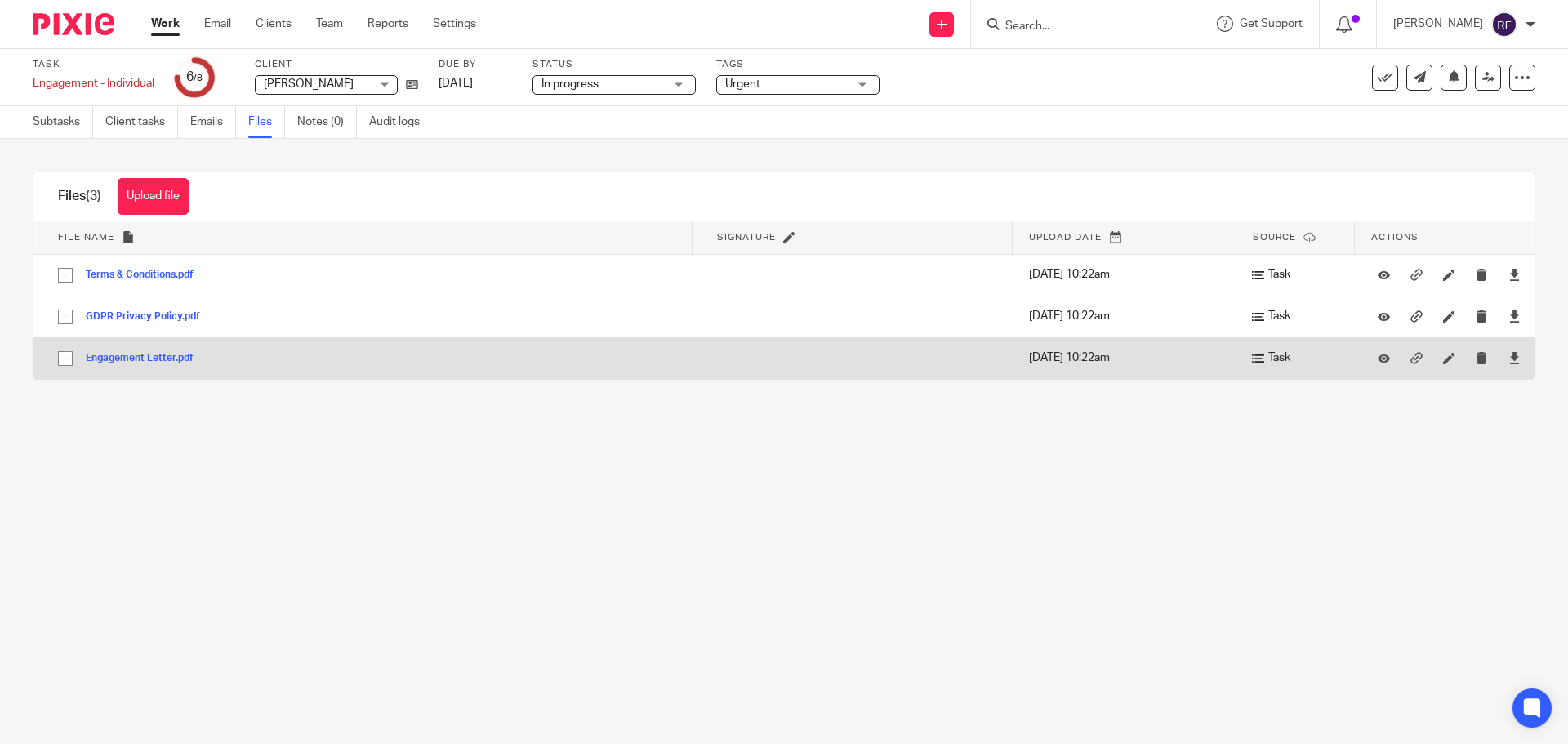
click at [130, 353] on button "Engagement Letter.pdf" at bounding box center [146, 359] width 120 height 12
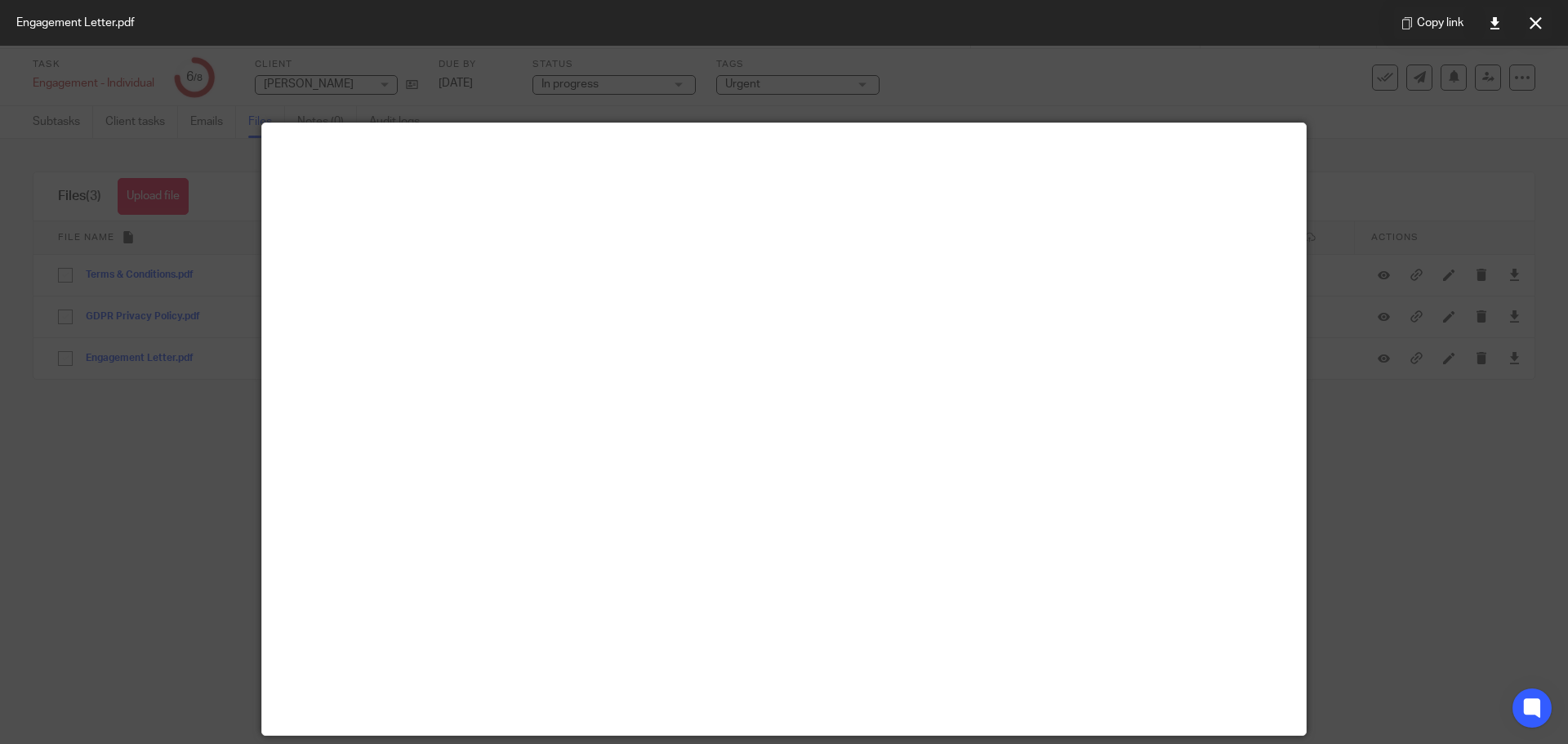
click at [1542, 27] on button at bounding box center [1535, 23] width 33 height 33
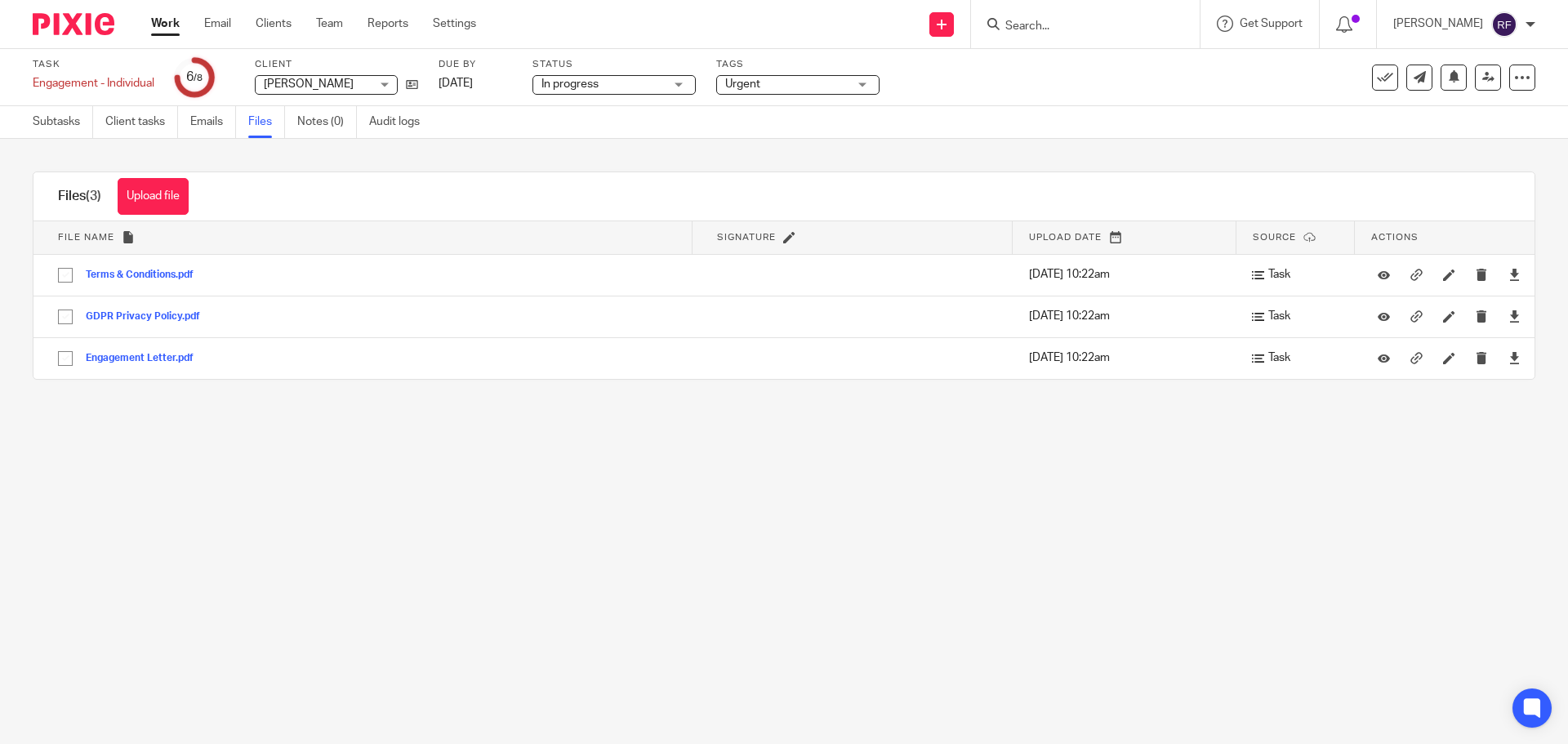
click at [169, 22] on link "Work" at bounding box center [165, 24] width 29 height 17
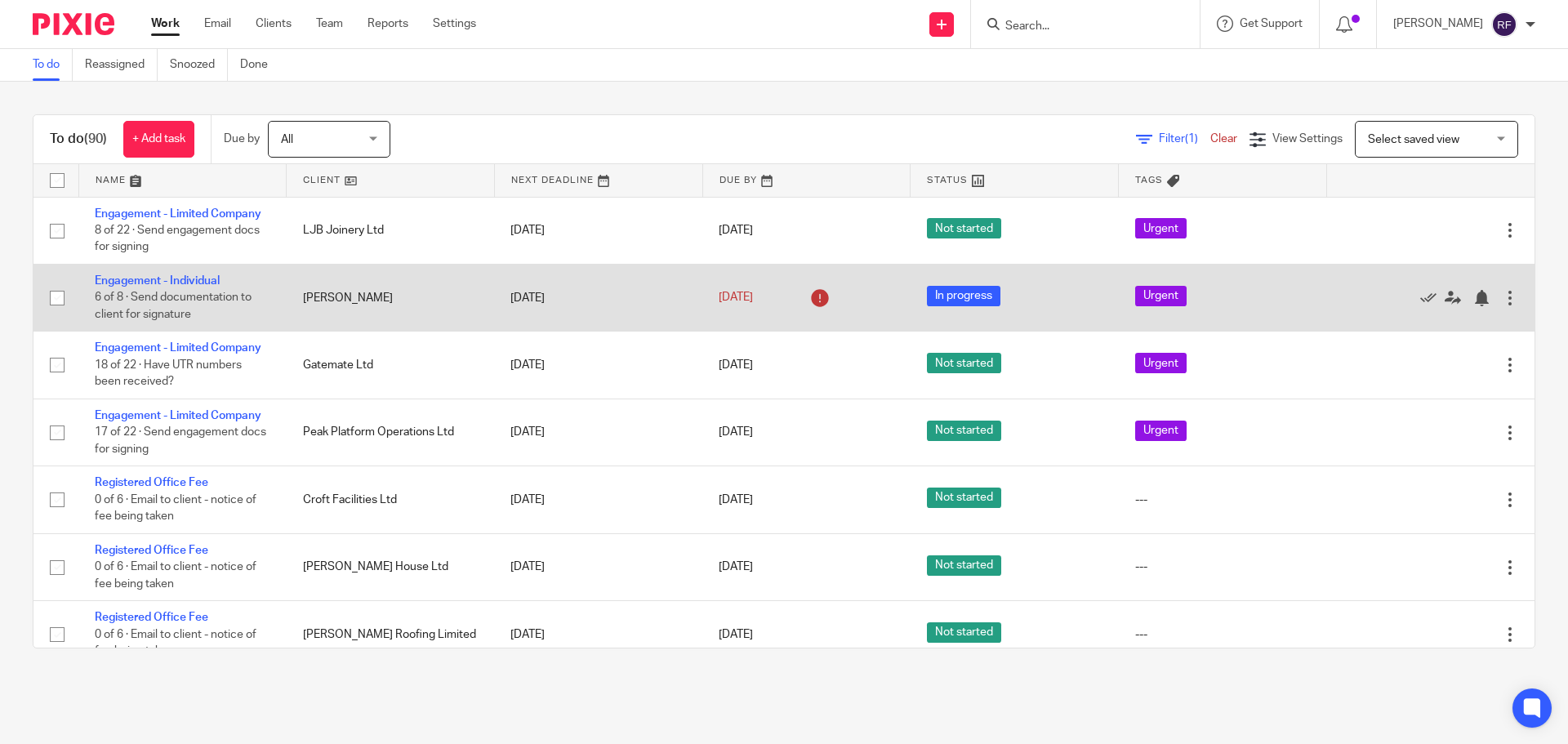
click at [807, 296] on icon at bounding box center [820, 298] width 26 height 26
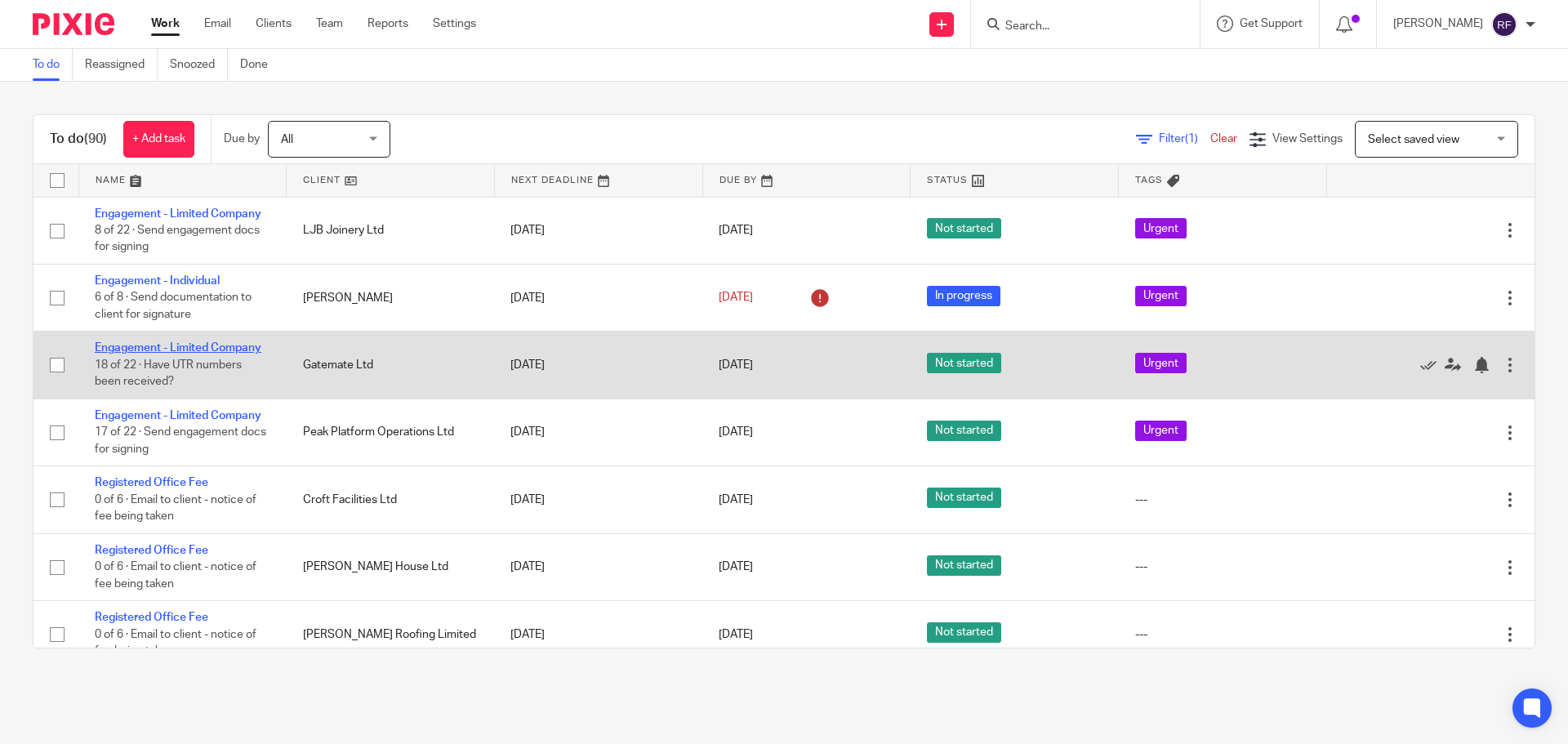
click at [195, 348] on link "Engagement - Limited Company" at bounding box center [178, 348] width 167 height 12
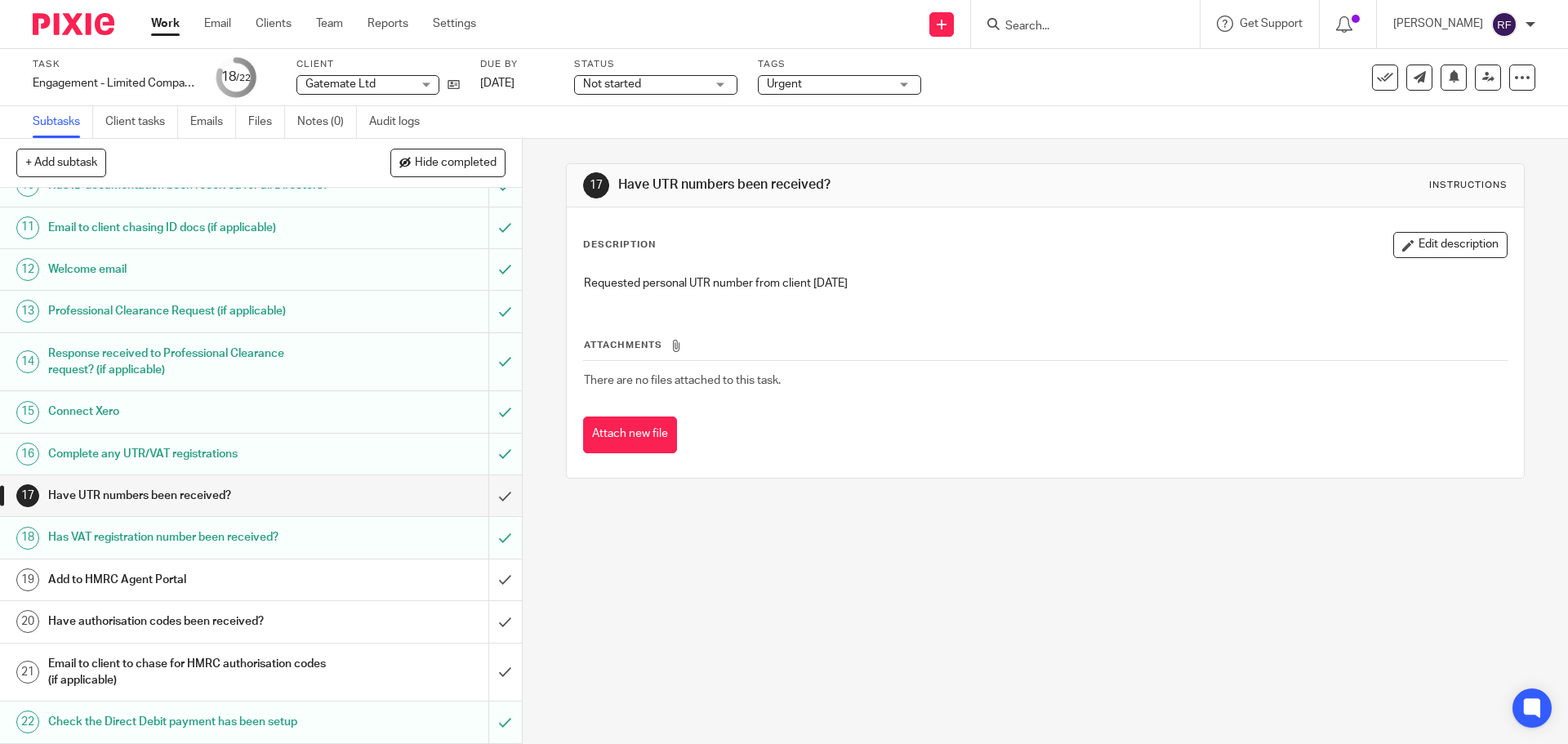
scroll to position [416, 0]
click at [164, 31] on link "Work" at bounding box center [165, 24] width 29 height 17
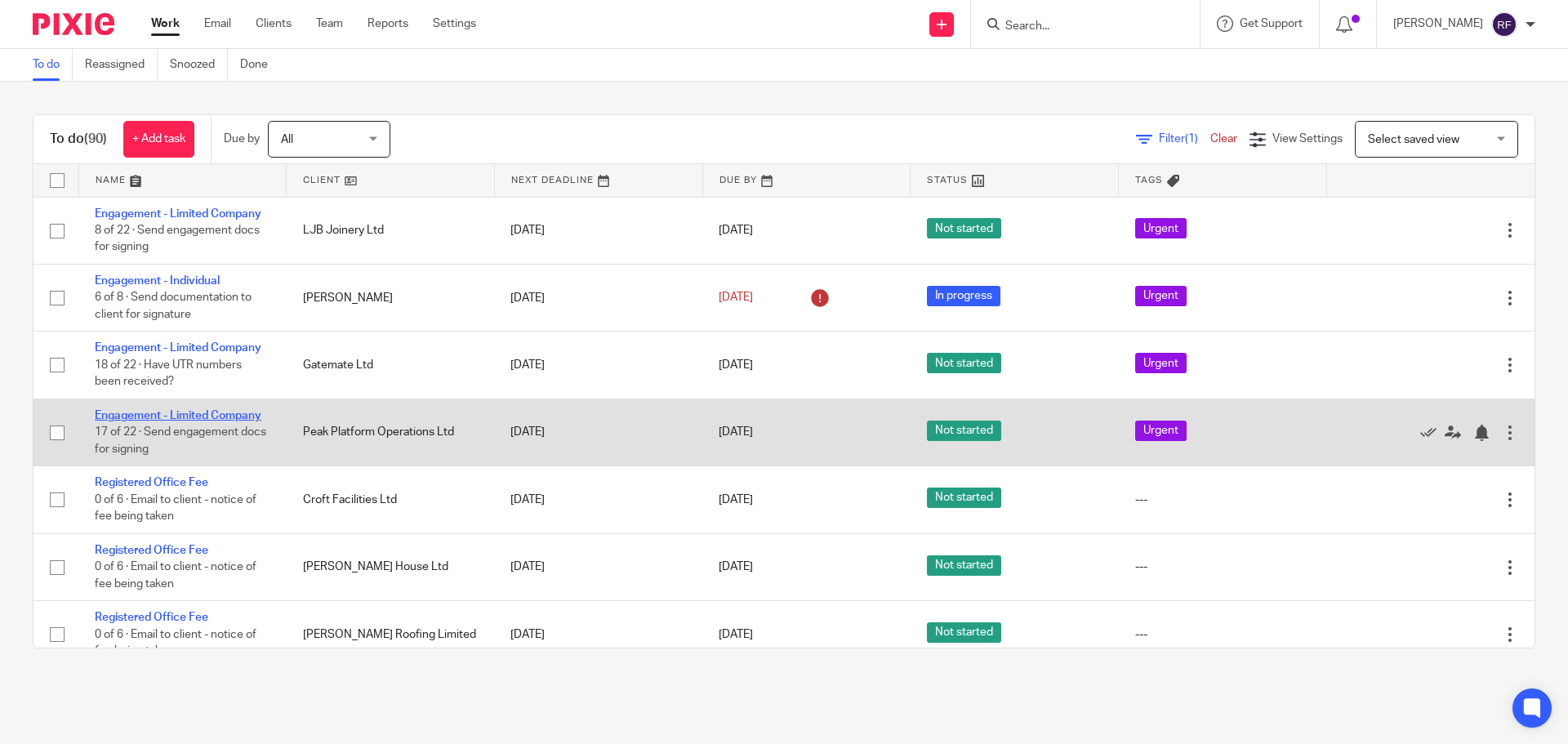
click at [205, 419] on link "Engagement - Limited Company" at bounding box center [178, 416] width 167 height 12
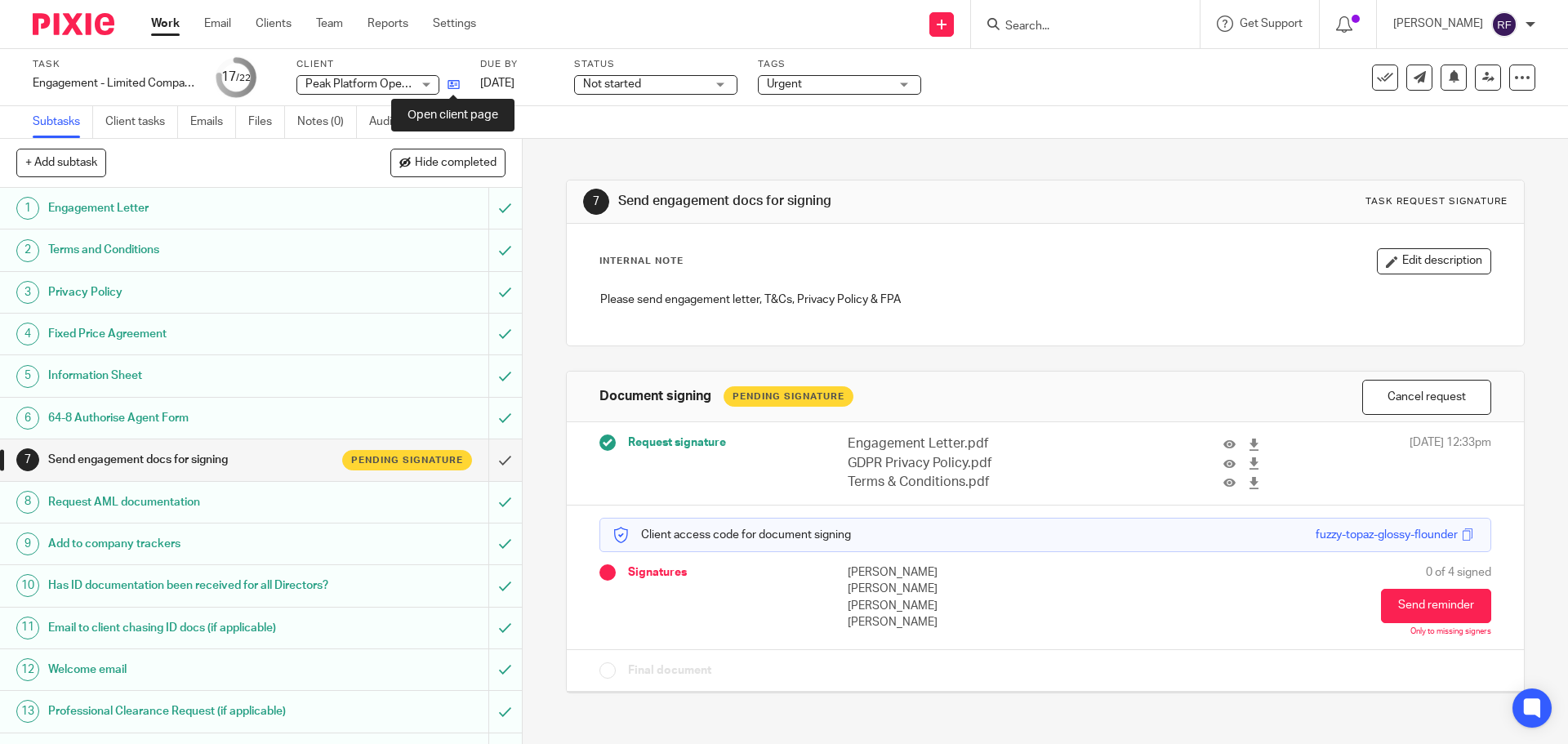
click at [455, 88] on icon at bounding box center [454, 84] width 12 height 12
click at [162, 20] on link "Work" at bounding box center [165, 24] width 29 height 17
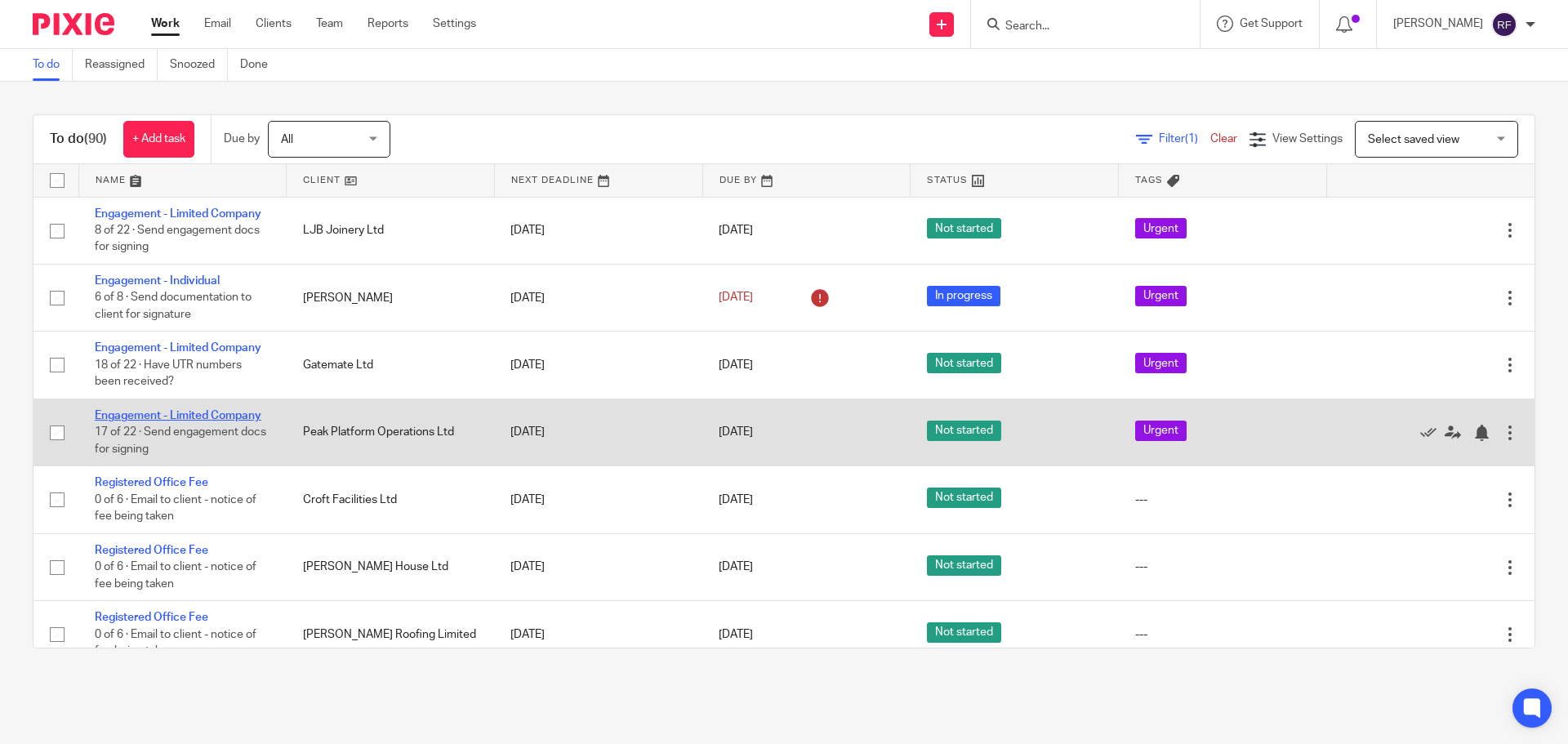
click at [212, 413] on link "Engagement - Limited Company" at bounding box center [178, 416] width 167 height 12
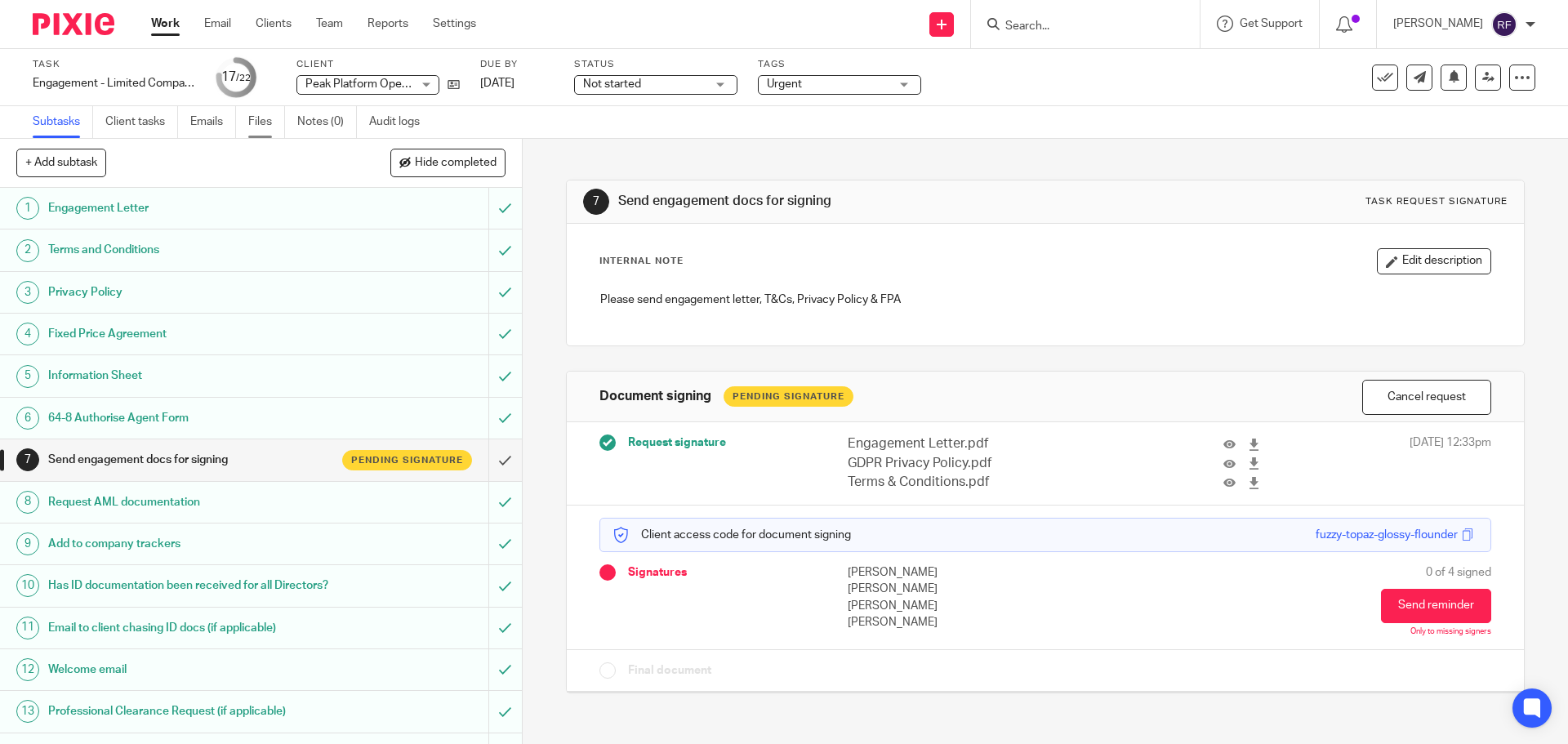
click at [254, 114] on link "Files" at bounding box center [266, 122] width 37 height 32
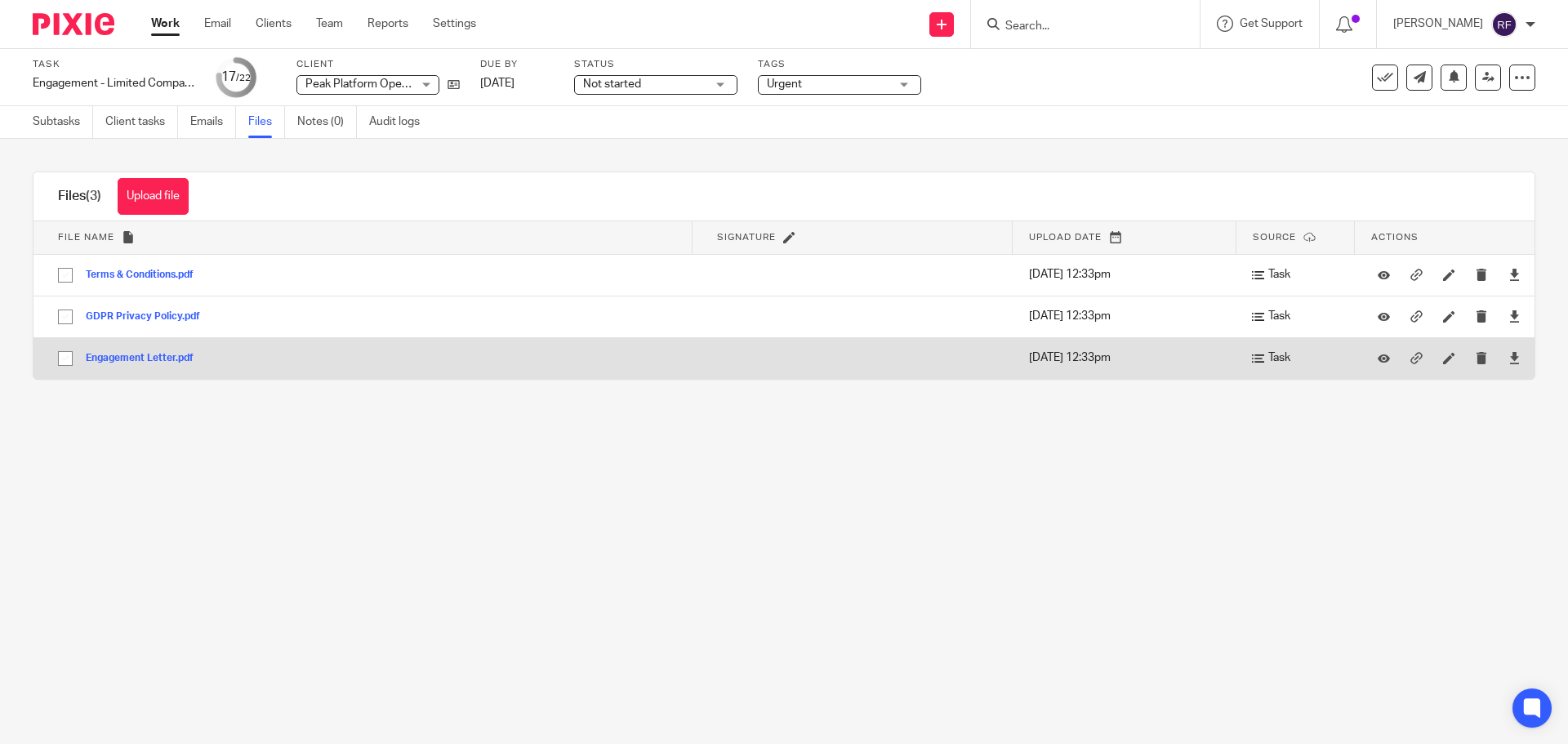
click at [133, 356] on button "Engagement Letter.pdf" at bounding box center [146, 359] width 120 height 12
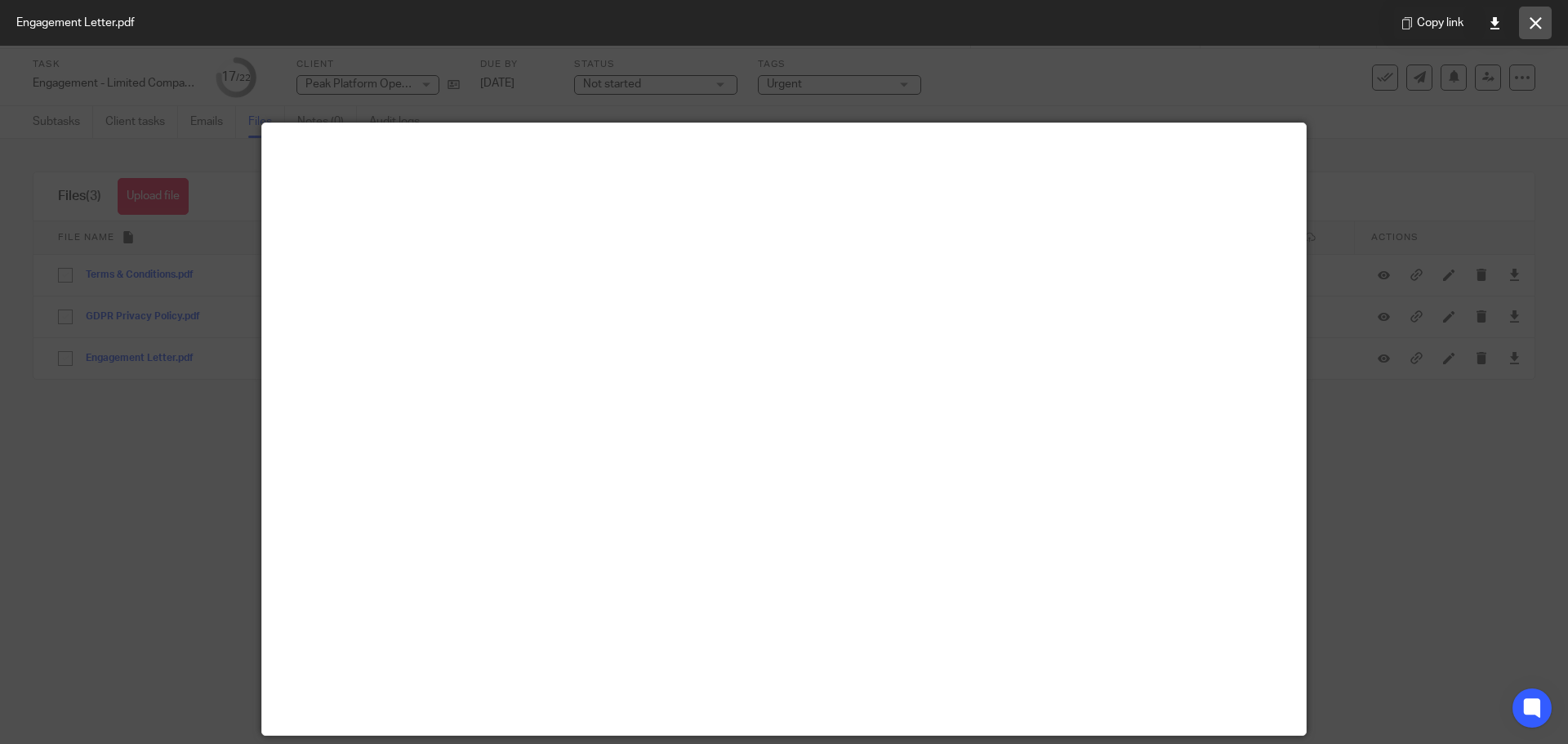
click at [1541, 28] on icon at bounding box center [1535, 23] width 12 height 12
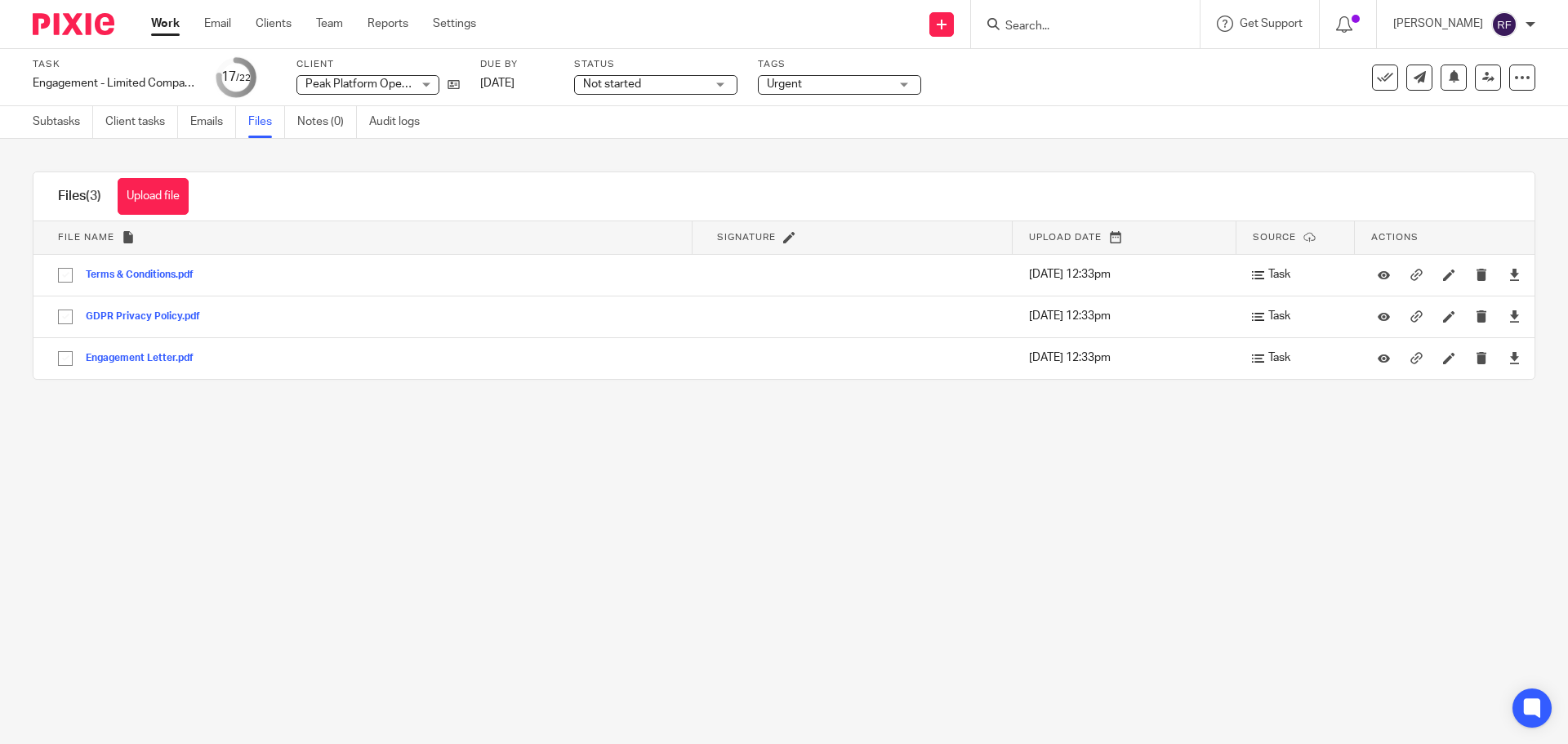
click at [165, 32] on link "Work" at bounding box center [165, 24] width 29 height 17
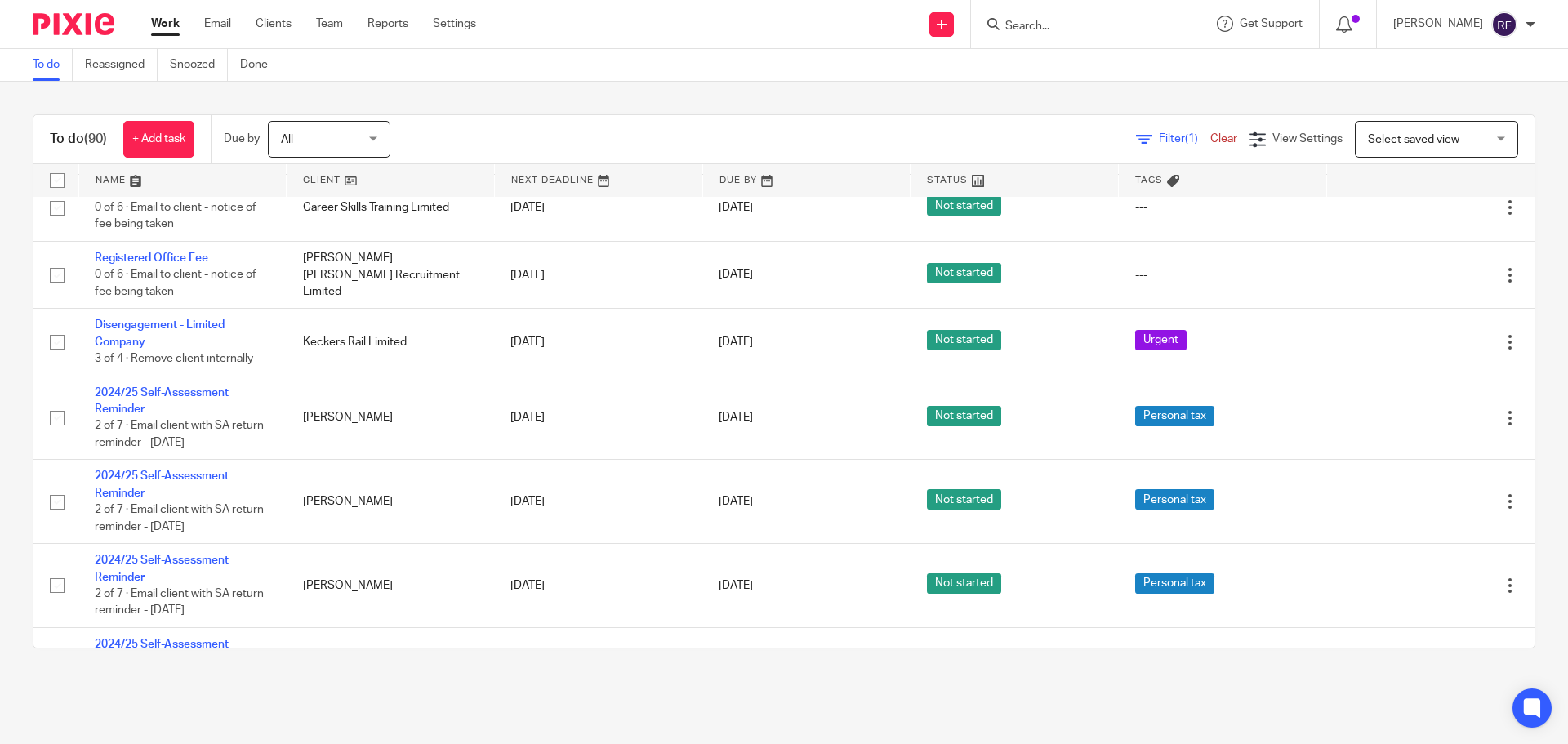
scroll to position [1062, 0]
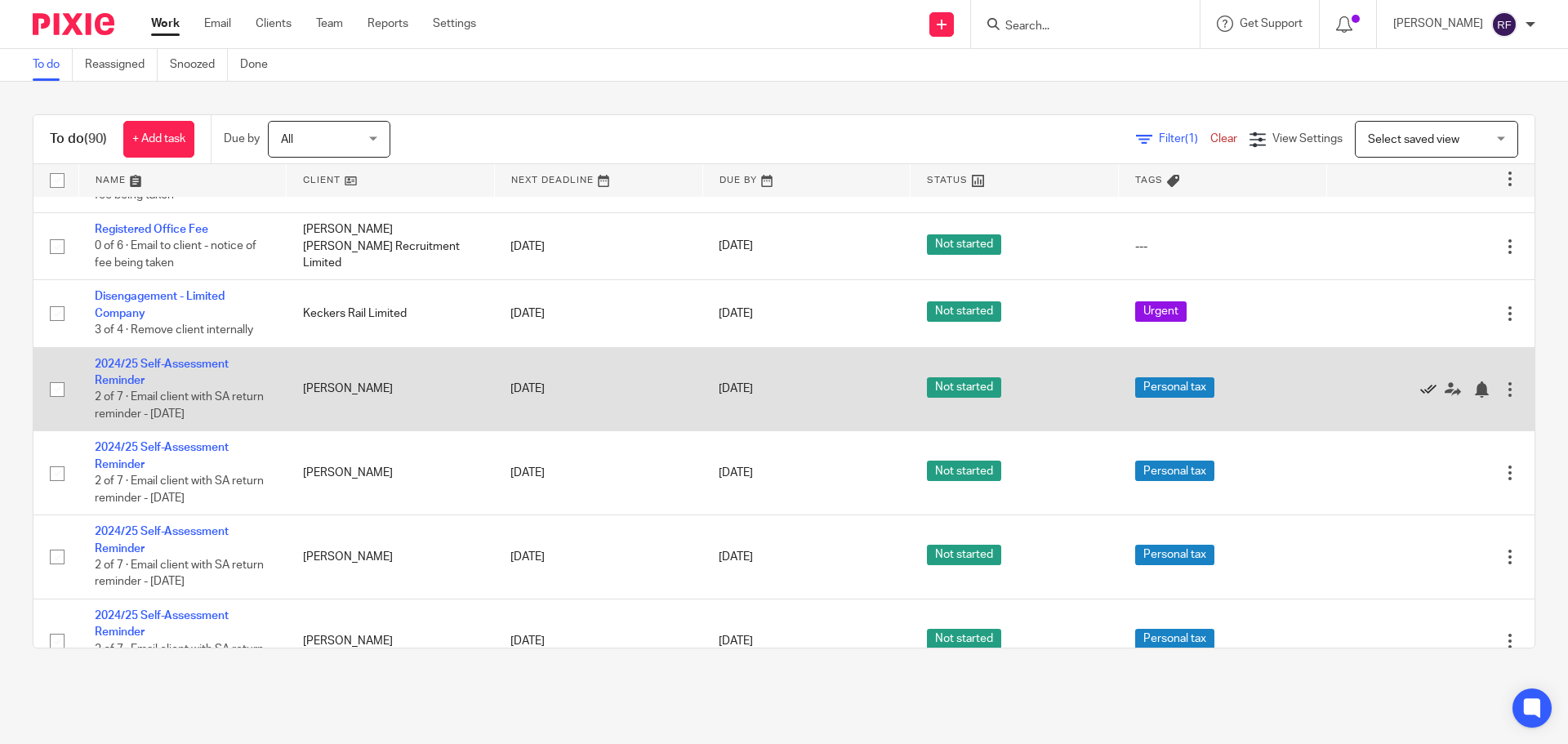
click at [1420, 390] on icon at bounding box center [1428, 390] width 17 height 17
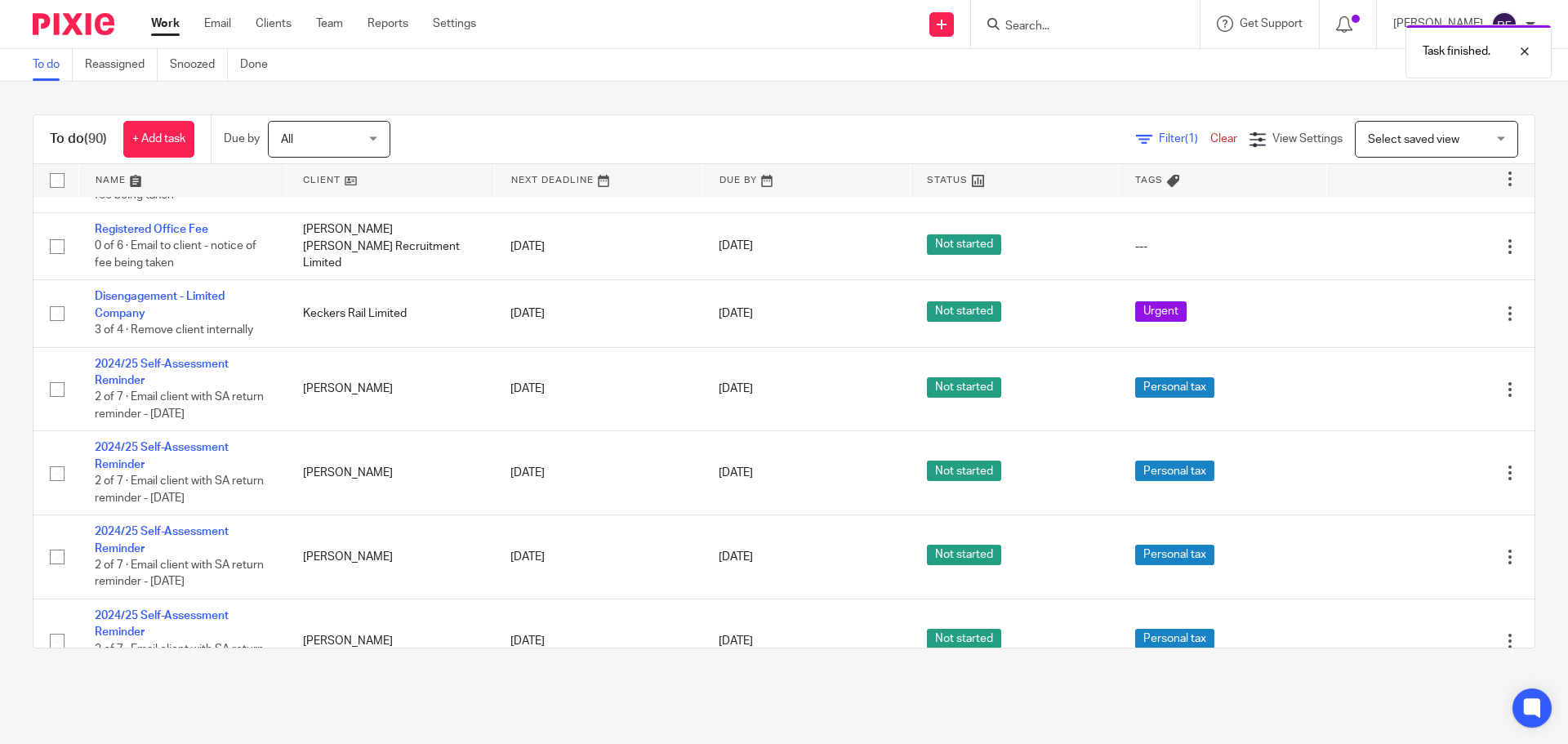
click at [1420, 390] on icon at bounding box center [1428, 390] width 17 height 17
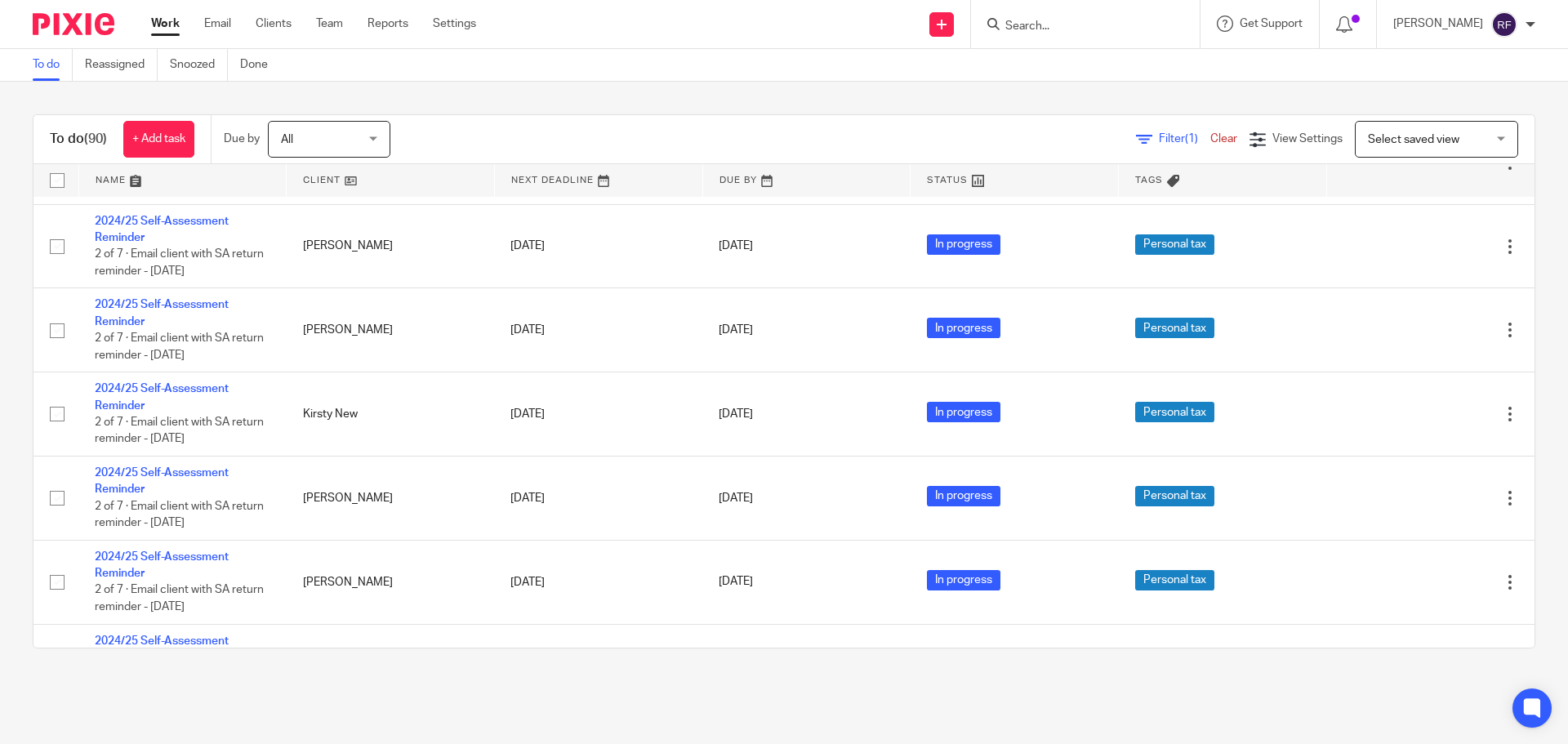
scroll to position [2123, 0]
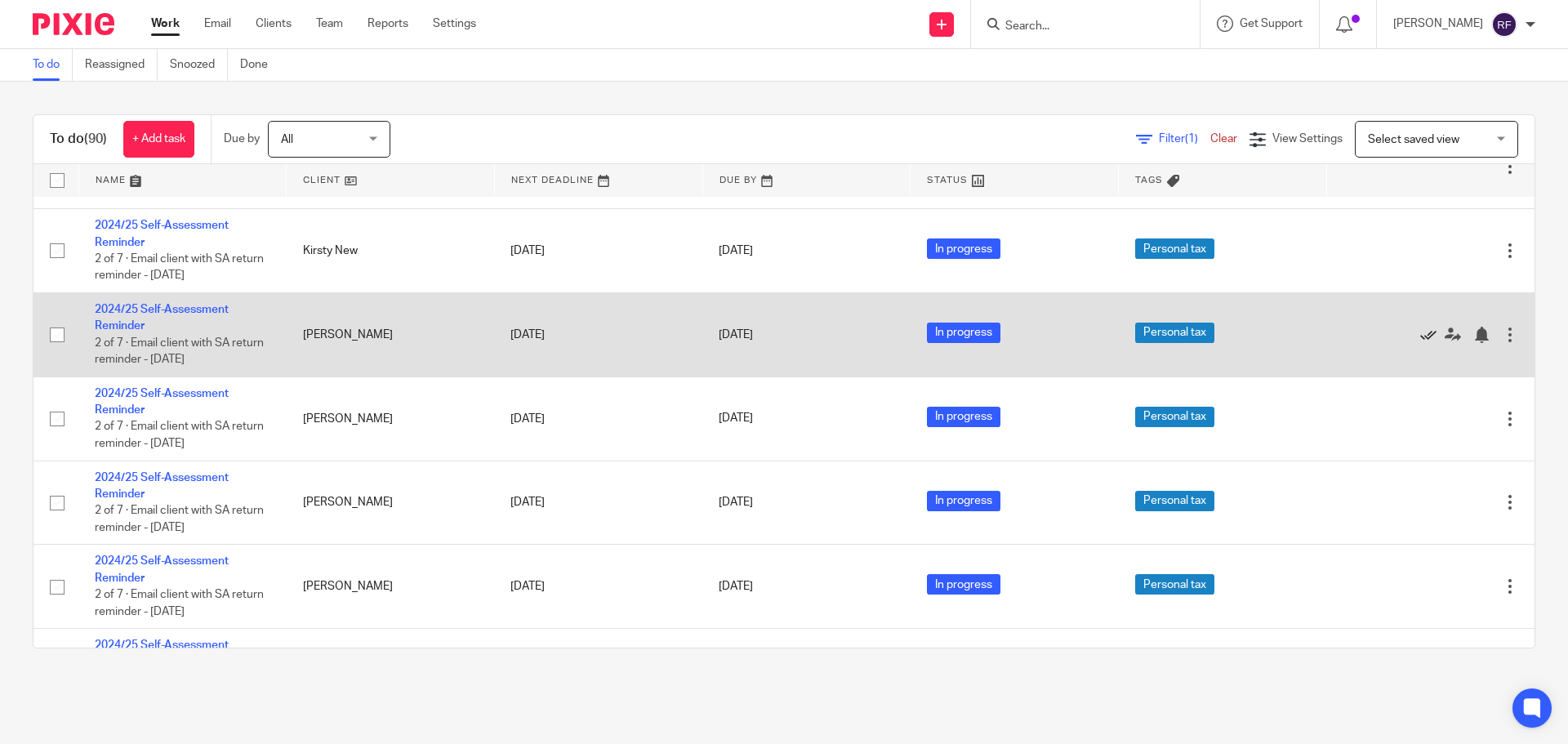
click at [1420, 337] on icon at bounding box center [1428, 335] width 17 height 17
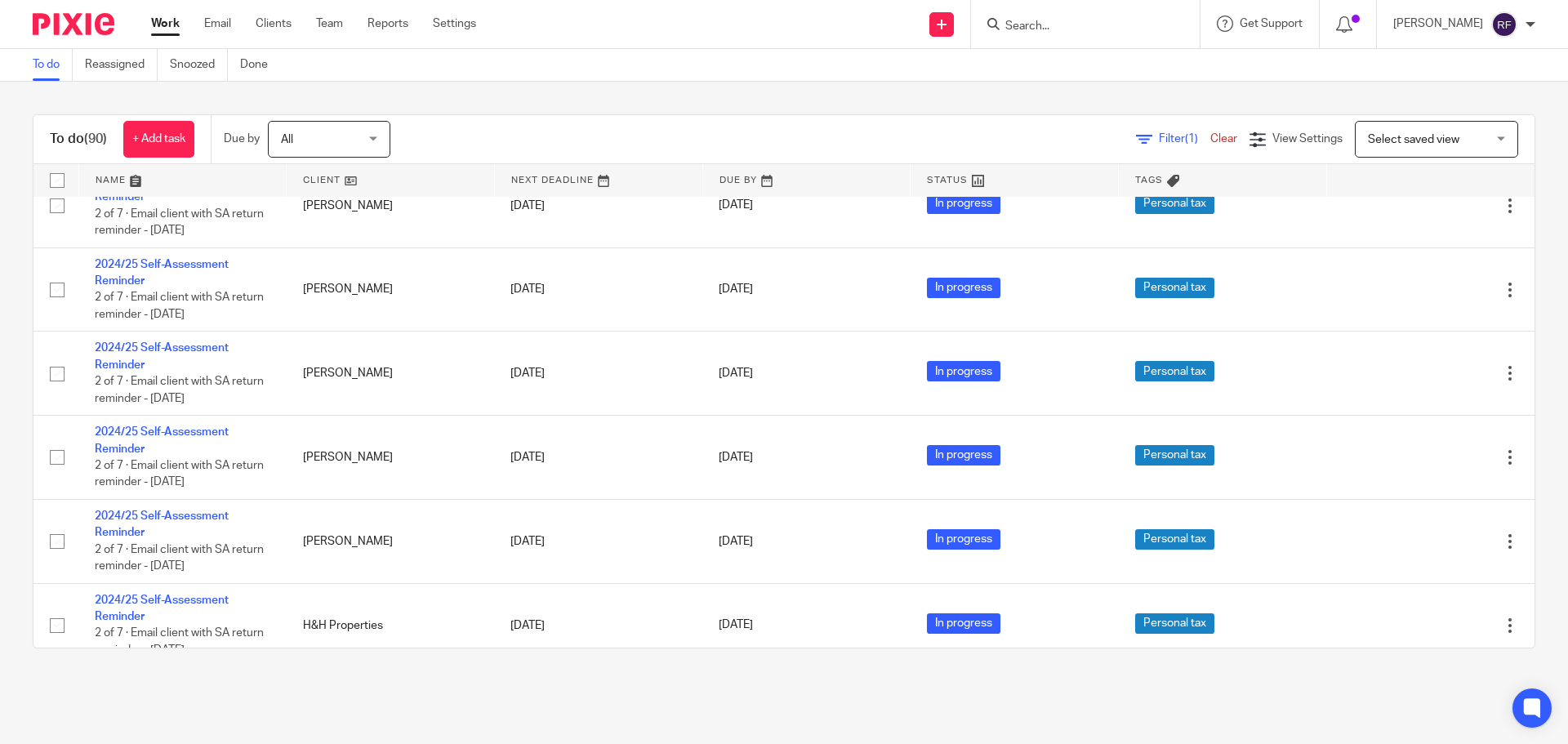
scroll to position [6554, 0]
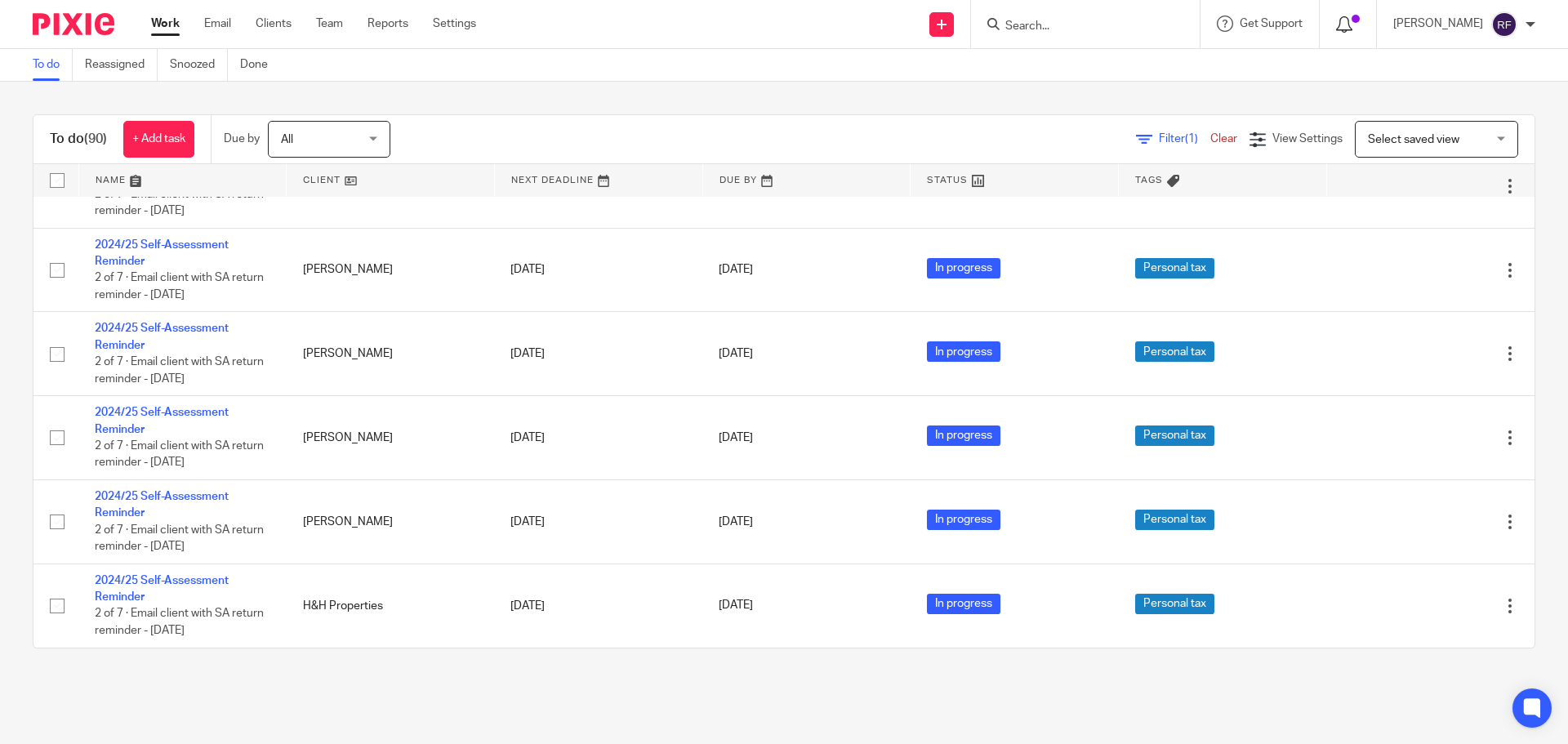
click at [1361, 13] on div at bounding box center [1349, 24] width 57 height 48
click at [1353, 23] on icon at bounding box center [1344, 25] width 17 height 17
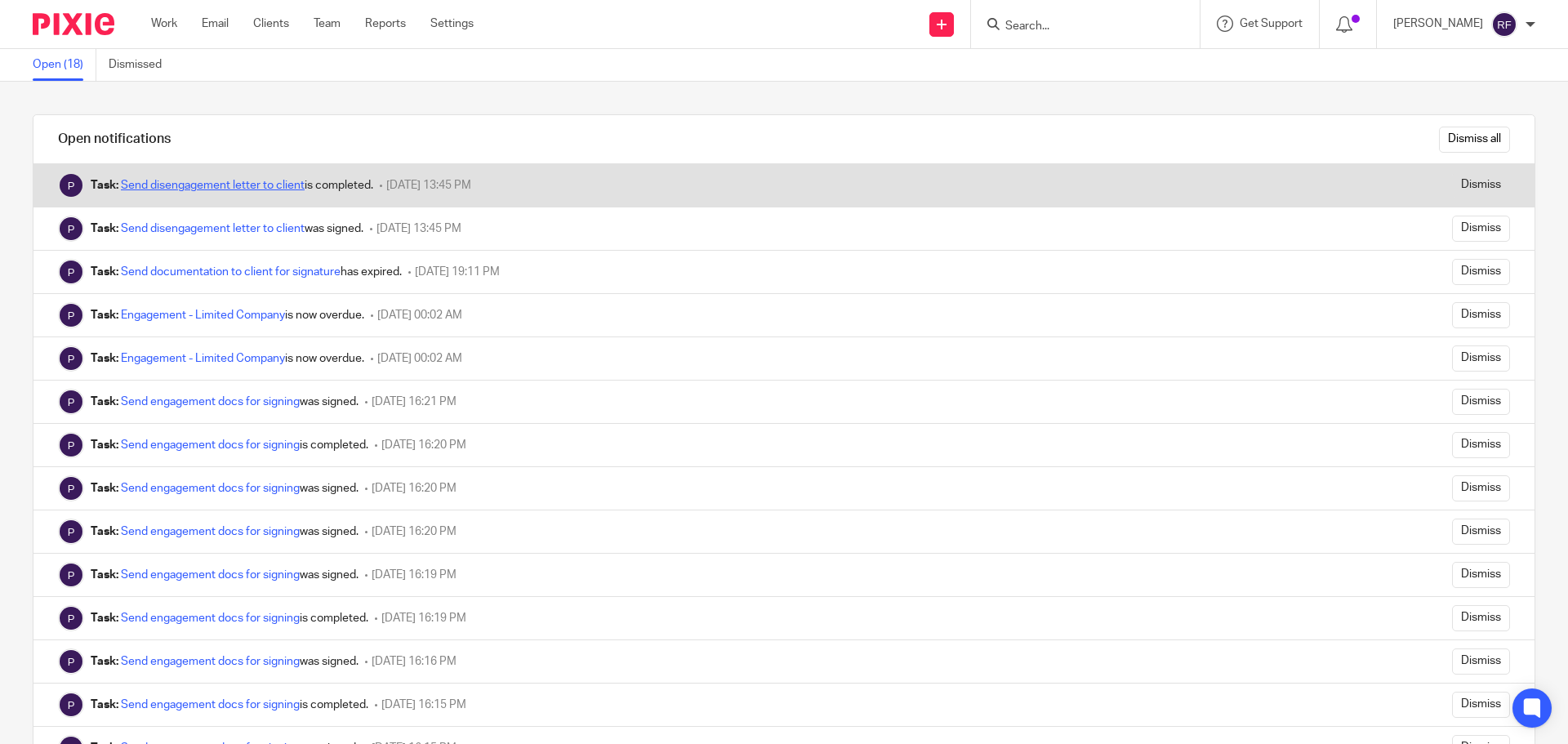
click at [244, 187] on link "Send disengagement letter to client" at bounding box center [213, 186] width 184 height 12
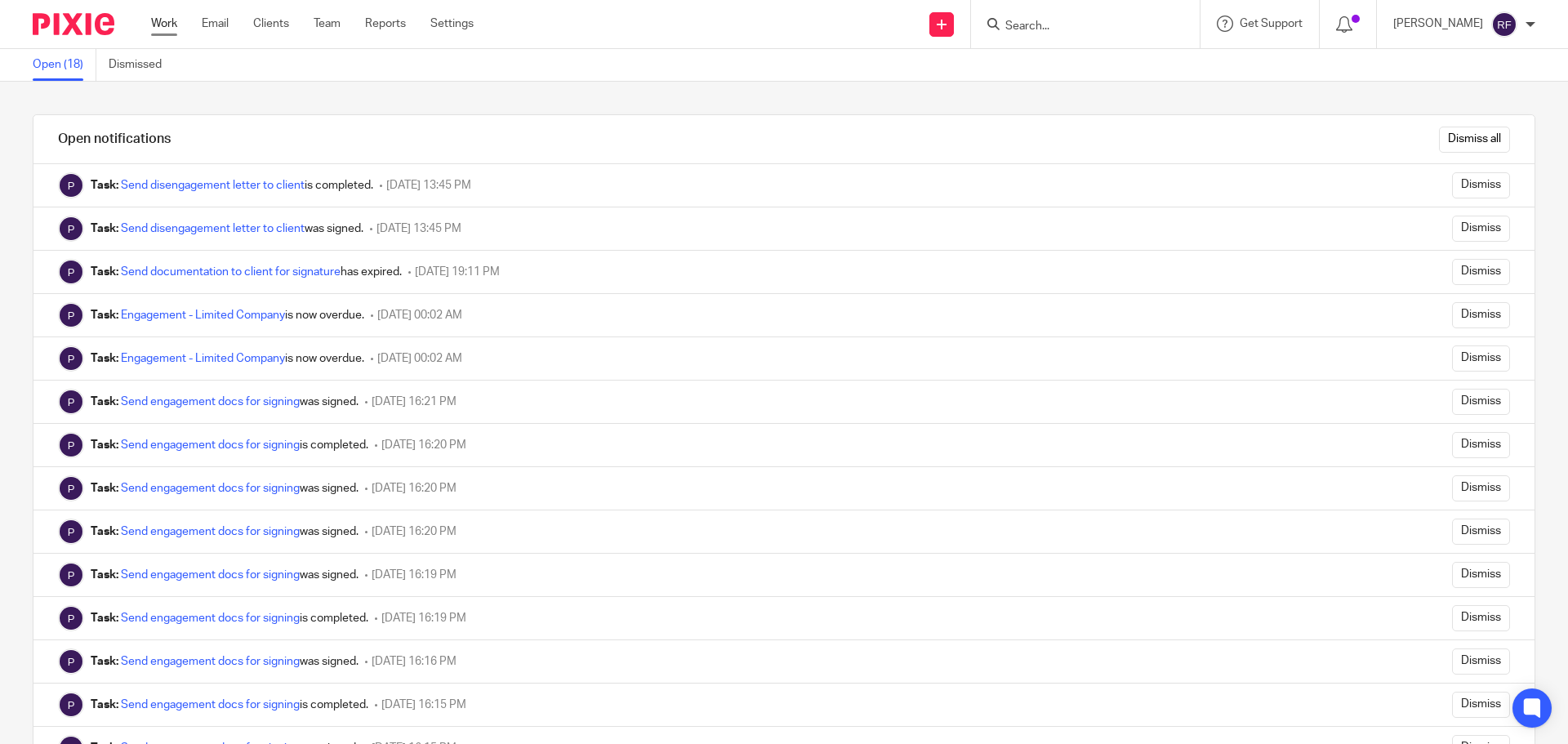
click at [161, 32] on link "Work" at bounding box center [164, 24] width 26 height 17
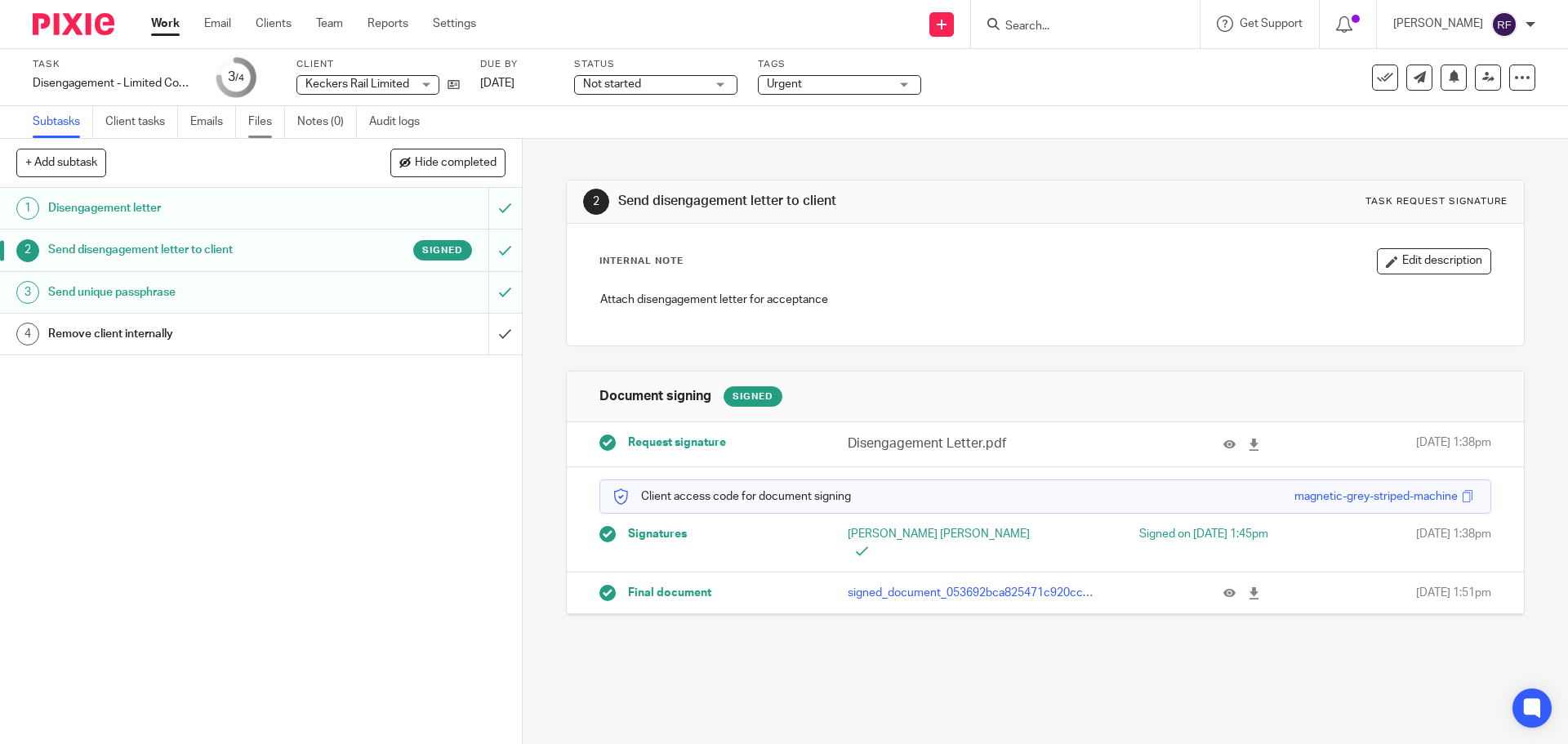
click at [267, 128] on link "Files" at bounding box center [266, 122] width 37 height 32
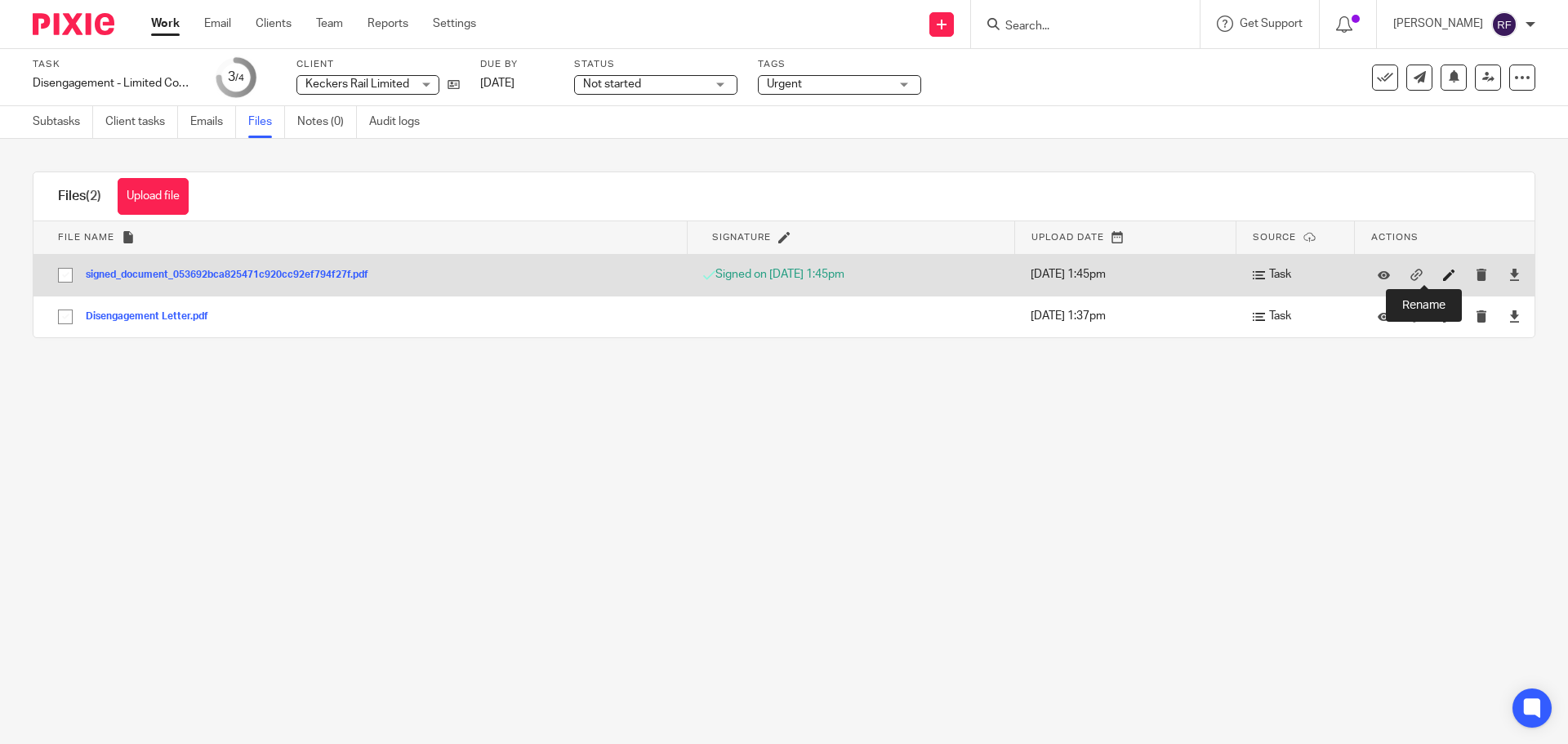
click at [1444, 272] on icon at bounding box center [1450, 274] width 12 height 12
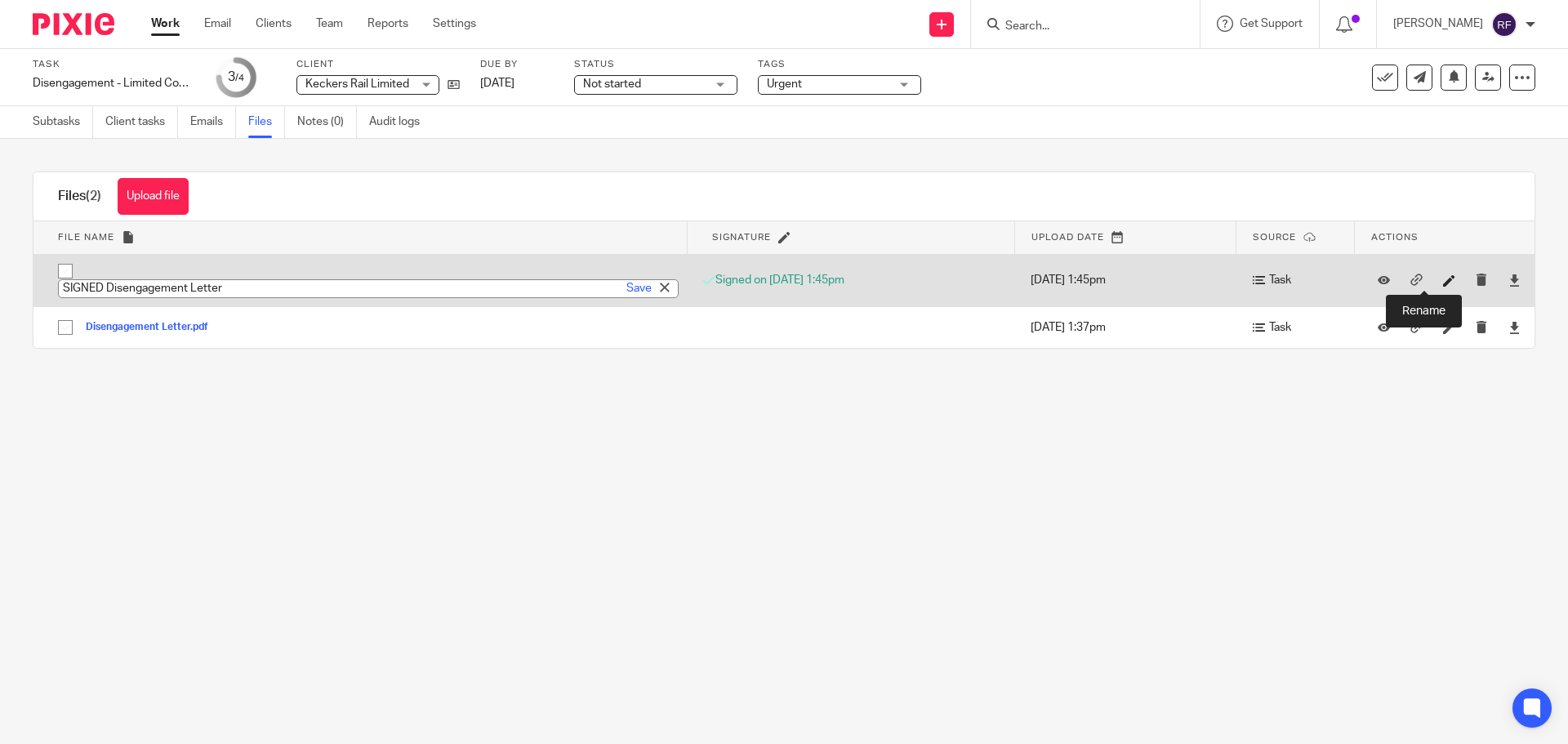
type input "SIGNED Disengagement Letter"
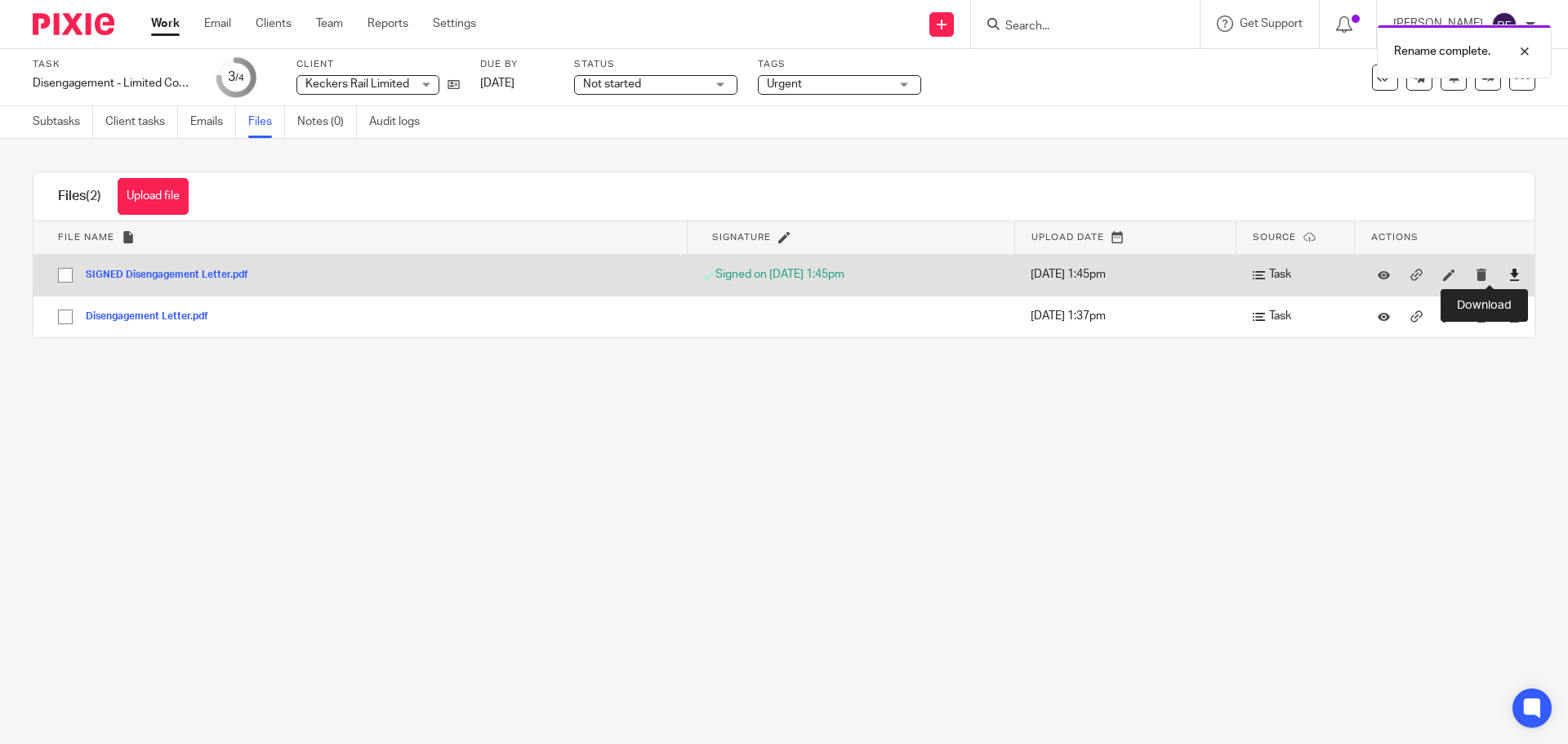
click at [1509, 275] on icon at bounding box center [1515, 274] width 12 height 12
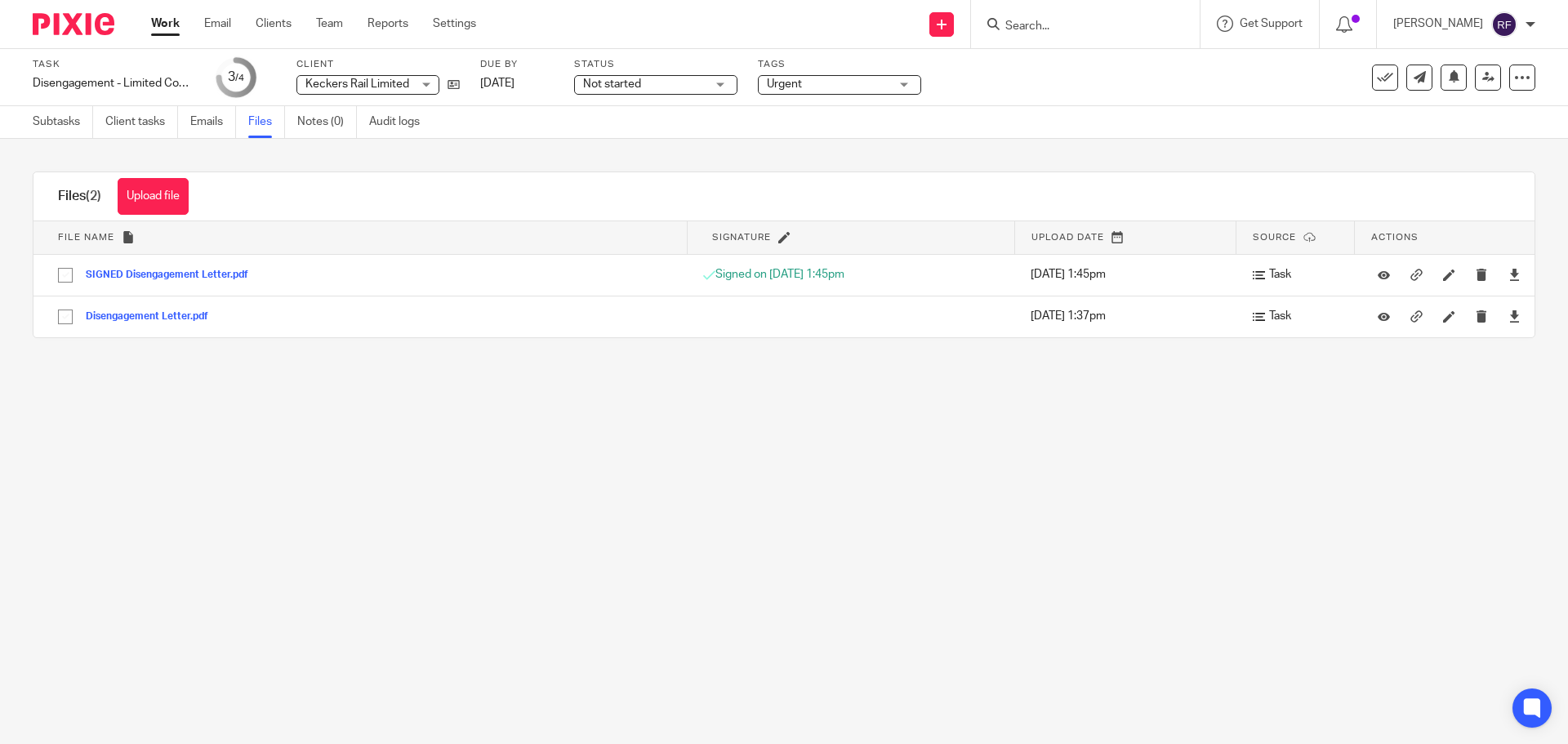
click at [158, 26] on link "Work" at bounding box center [165, 24] width 29 height 17
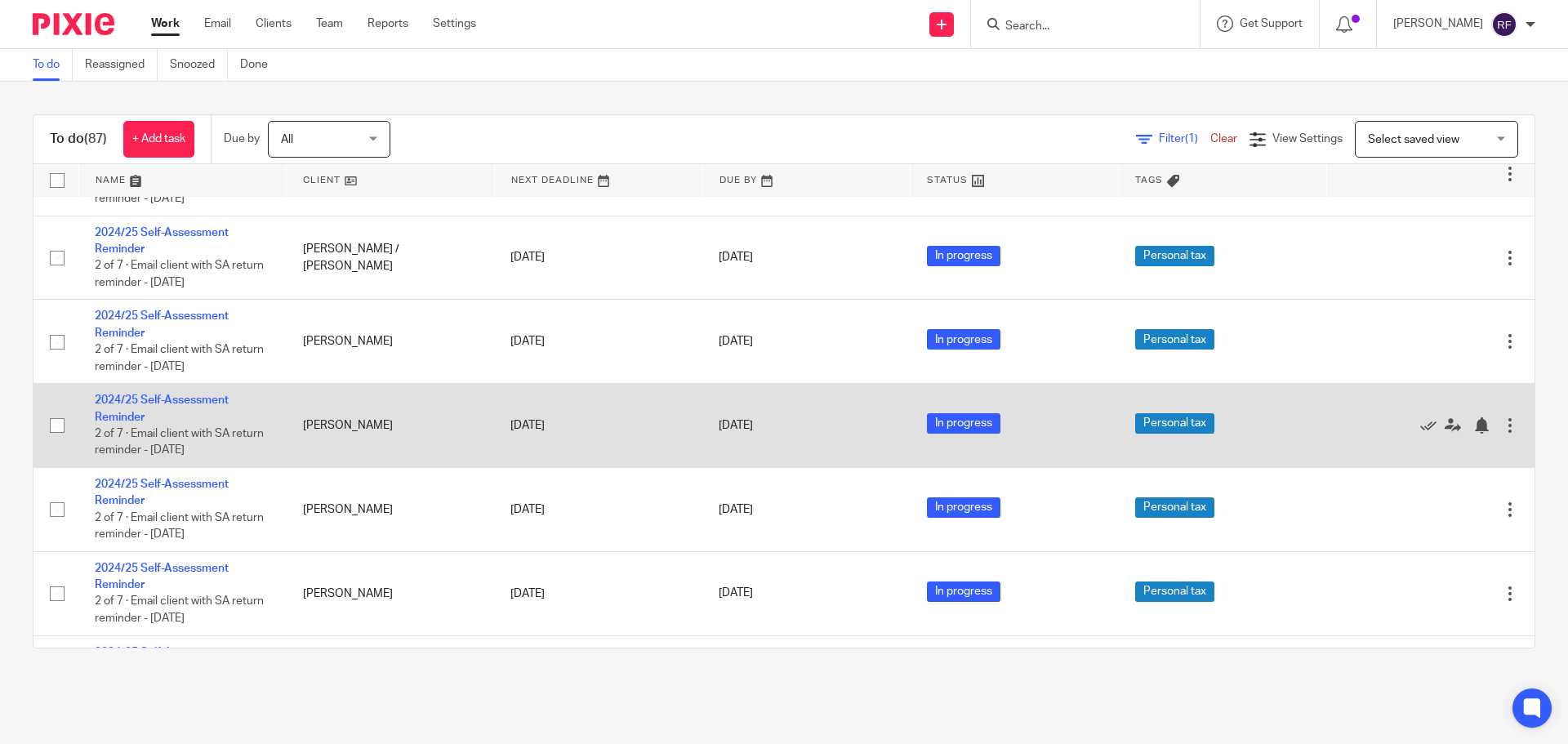
scroll to position [3267, 0]
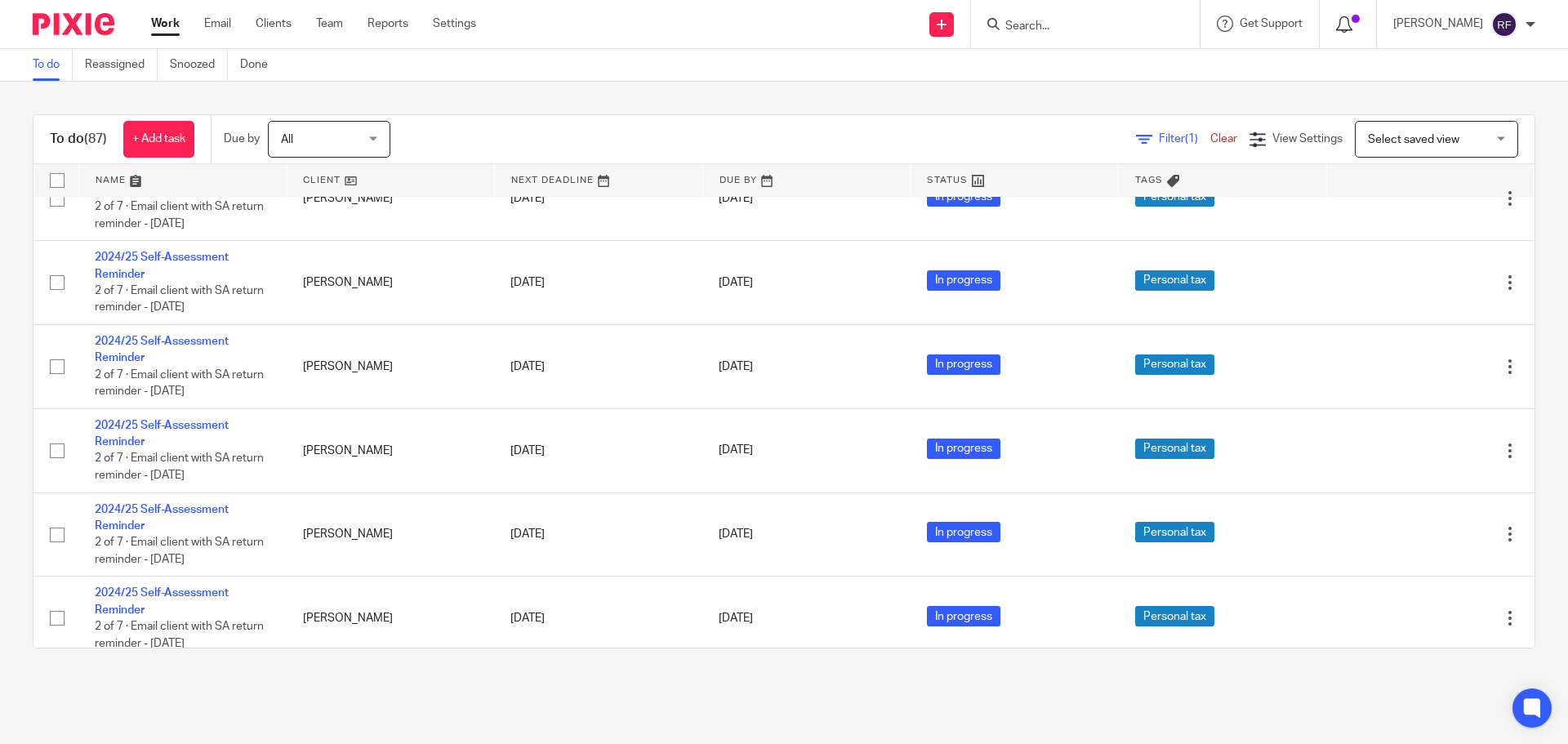
click at [1353, 22] on icon at bounding box center [1344, 25] width 17 height 17
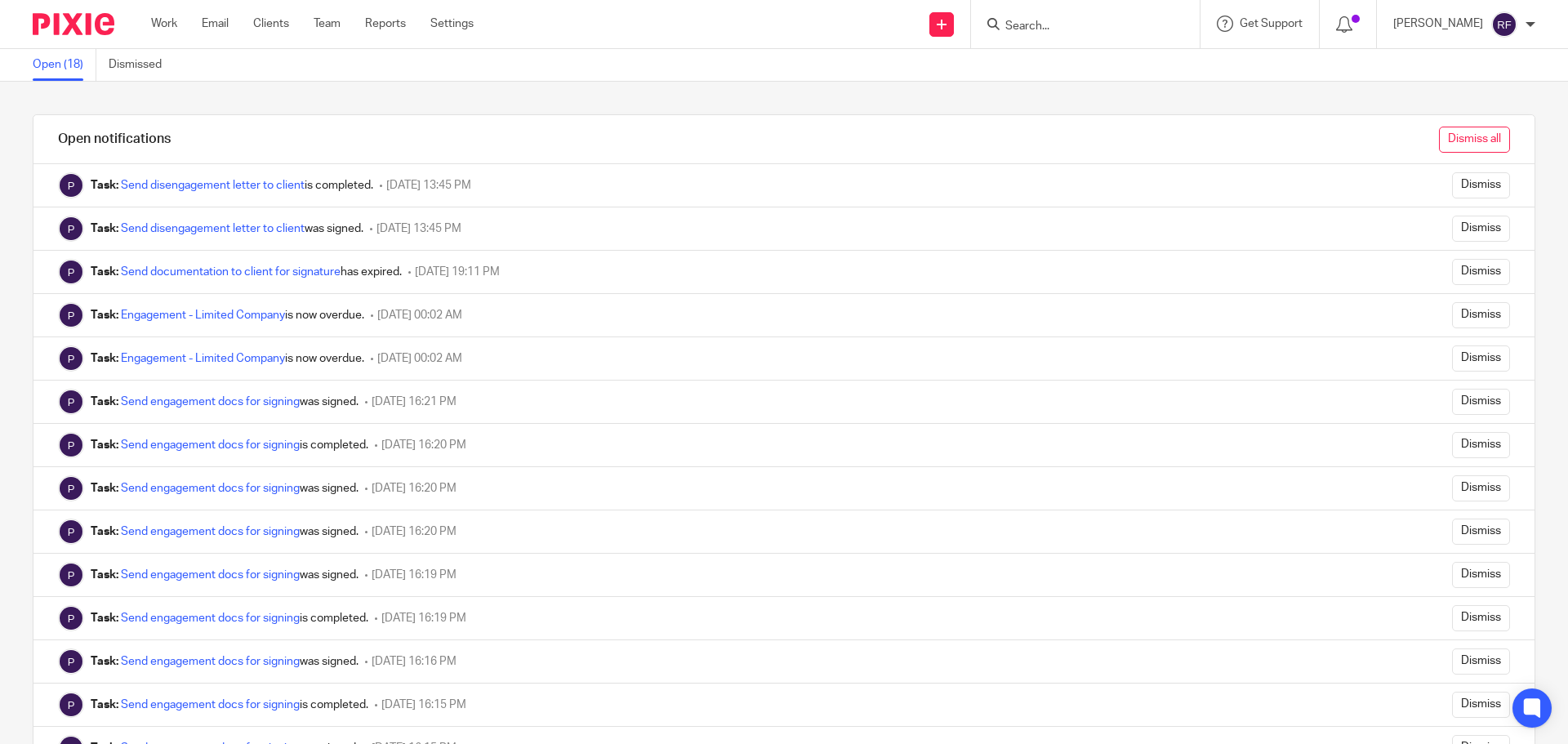
click at [1453, 141] on input "Dismiss all" at bounding box center [1474, 139] width 71 height 26
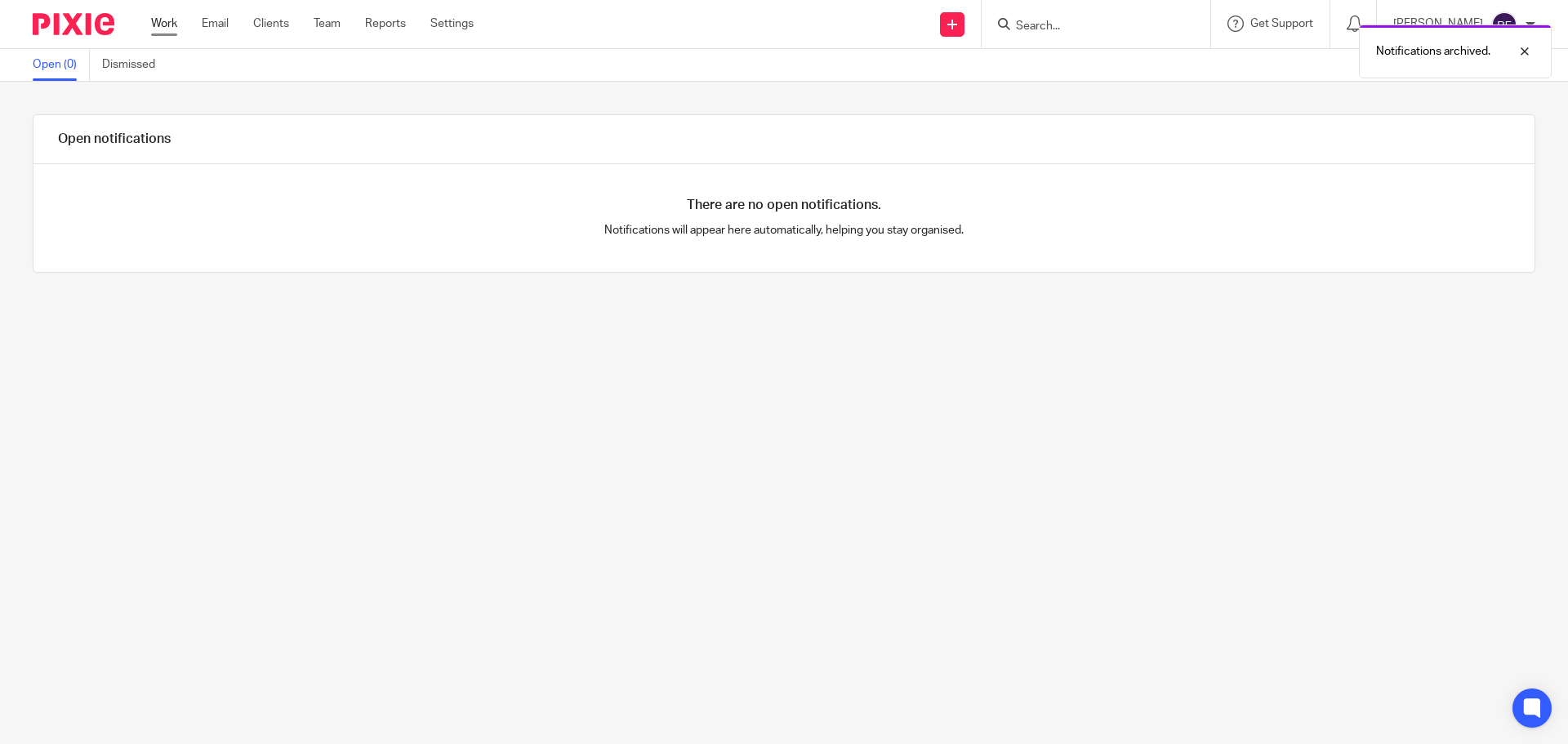
click at [171, 23] on link "Work" at bounding box center [164, 24] width 26 height 17
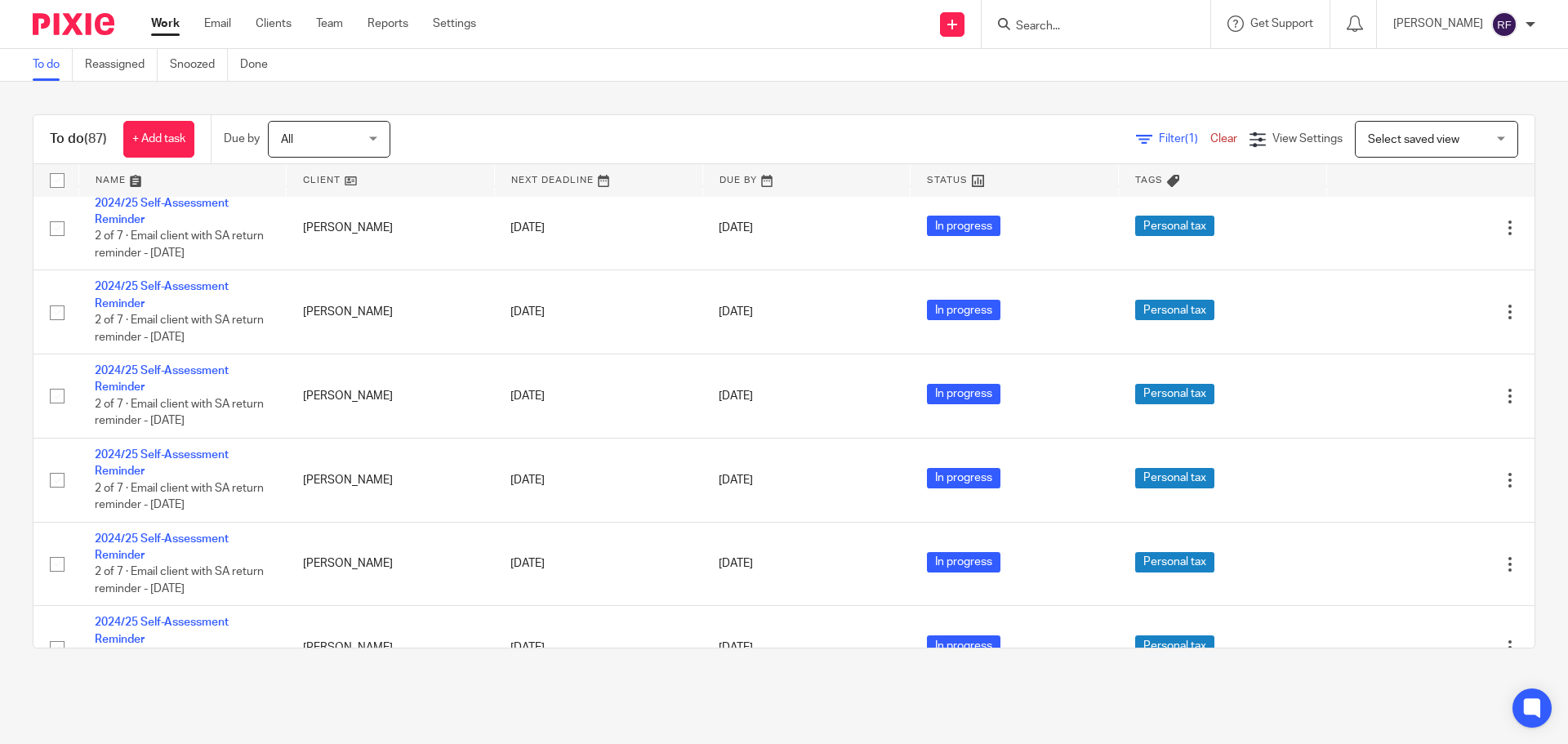
scroll to position [4411, 0]
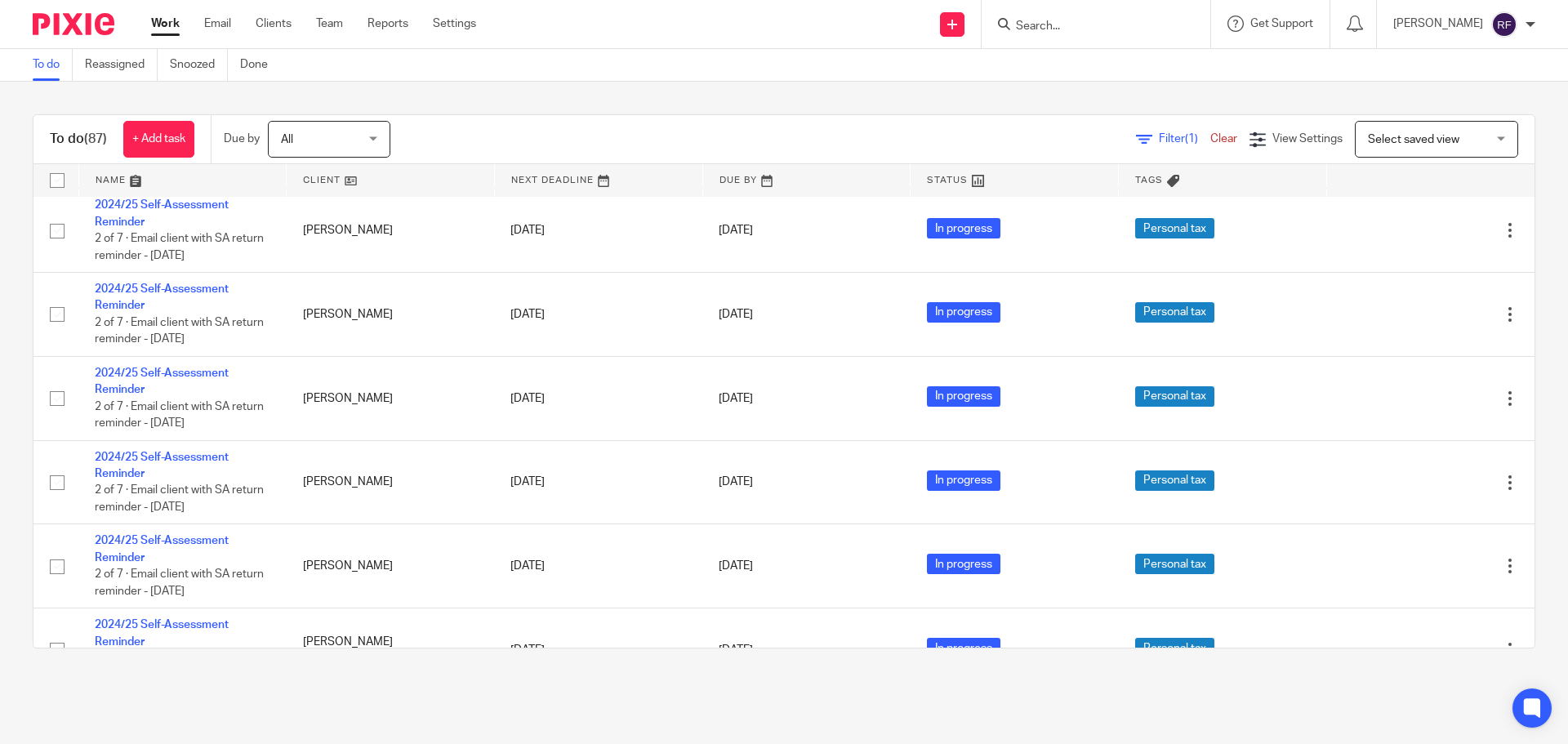
click at [1063, 27] on input "Search" at bounding box center [1087, 27] width 147 height 15
type input "keckers"
click button "submit" at bounding box center [0, 0] width 0 height 0
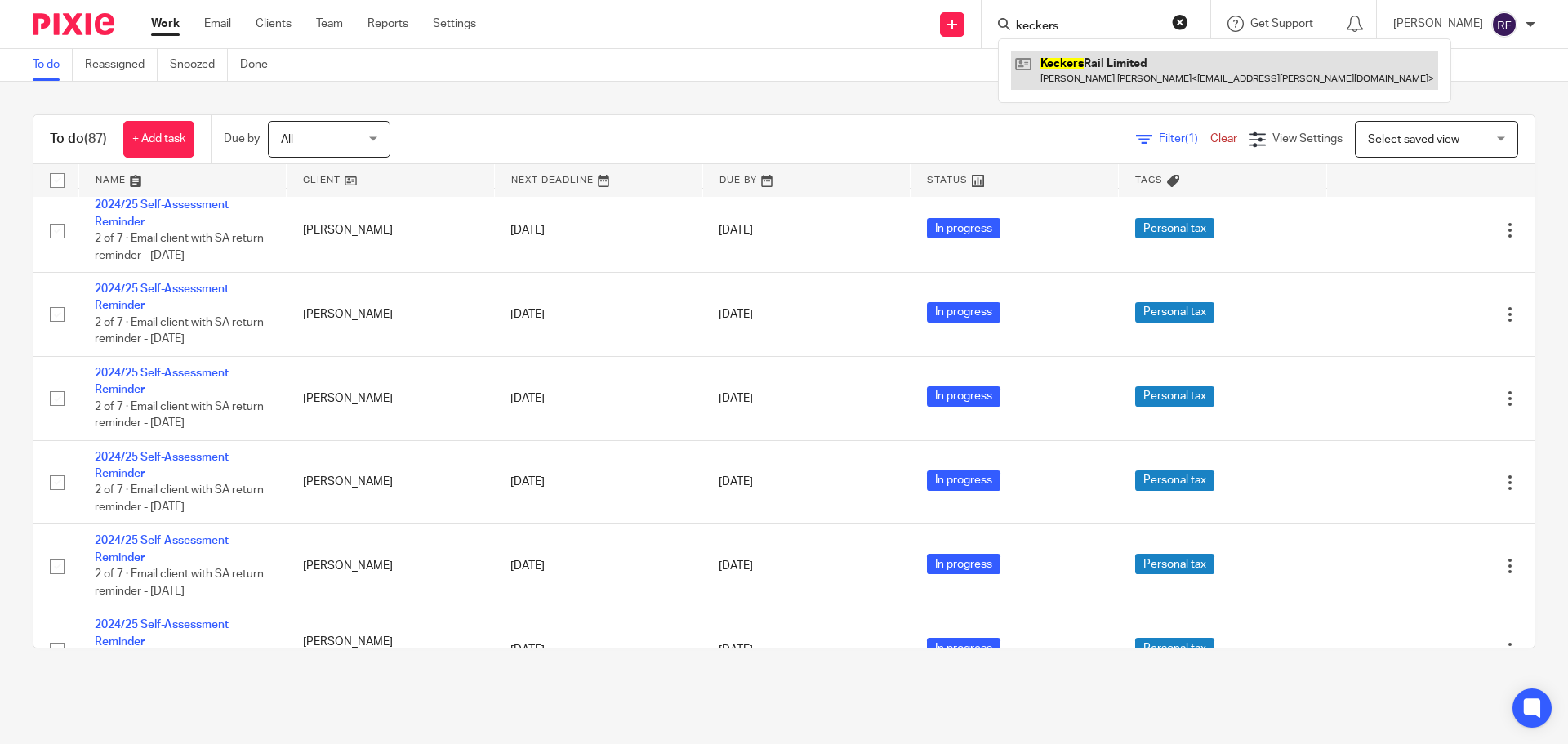
click at [1106, 58] on link at bounding box center [1225, 70] width 427 height 37
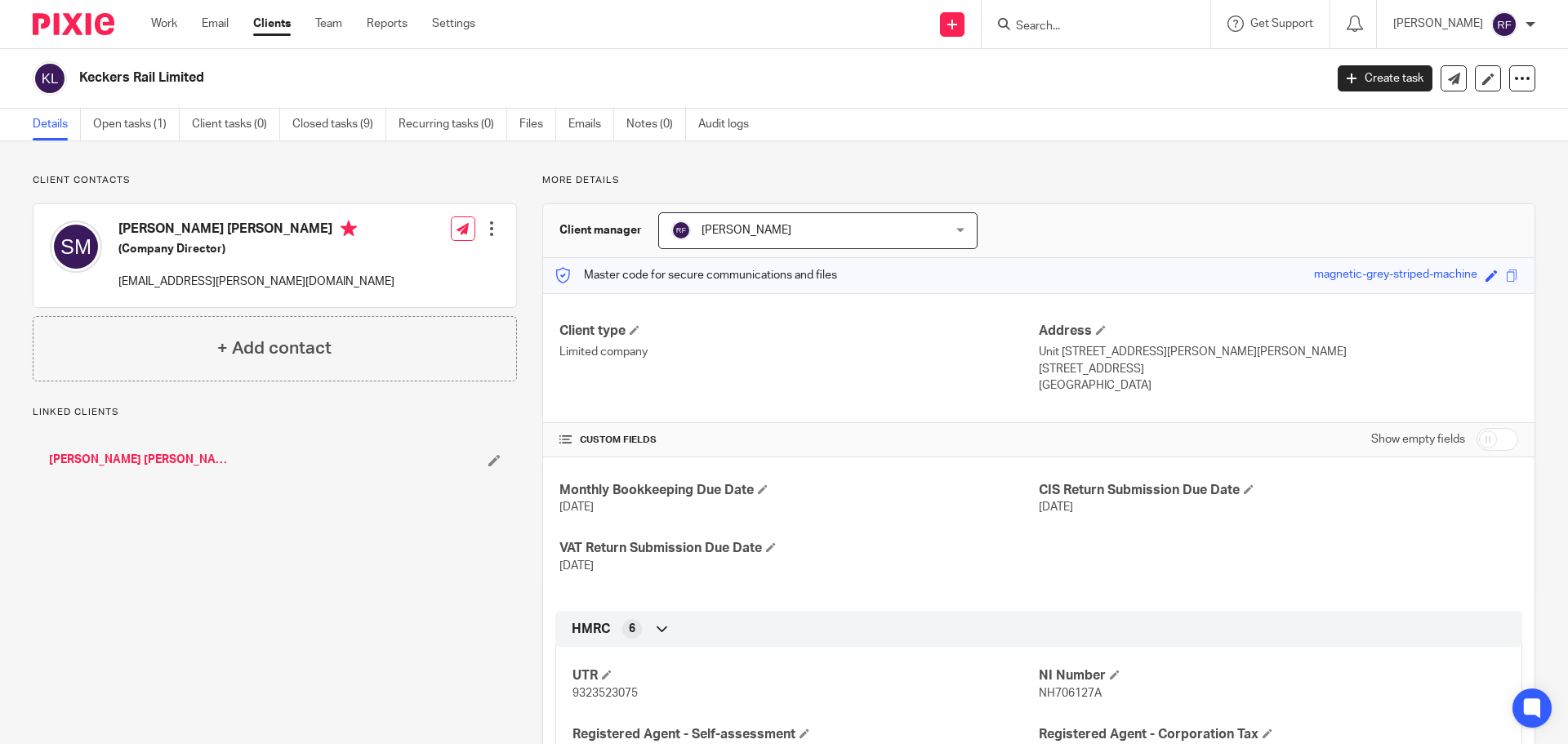
click at [177, 460] on link "[PERSON_NAME] [PERSON_NAME]" at bounding box center [139, 460] width 181 height 17
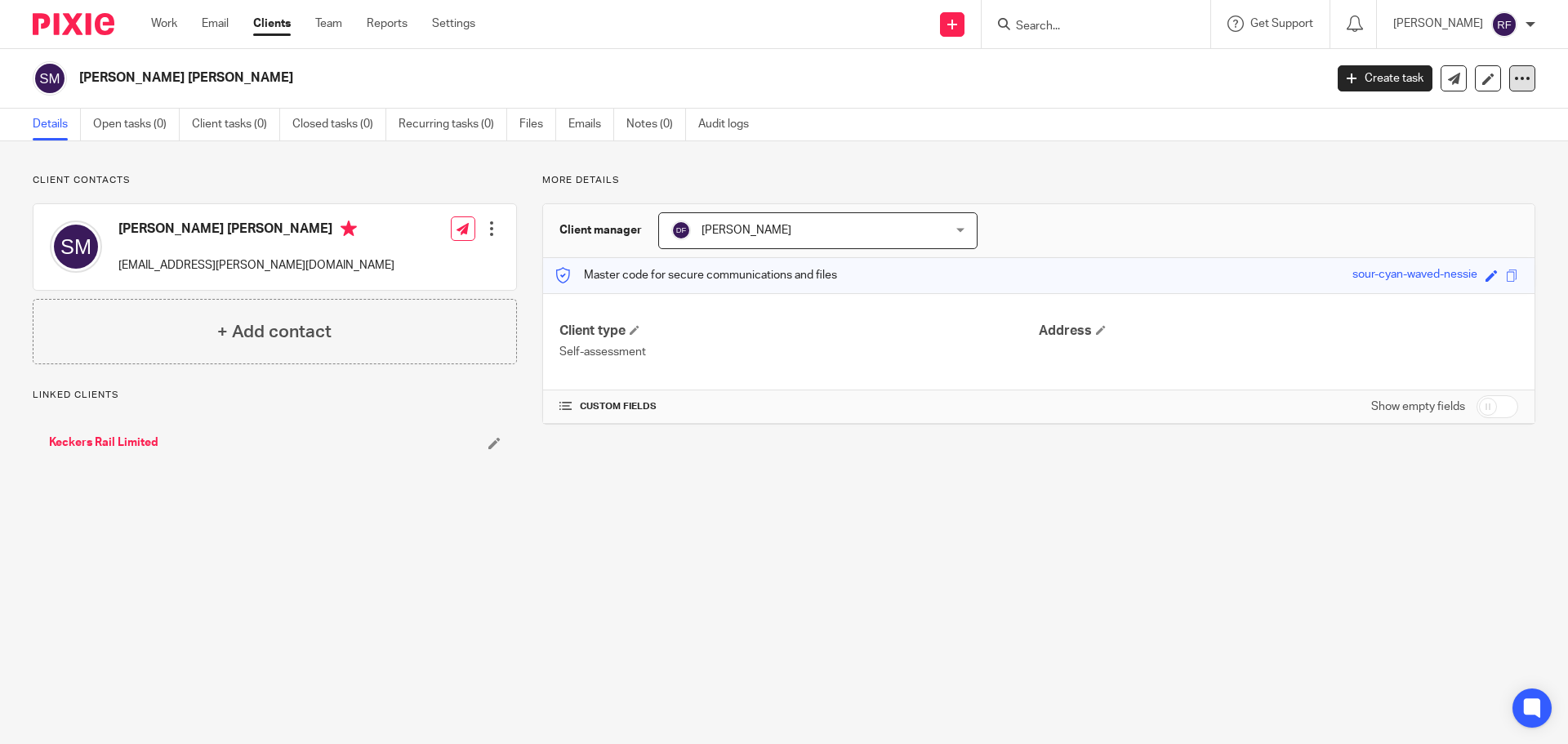
click at [1515, 83] on icon at bounding box center [1523, 78] width 17 height 17
click at [1391, 188] on button "Archive client" at bounding box center [1420, 190] width 181 height 22
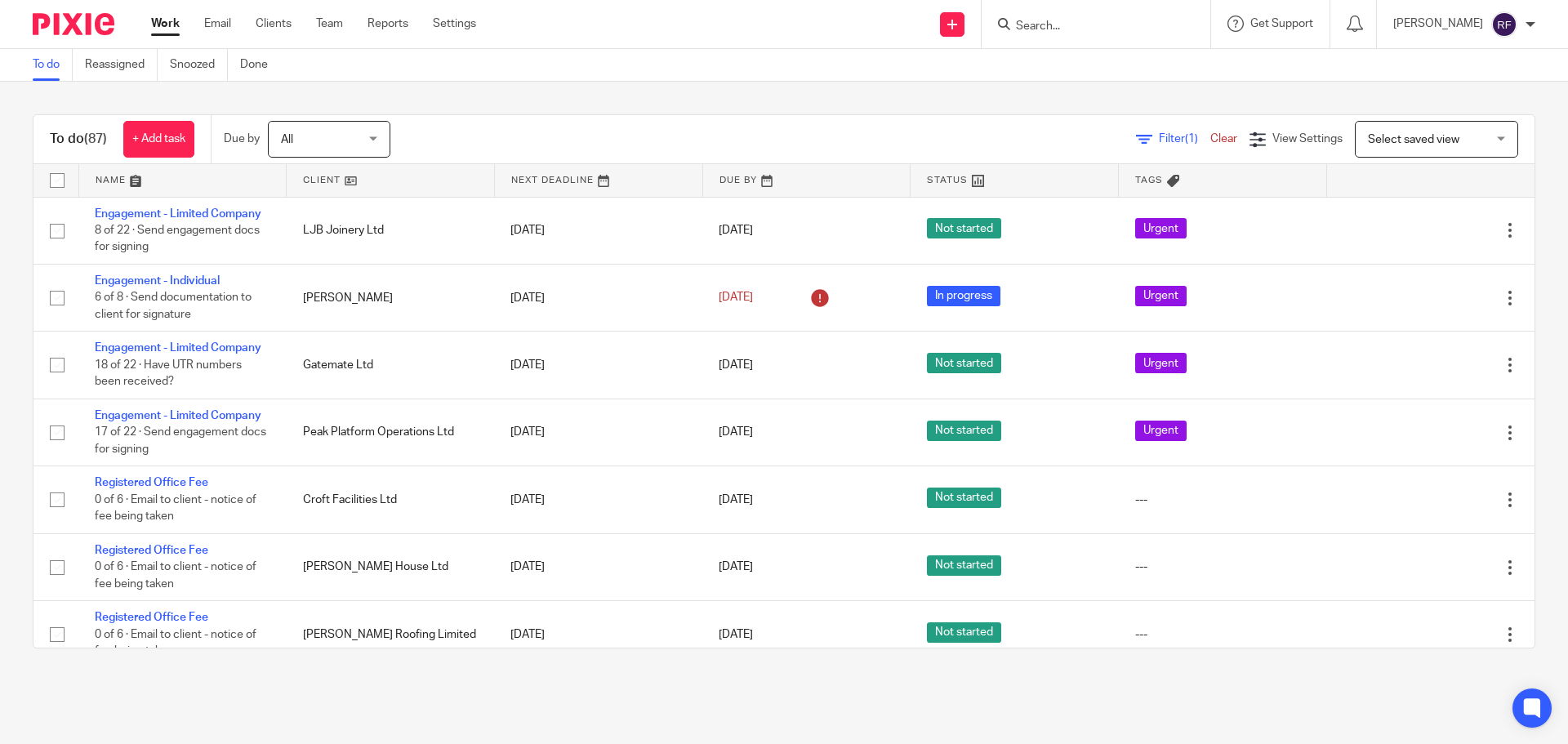
click at [1115, 68] on div "To do Reassigned Snoozed Done" at bounding box center [784, 65] width 1568 height 33
click at [1100, 20] on input "Search" at bounding box center [1087, 27] width 147 height 15
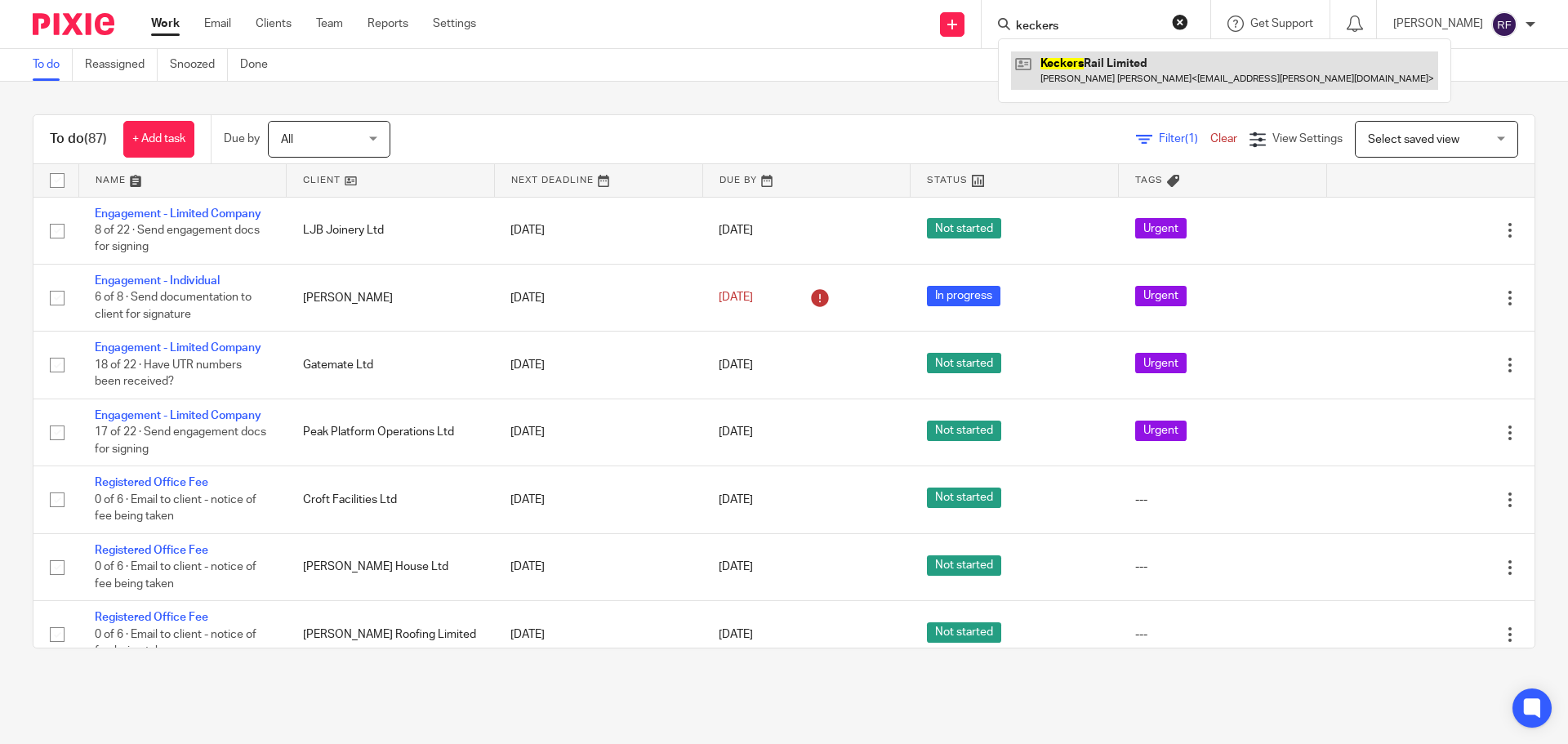
type input "keckers"
click at [1210, 60] on link at bounding box center [1225, 70] width 427 height 37
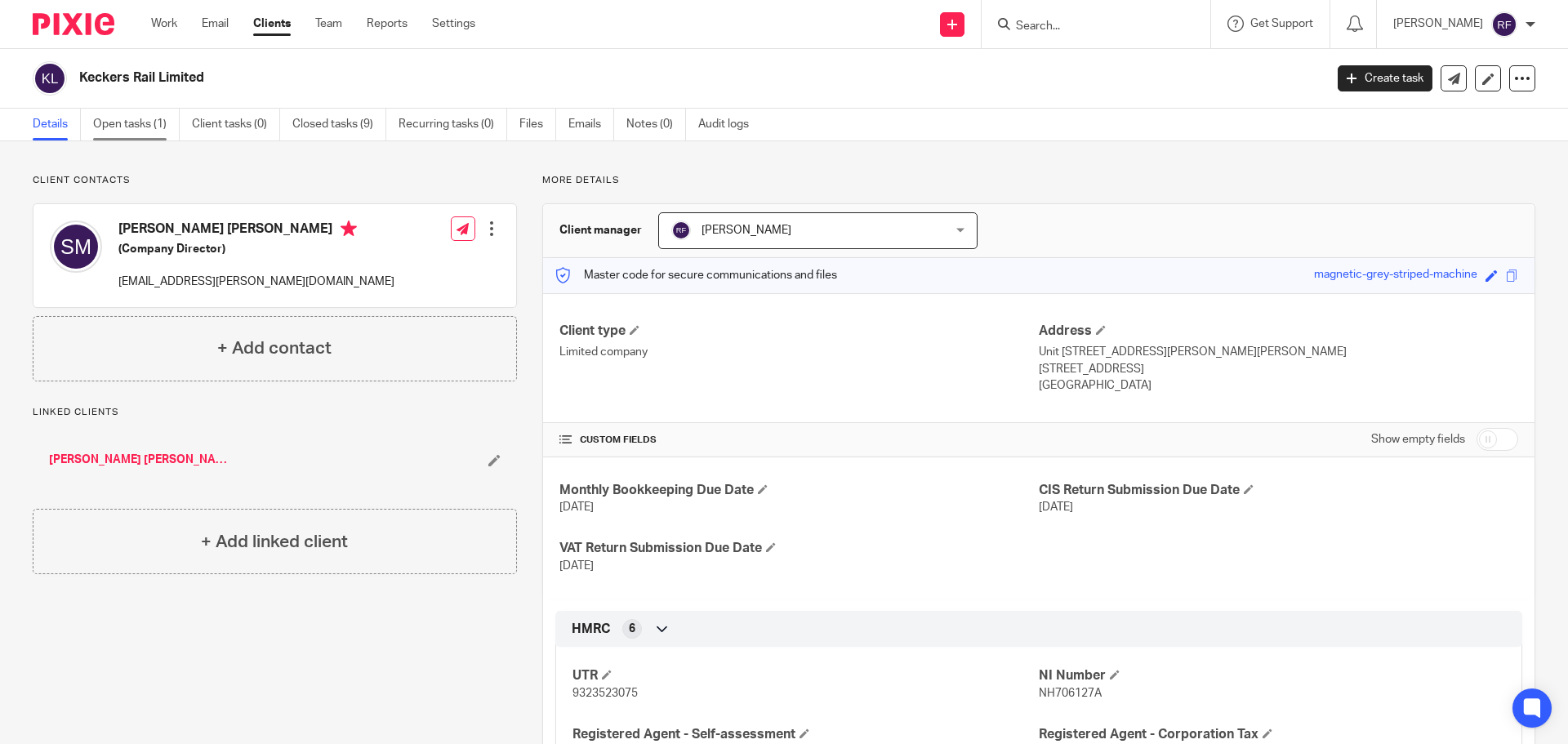
click at [135, 122] on link "Open tasks (1)" at bounding box center [136, 124] width 87 height 32
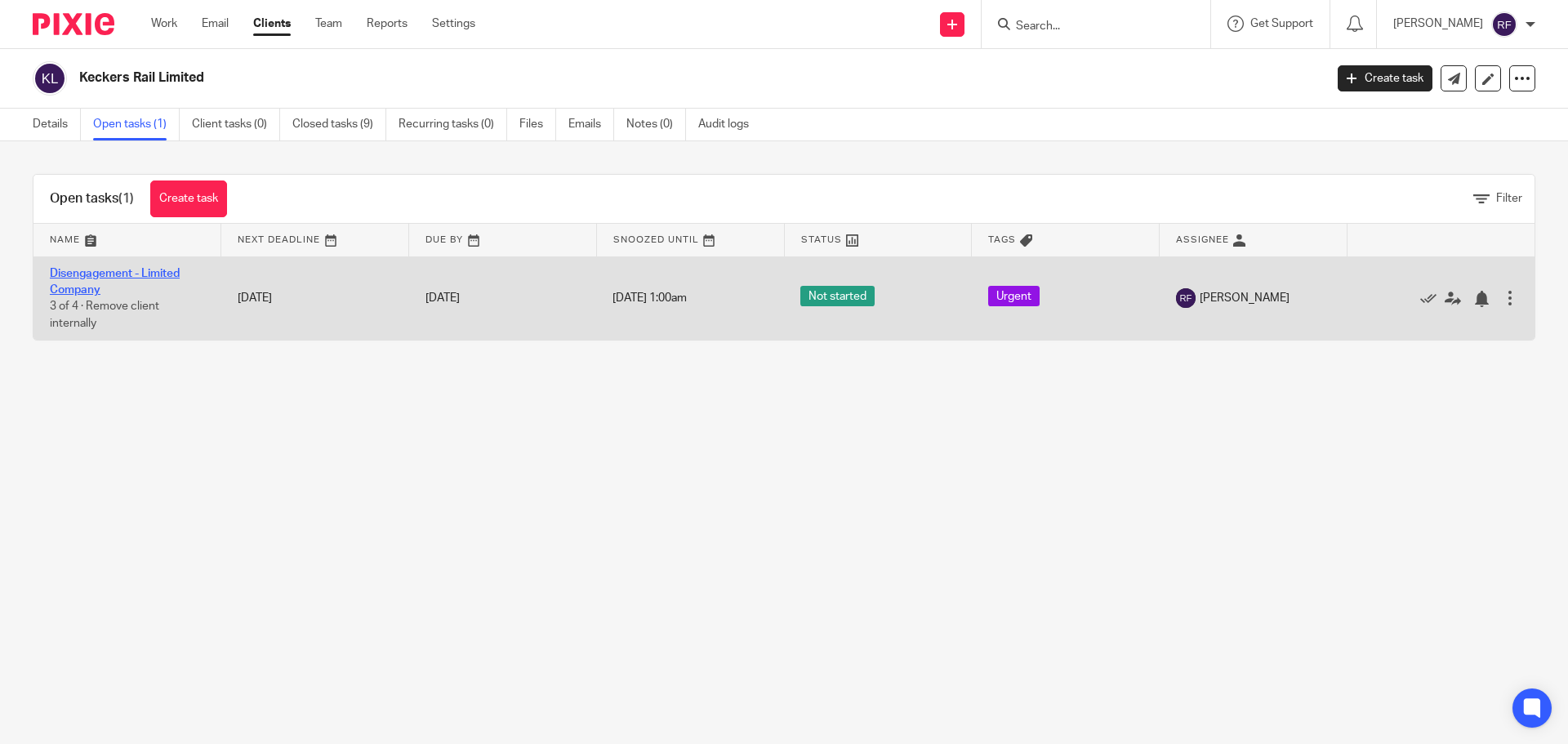
click at [85, 272] on link "Disengagement - Limited Company" at bounding box center [114, 281] width 130 height 28
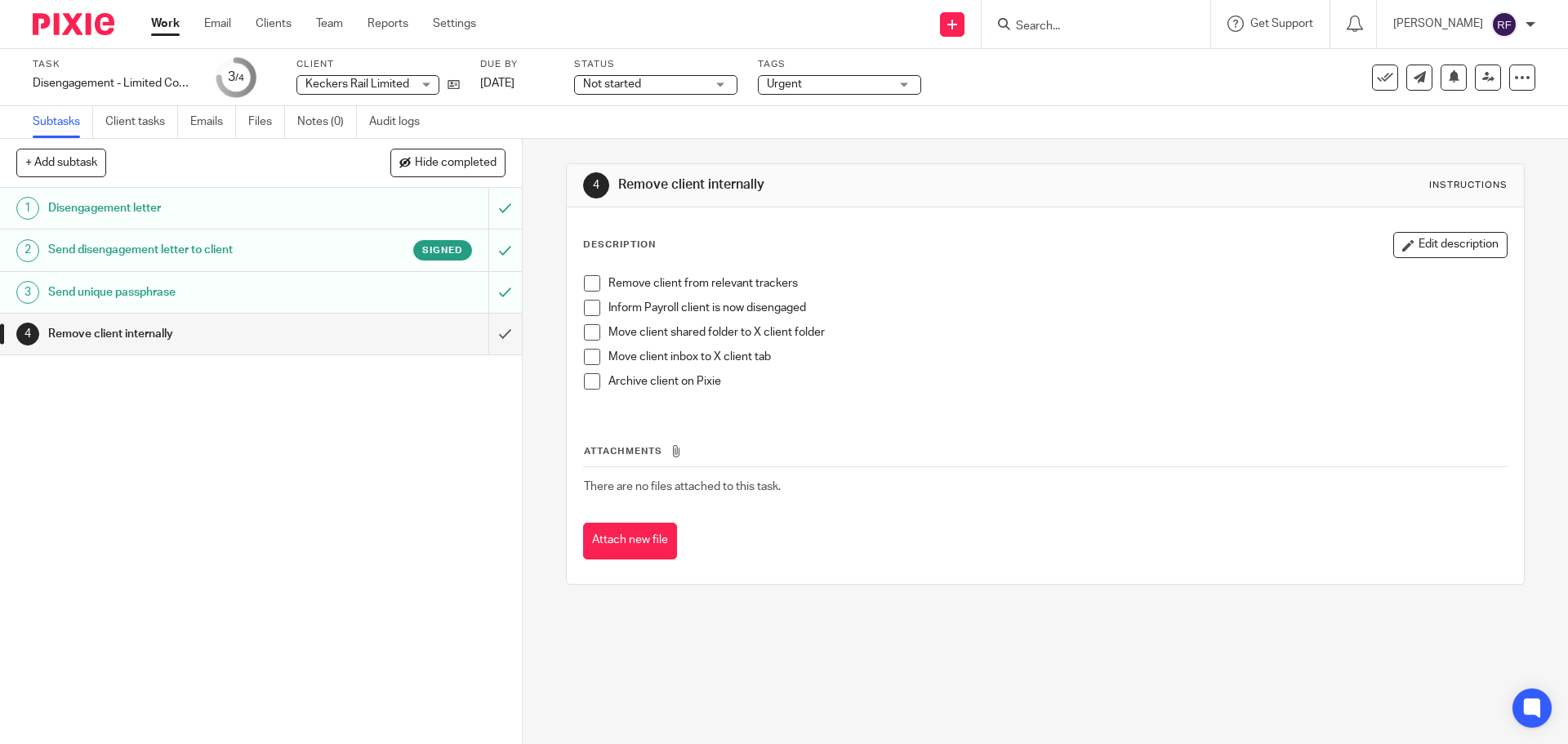
click at [590, 286] on span at bounding box center [592, 283] width 17 height 17
click at [585, 310] on span at bounding box center [592, 308] width 17 height 17
click at [585, 335] on span at bounding box center [592, 333] width 17 height 17
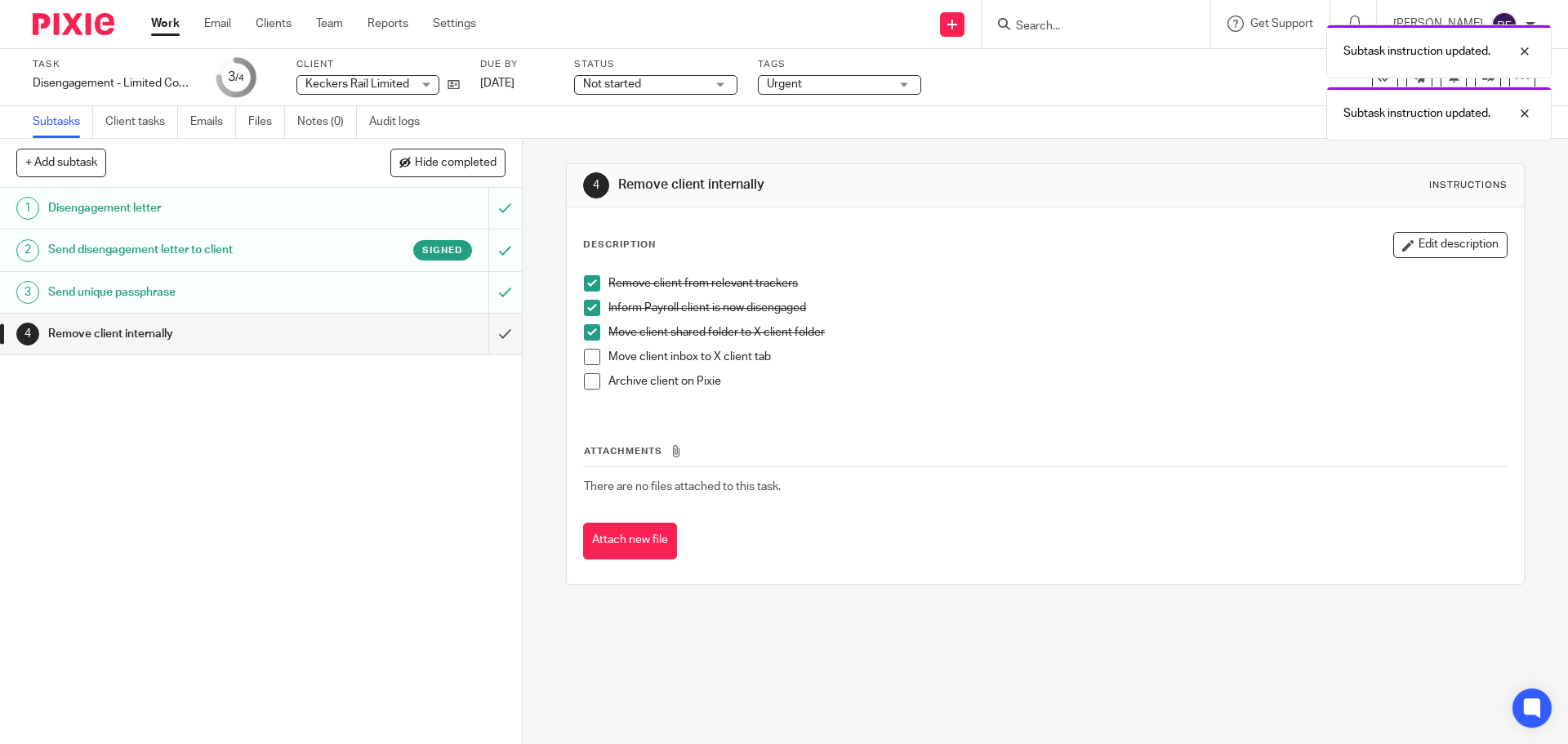
drag, startPoint x: 588, startPoint y: 356, endPoint x: 590, endPoint y: 368, distance: 12.2
click at [588, 357] on span at bounding box center [592, 356] width 17 height 17
click at [585, 380] on span at bounding box center [592, 381] width 17 height 17
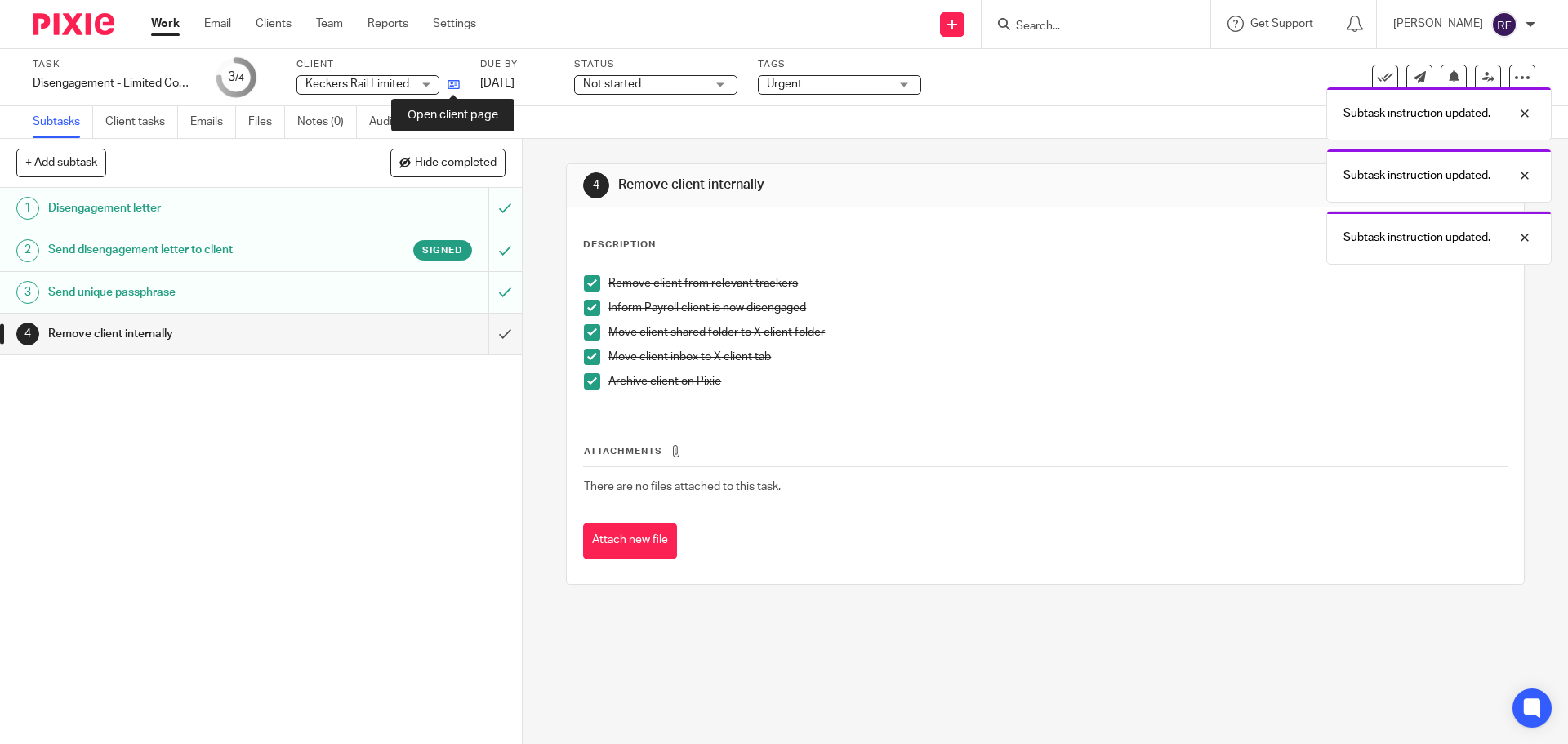
click at [451, 85] on icon at bounding box center [454, 84] width 12 height 12
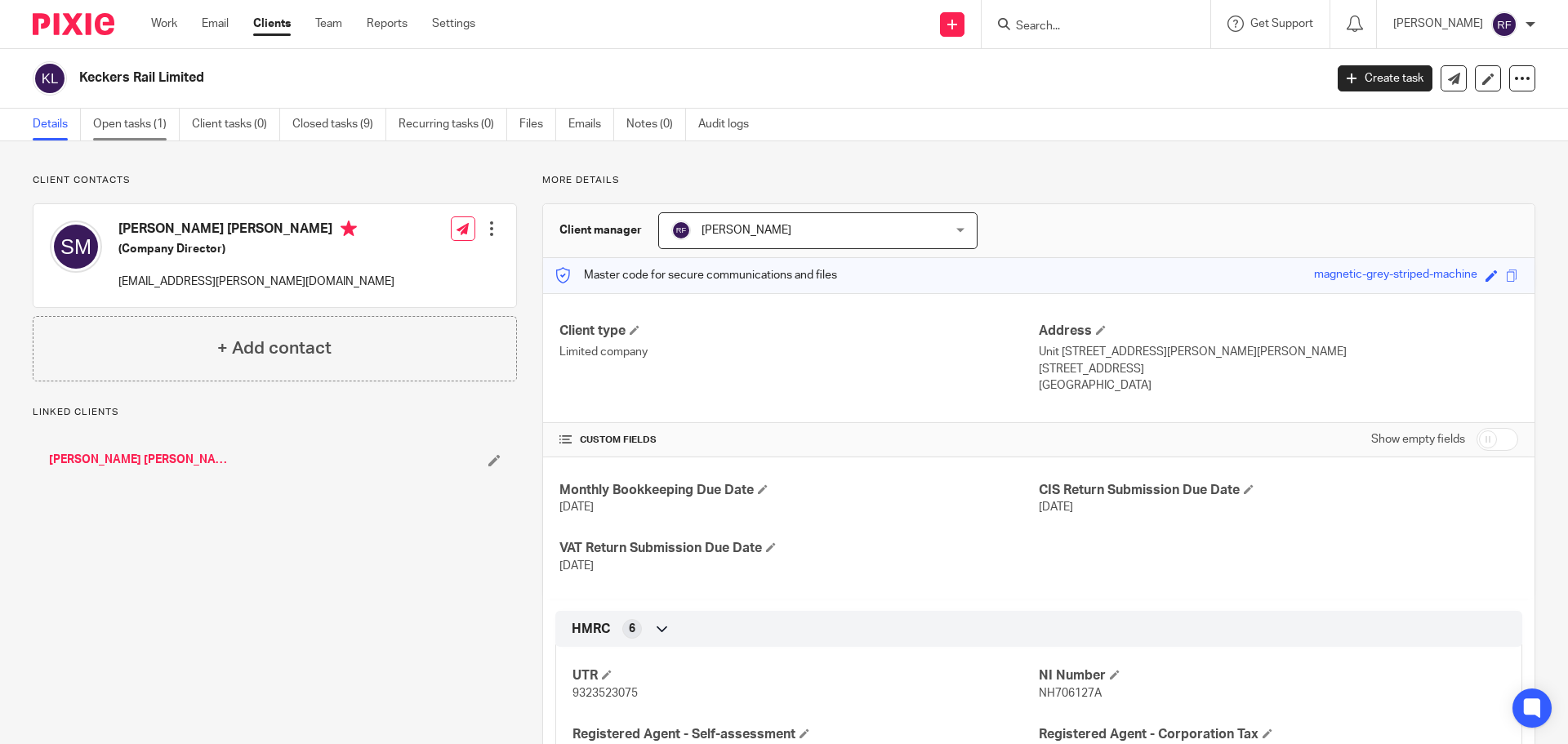
click at [136, 130] on link "Open tasks (1)" at bounding box center [136, 124] width 87 height 32
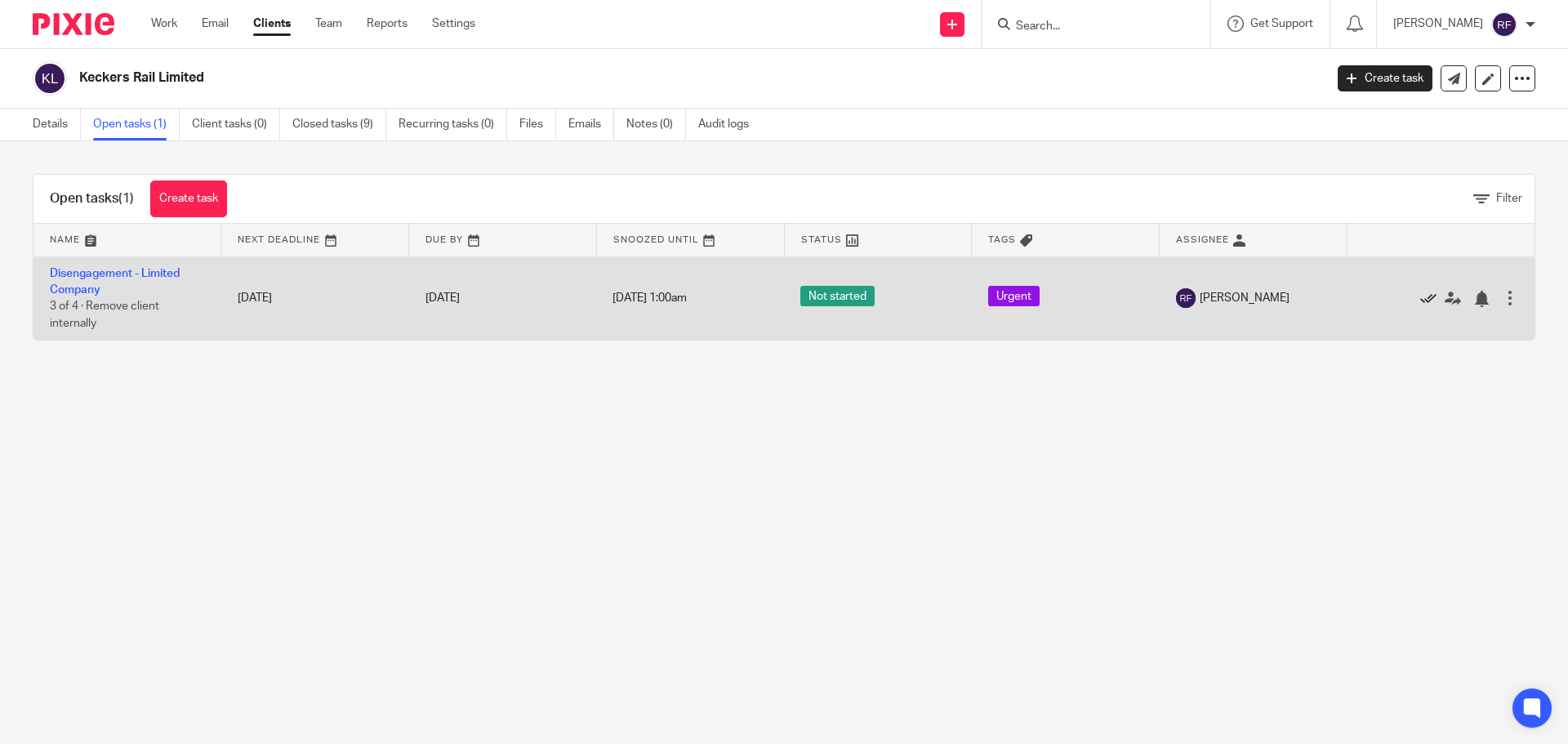
click at [1420, 292] on icon at bounding box center [1428, 299] width 17 height 17
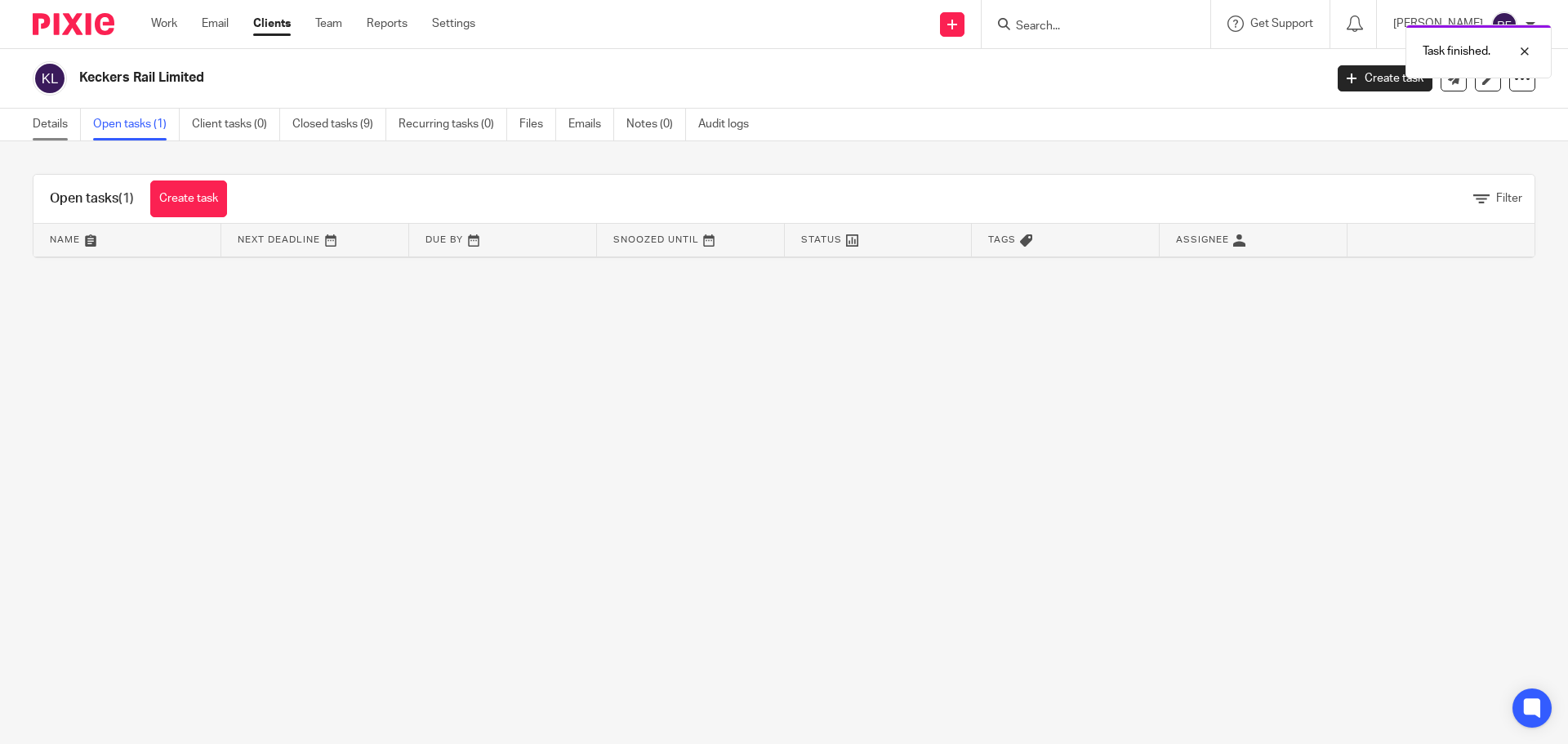
click at [55, 127] on link "Details" at bounding box center [56, 124] width 48 height 32
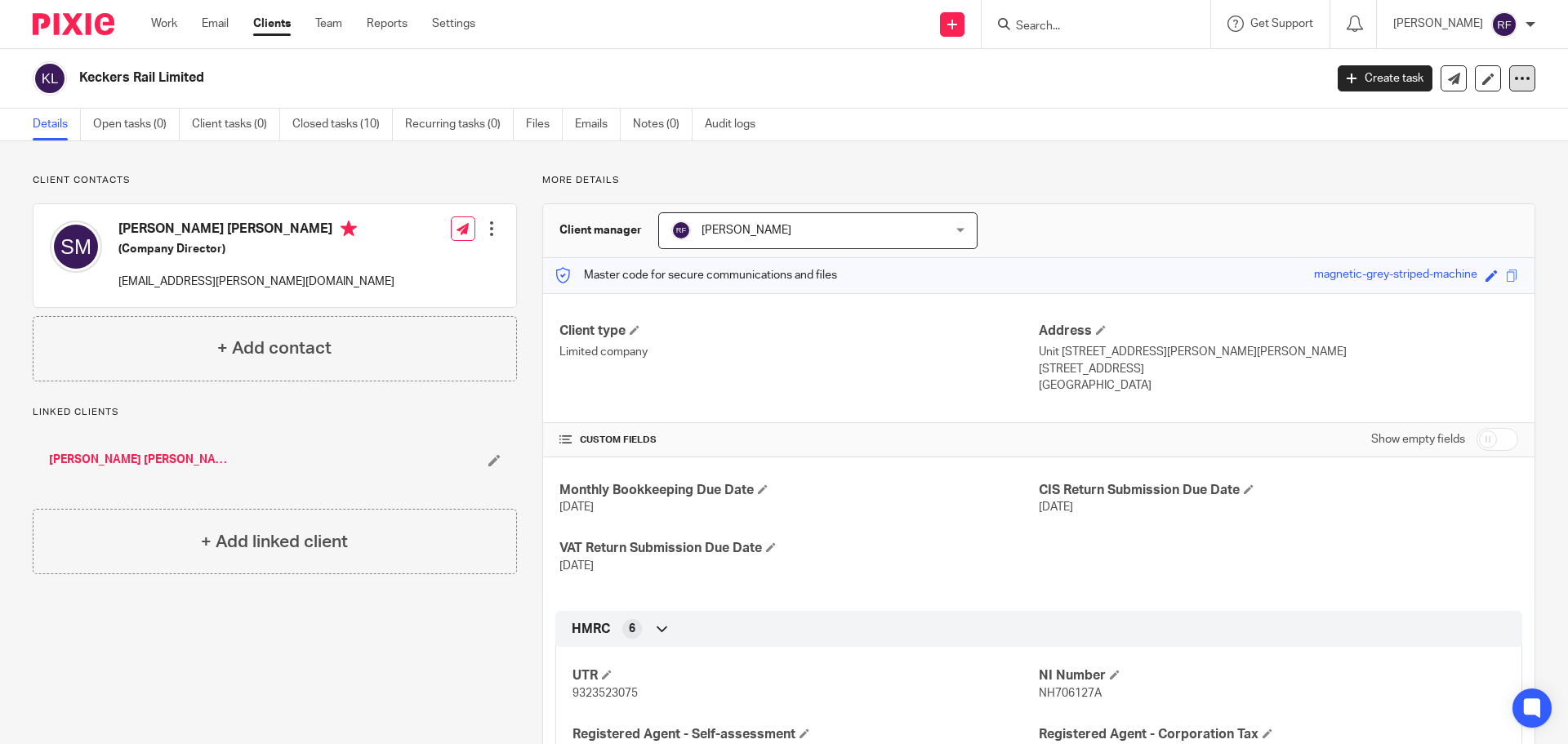
click at [1516, 82] on icon at bounding box center [1523, 78] width 17 height 17
click at [1384, 191] on button "Archive client" at bounding box center [1420, 190] width 181 height 22
click at [169, 21] on link "Work" at bounding box center [164, 24] width 26 height 17
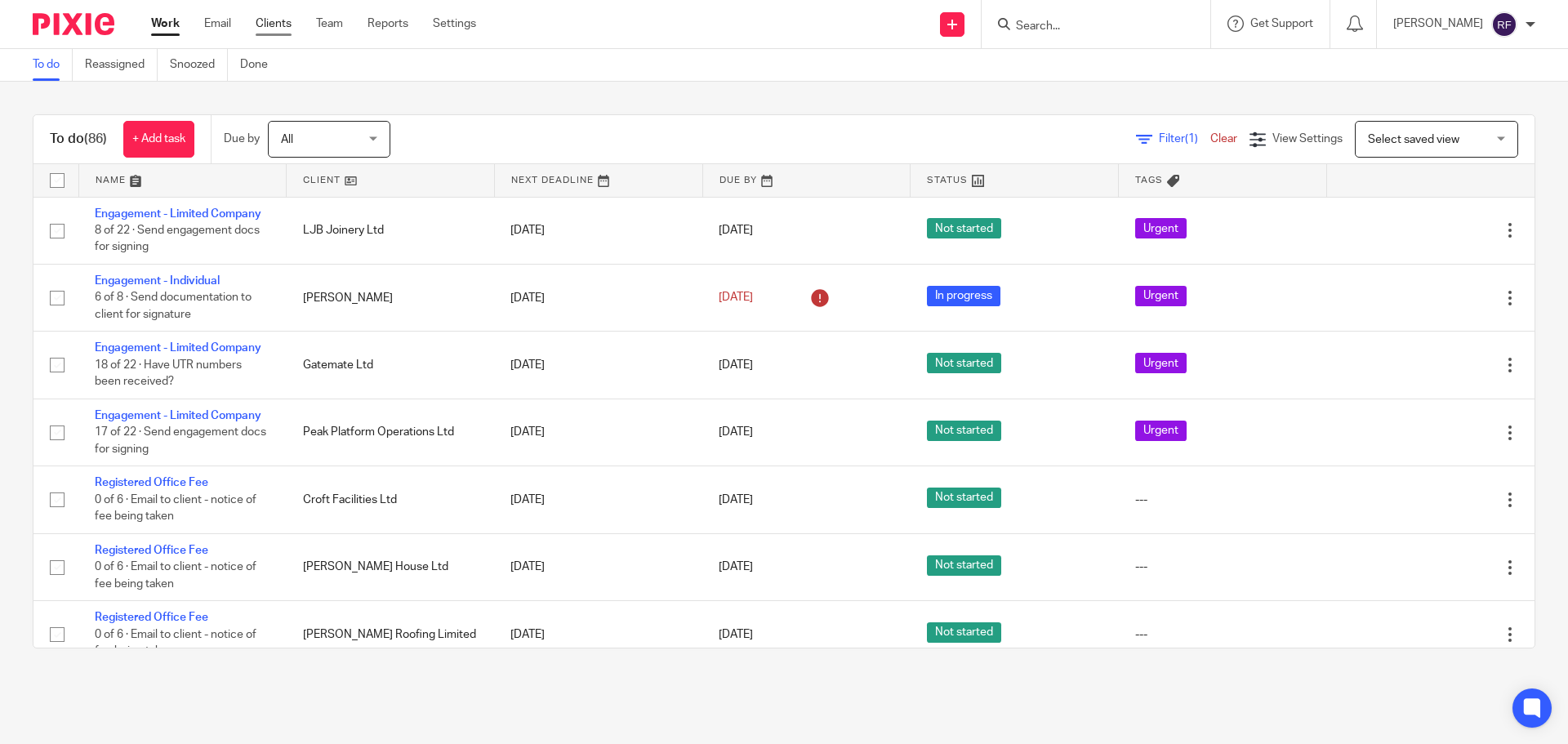
click at [278, 19] on link "Clients" at bounding box center [273, 24] width 36 height 17
